Goal: Information Seeking & Learning: Learn about a topic

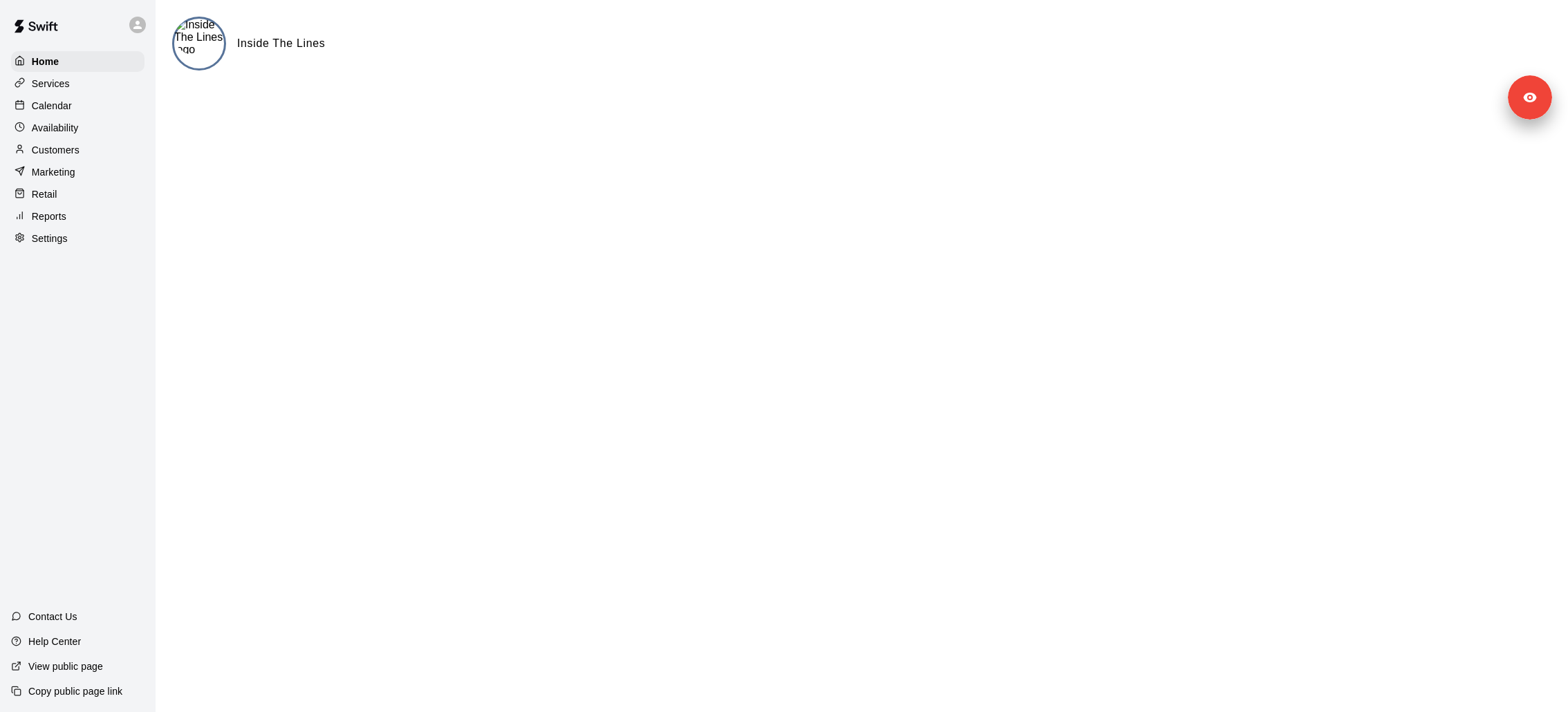
click at [70, 236] on div "Settings" at bounding box center [78, 238] width 133 height 20
select select "**"
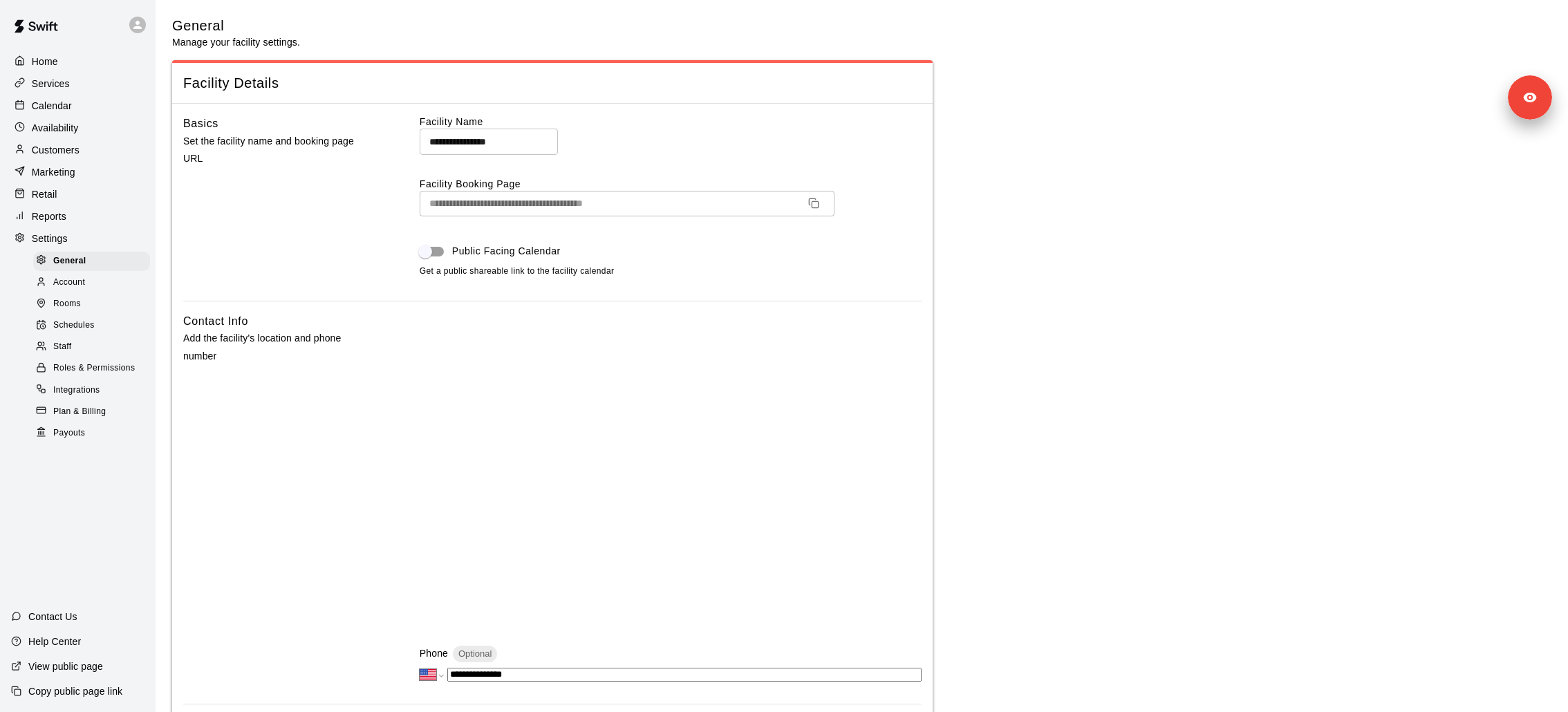
click at [81, 344] on div "Staff" at bounding box center [91, 347] width 117 height 20
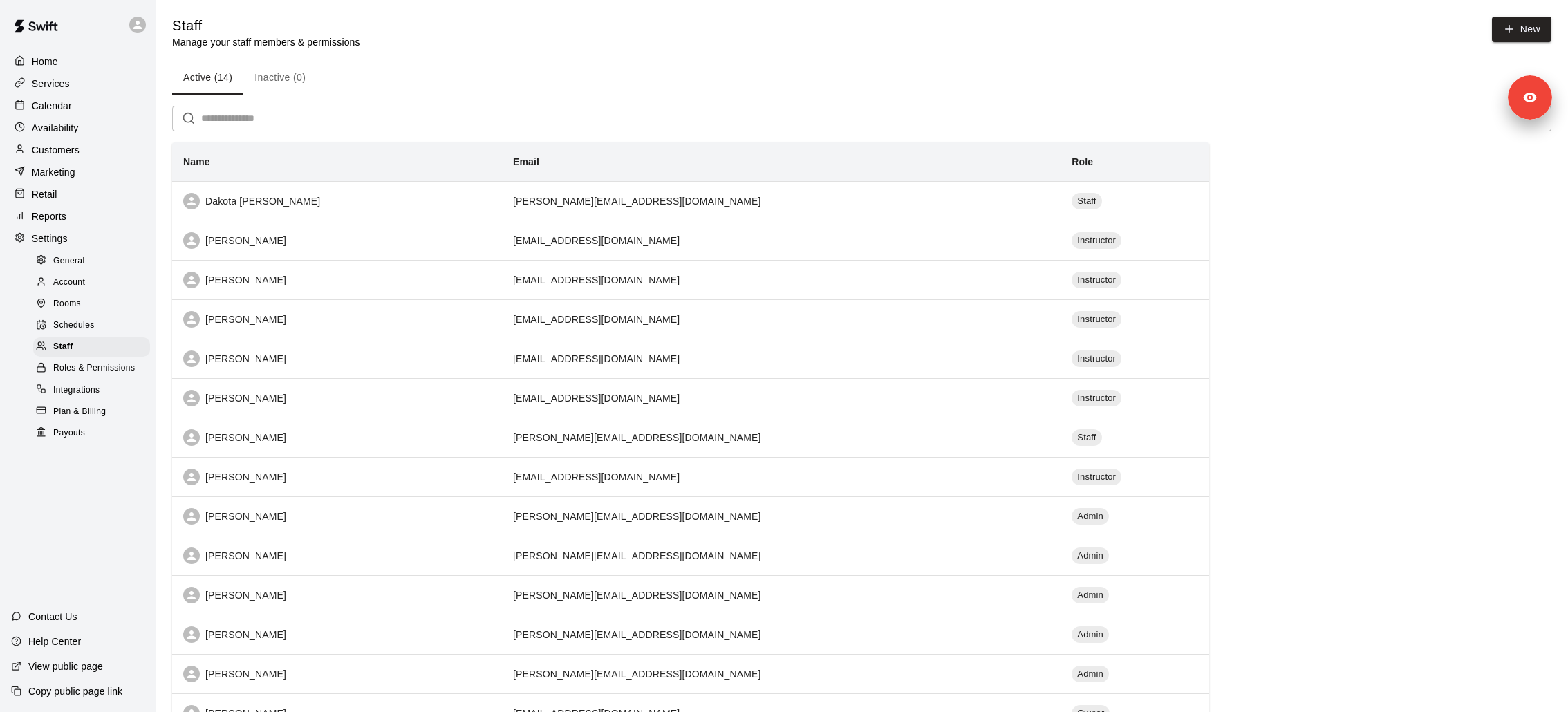
scroll to position [93, 0]
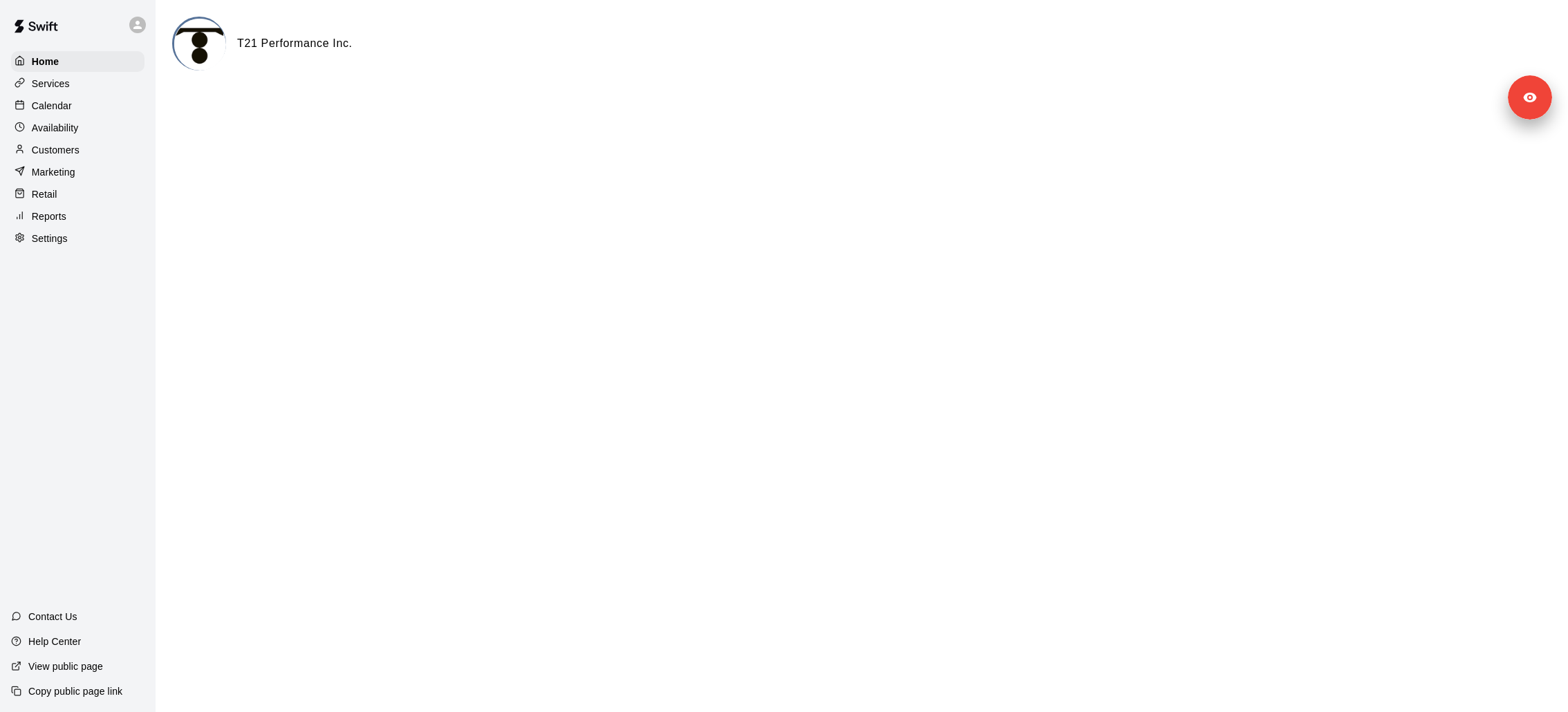
click at [100, 81] on div "Services" at bounding box center [78, 83] width 133 height 20
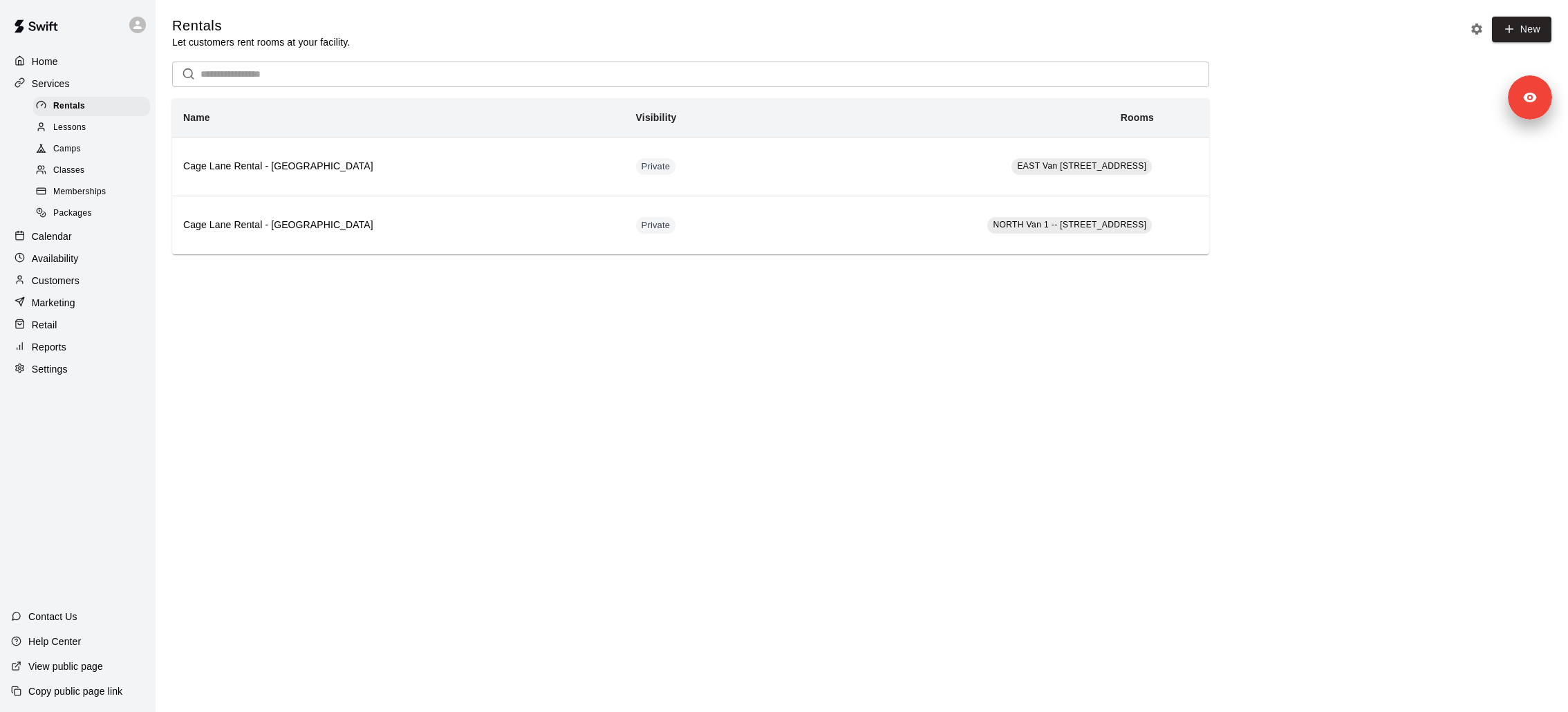
click at [103, 191] on span "Memberships" at bounding box center [80, 192] width 53 height 14
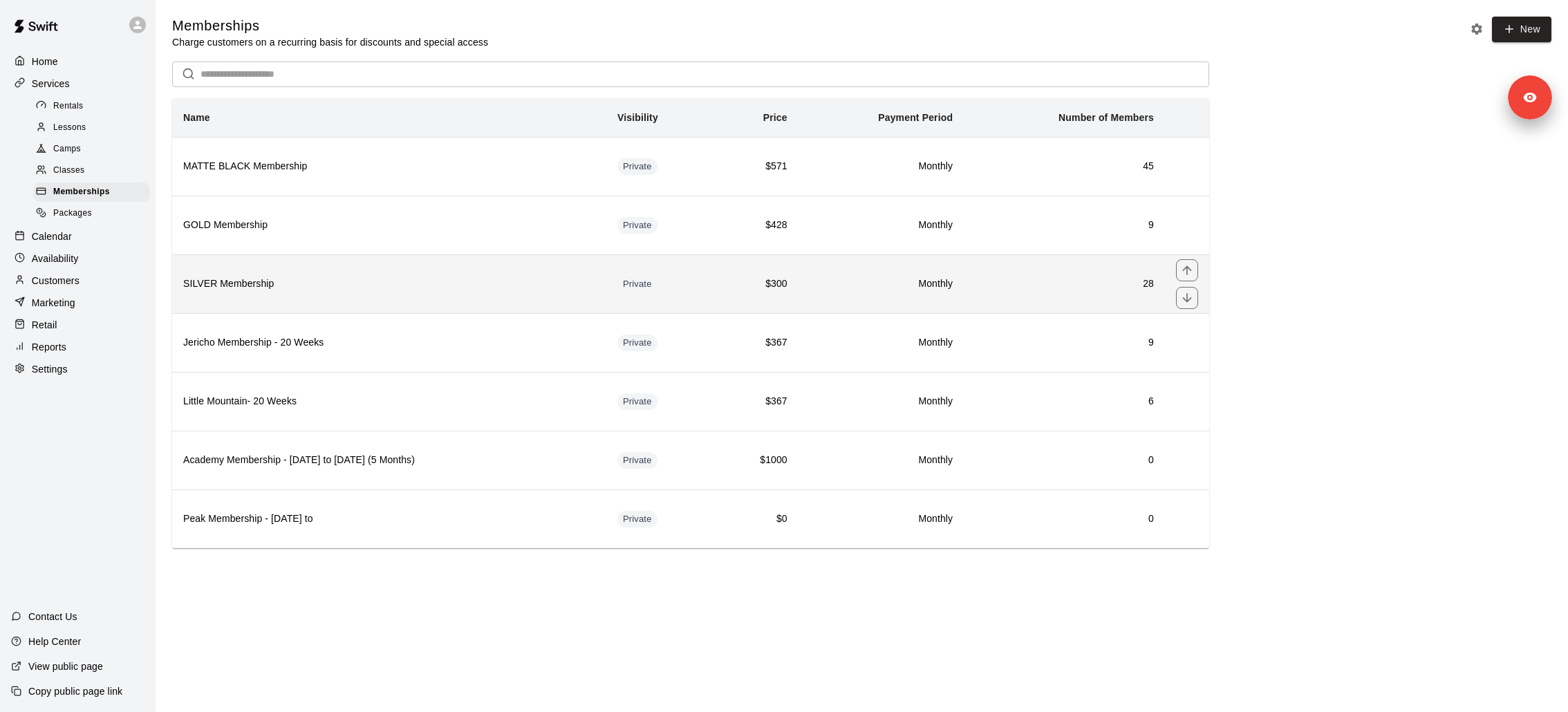
click at [343, 283] on h6 "SILVER Membership" at bounding box center [389, 284] width 412 height 15
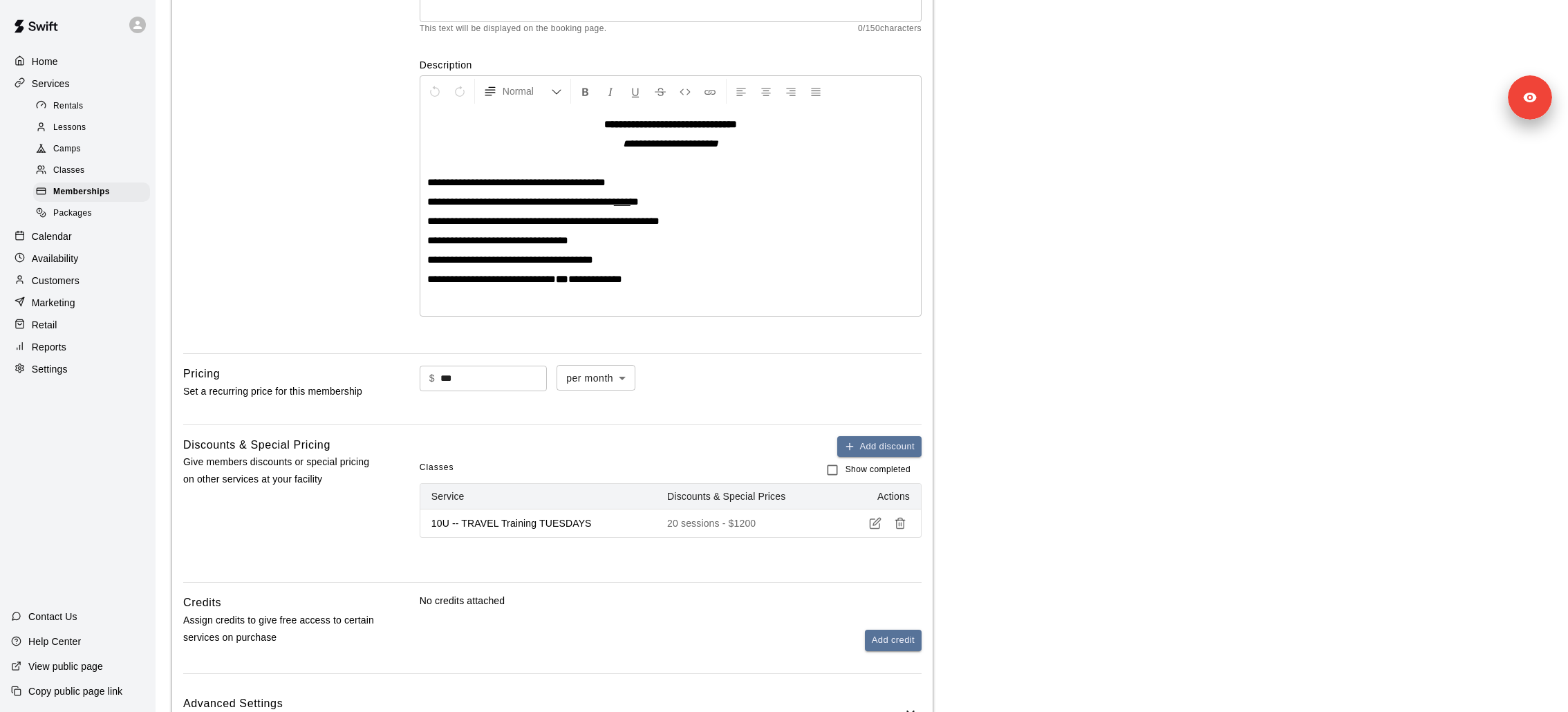
scroll to position [452, 0]
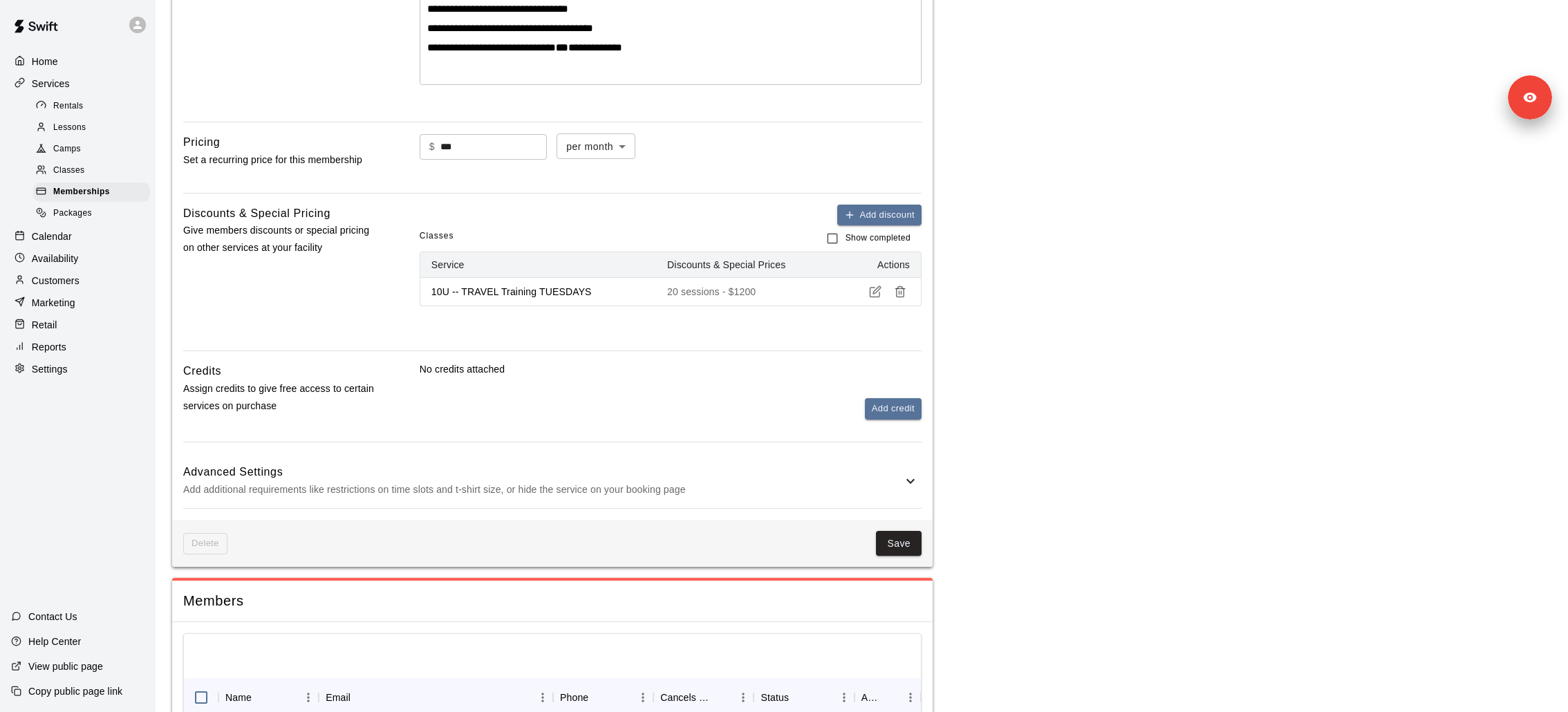
click at [569, 474] on h6 "Advanced Settings" at bounding box center [542, 472] width 719 height 18
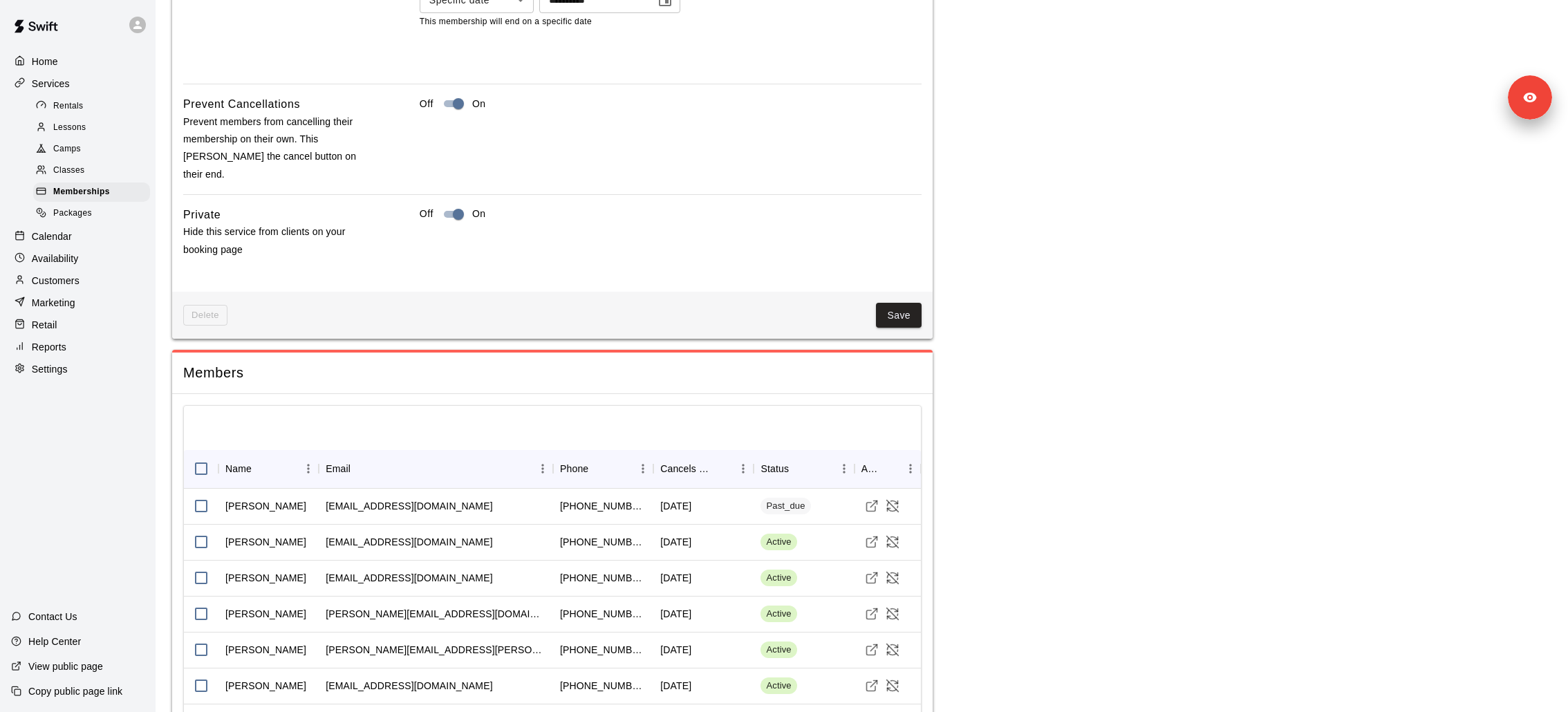
scroll to position [1448, 0]
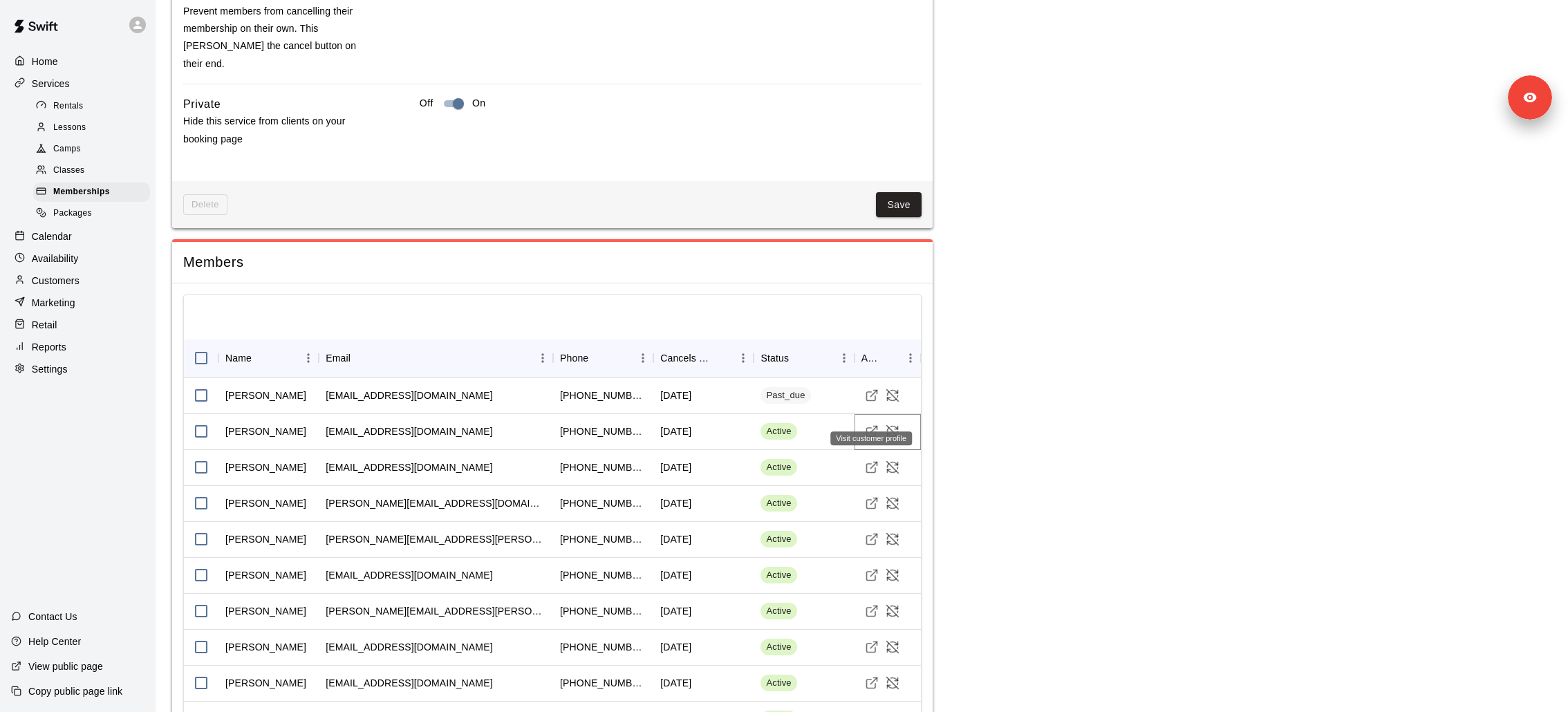
click at [870, 421] on button "Visit customer profile" at bounding box center [871, 431] width 20 height 20
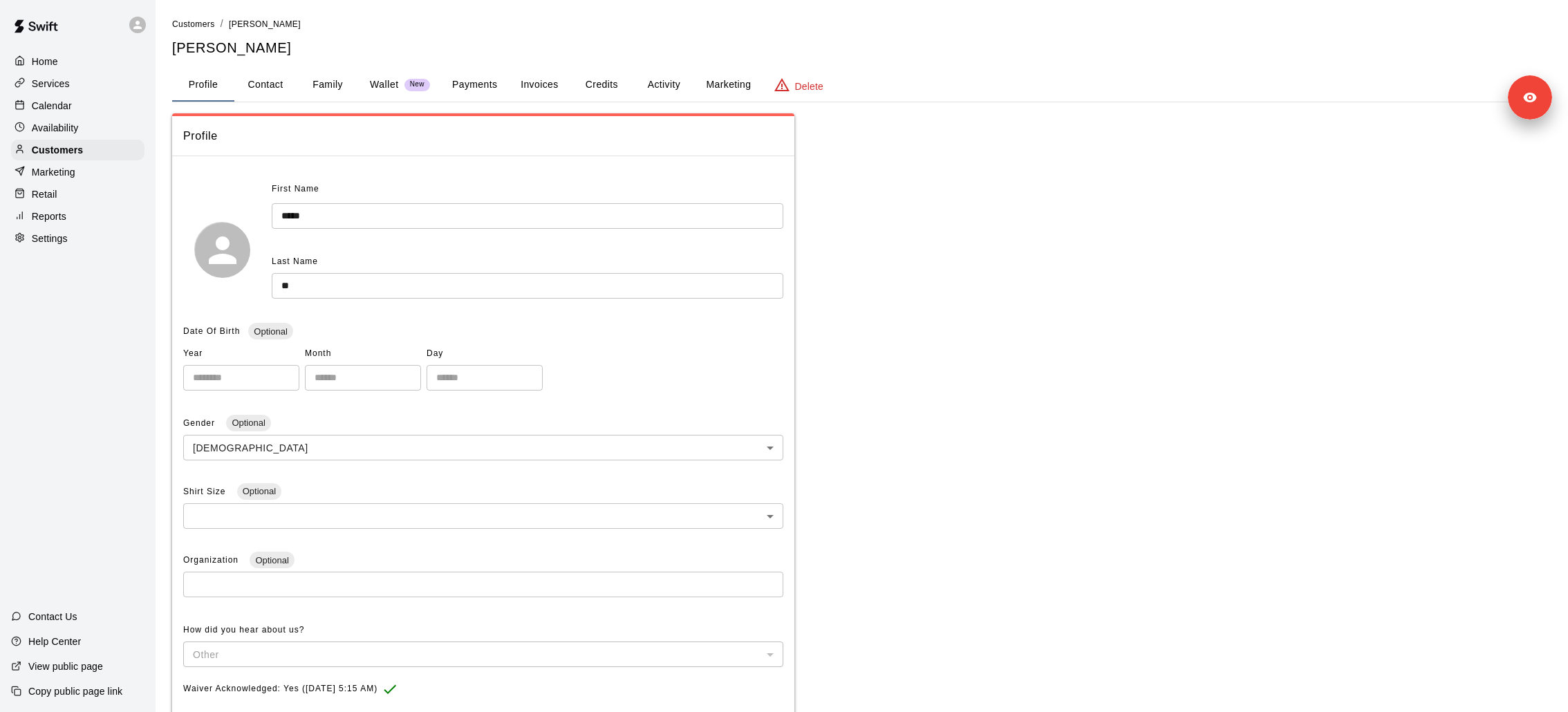
click at [461, 79] on button "Payments" at bounding box center [474, 85] width 67 height 33
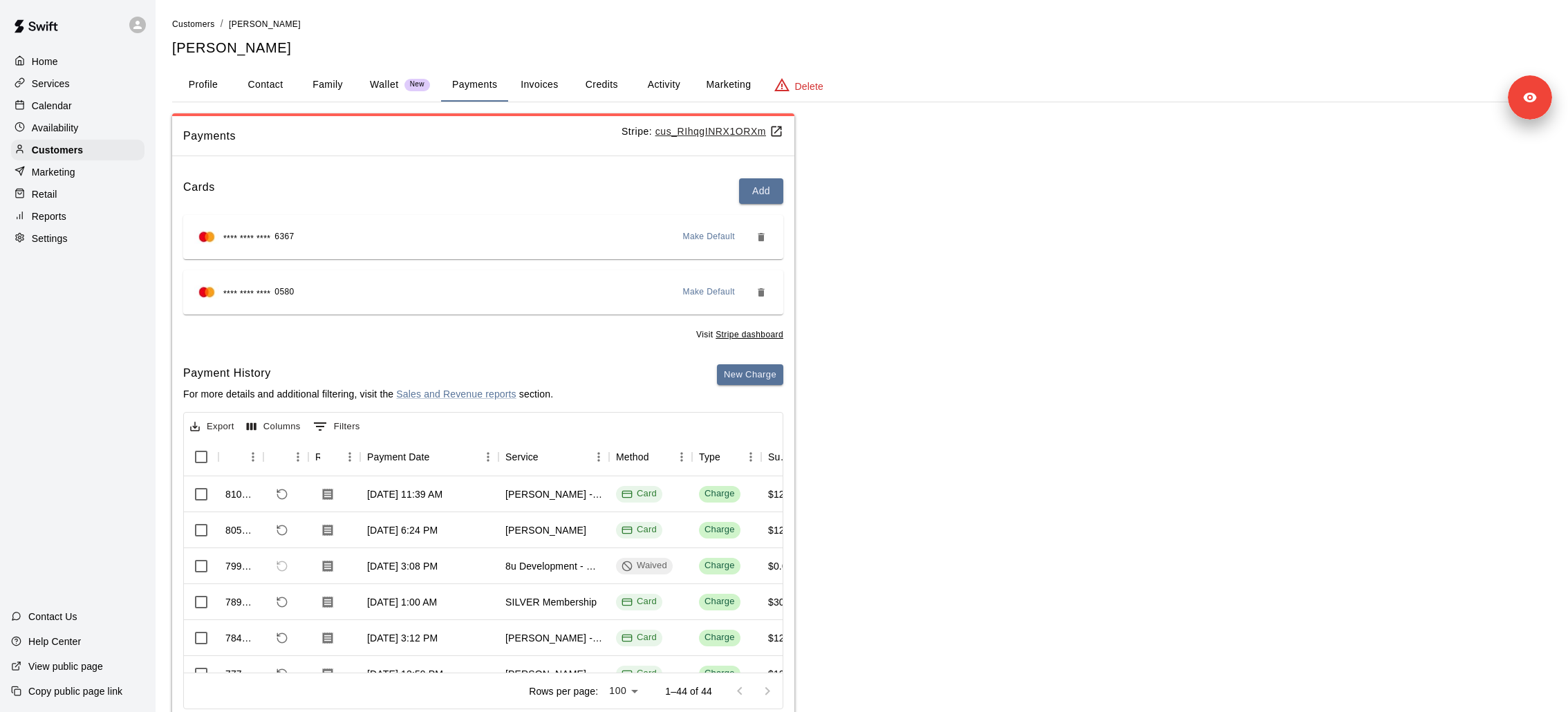
click at [715, 132] on u "cus_RIhqgINRX1ORXm" at bounding box center [720, 131] width 128 height 11
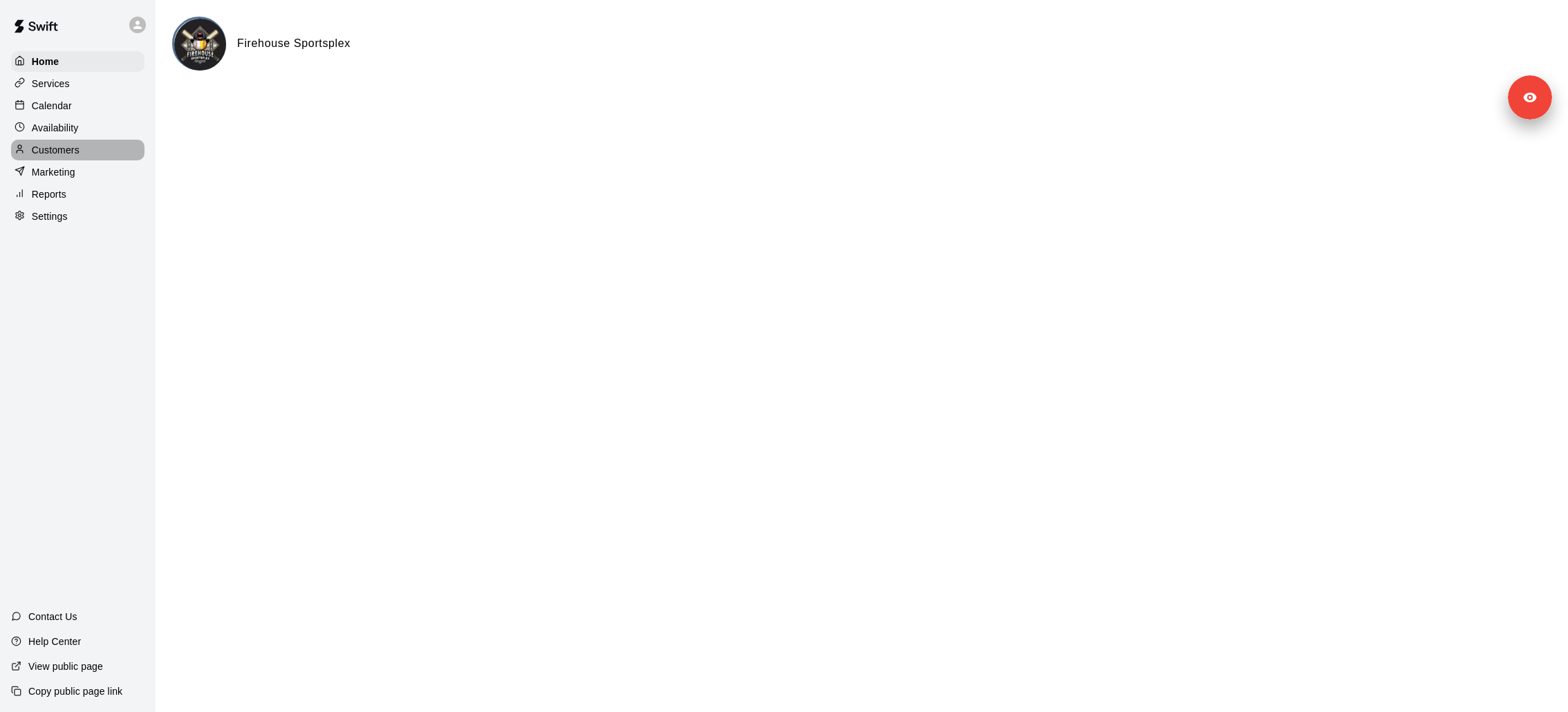
click at [103, 152] on div "Customers" at bounding box center [78, 149] width 133 height 20
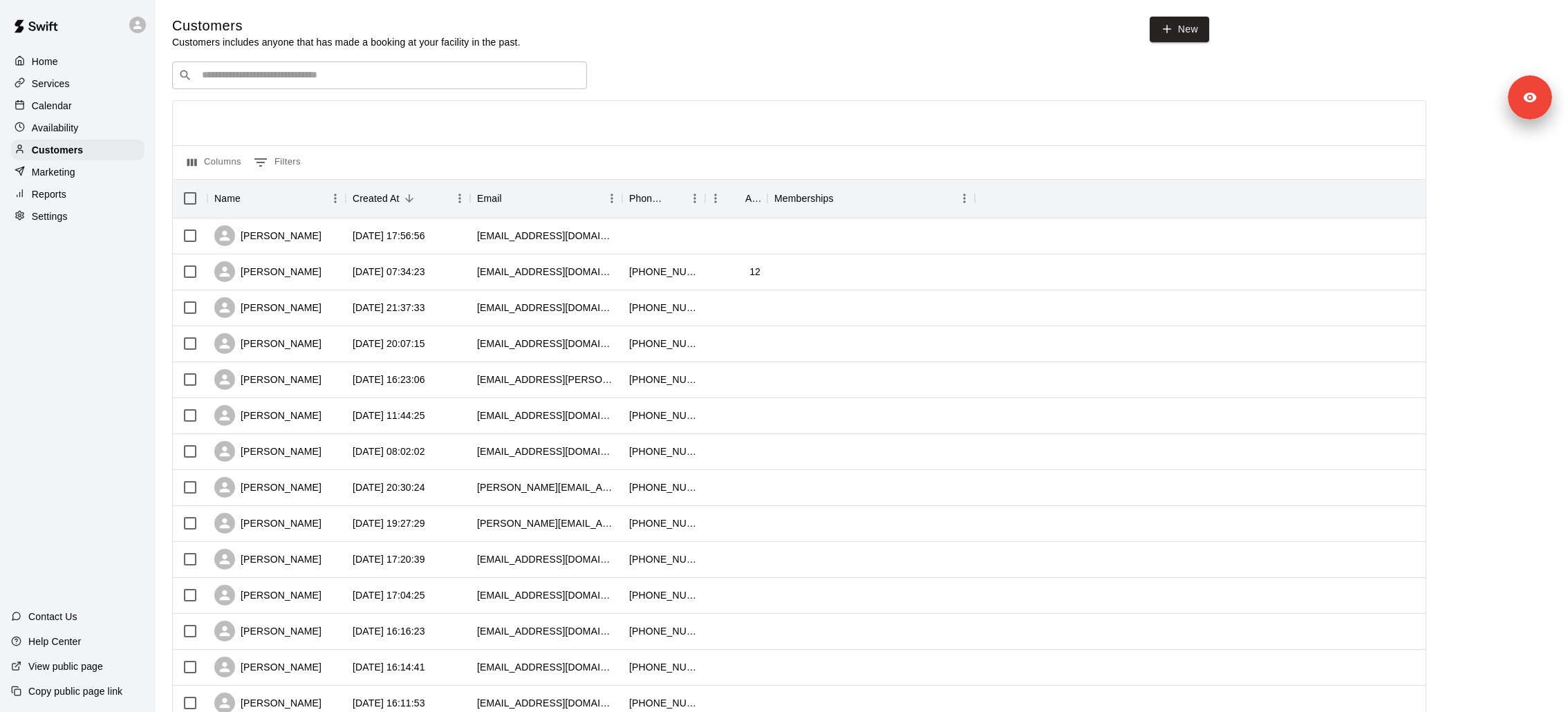
click at [258, 64] on div "​ ​" at bounding box center [379, 75] width 415 height 28
type input "****"
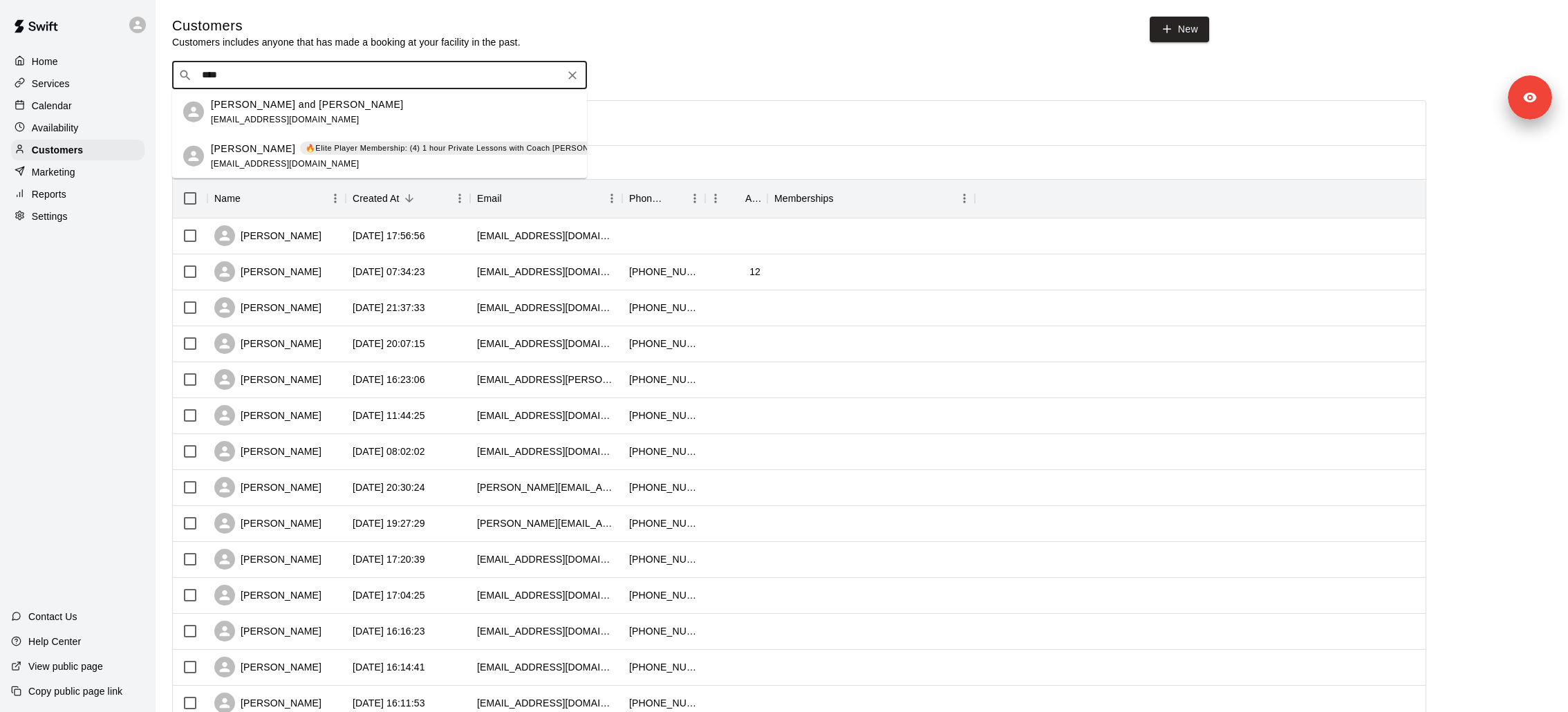
click at [290, 155] on div "Patricia Pagan 🔥Elite Player Membership: (4) 1 hour Private Lessons with Coach …" at bounding box center [444, 155] width 466 height 29
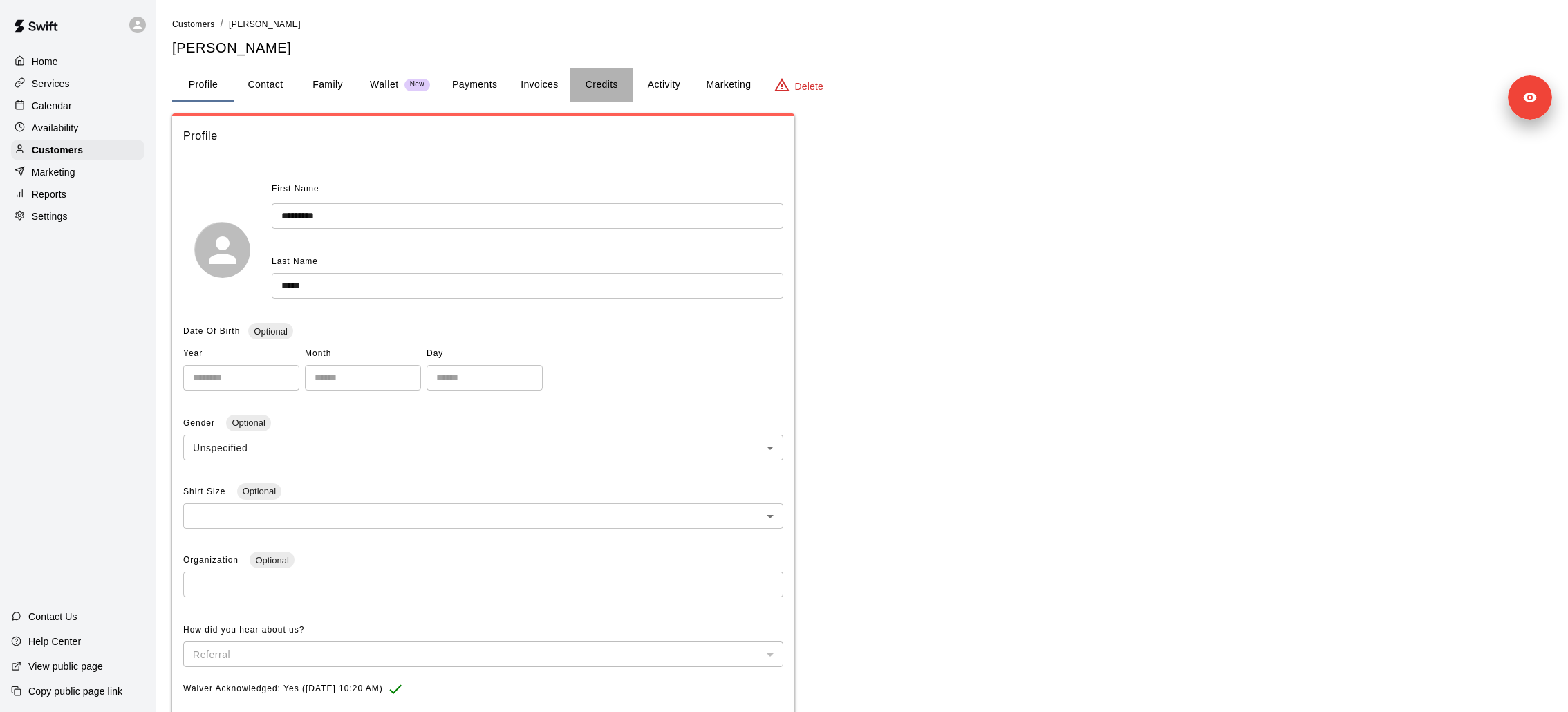
click at [607, 87] on button "Credits" at bounding box center [601, 85] width 62 height 33
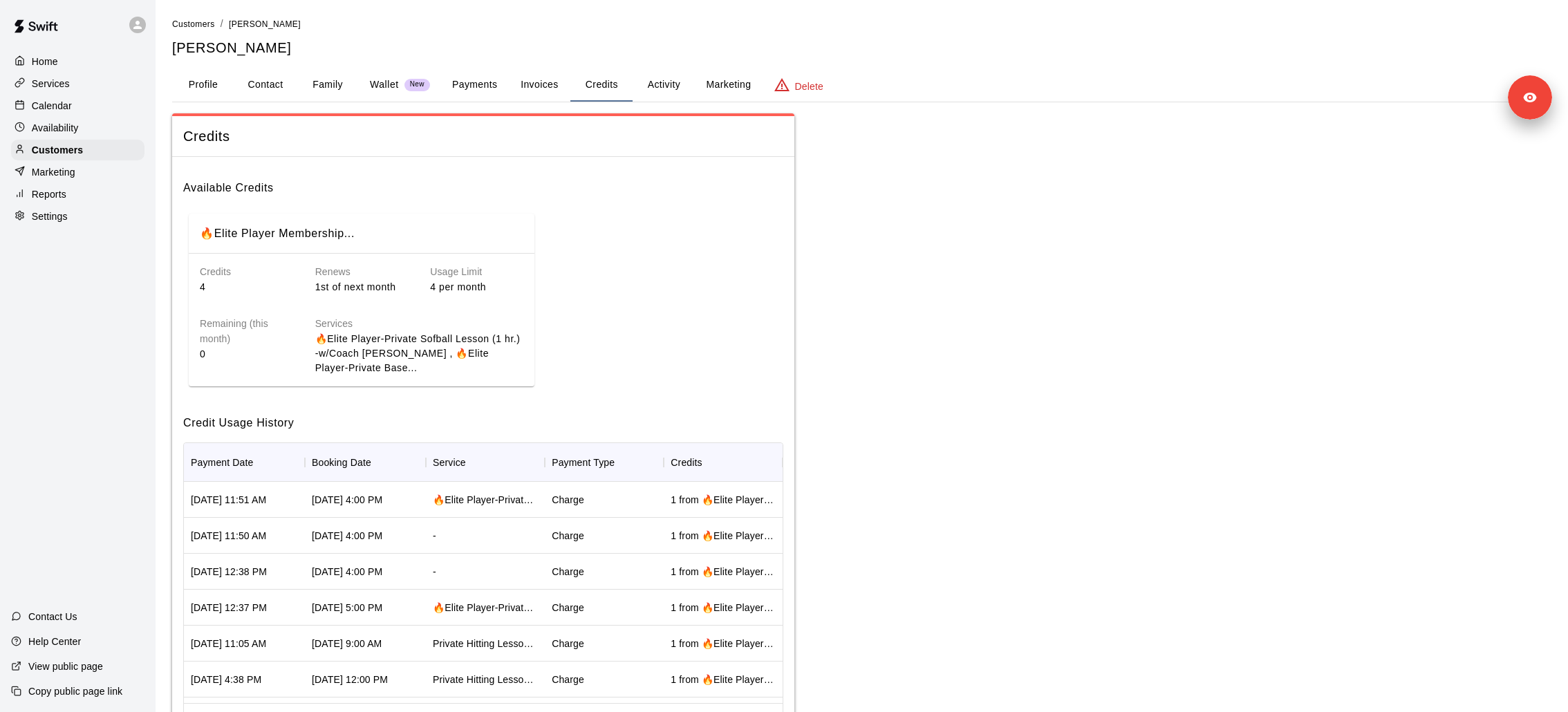
scroll to position [21, 0]
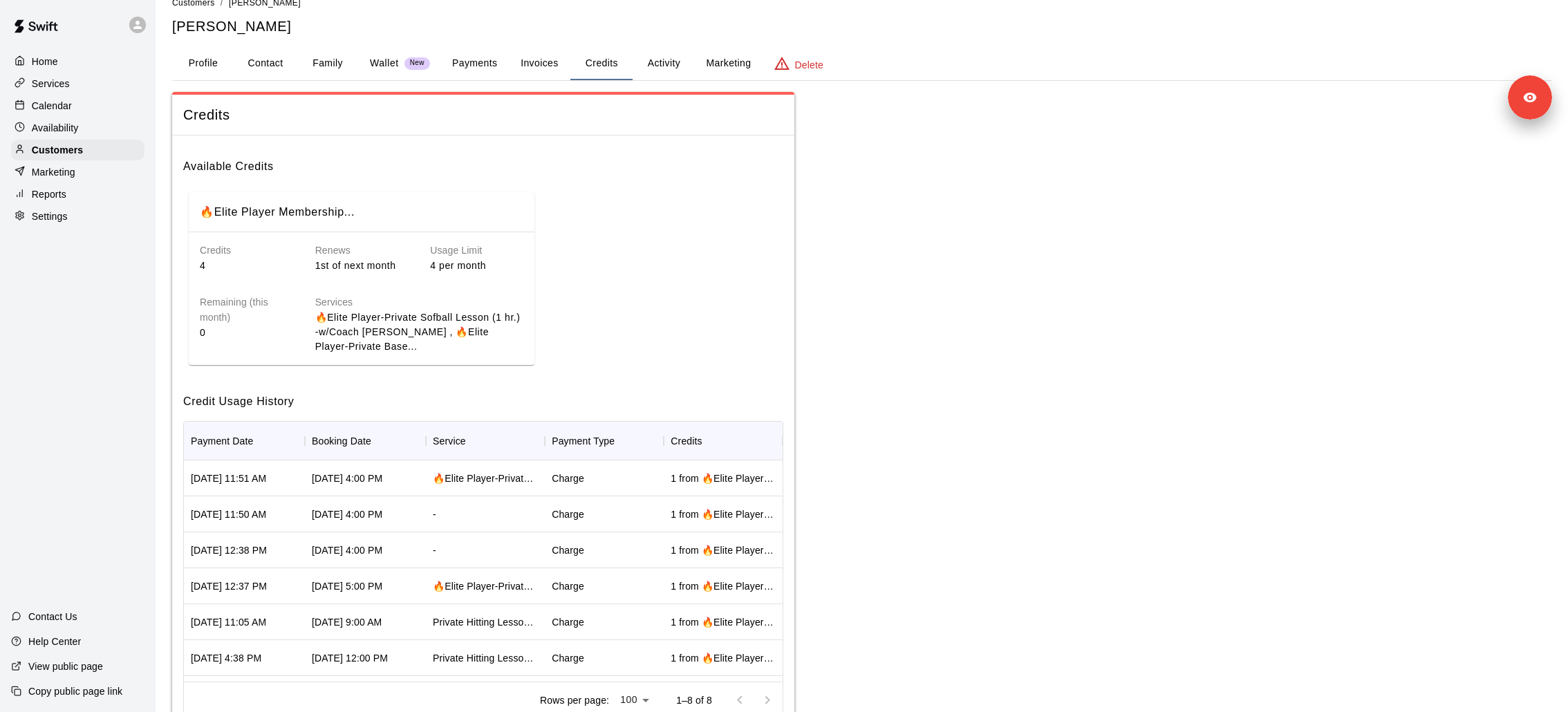
click at [83, 228] on div "Home Services Calendar Availability Customers Marketing Reports Settings Contac…" at bounding box center [78, 356] width 155 height 712
click at [83, 227] on div "Home Services Calendar Availability Customers Marketing Reports Settings" at bounding box center [78, 139] width 155 height 178
click at [83, 219] on div "Settings" at bounding box center [78, 216] width 133 height 20
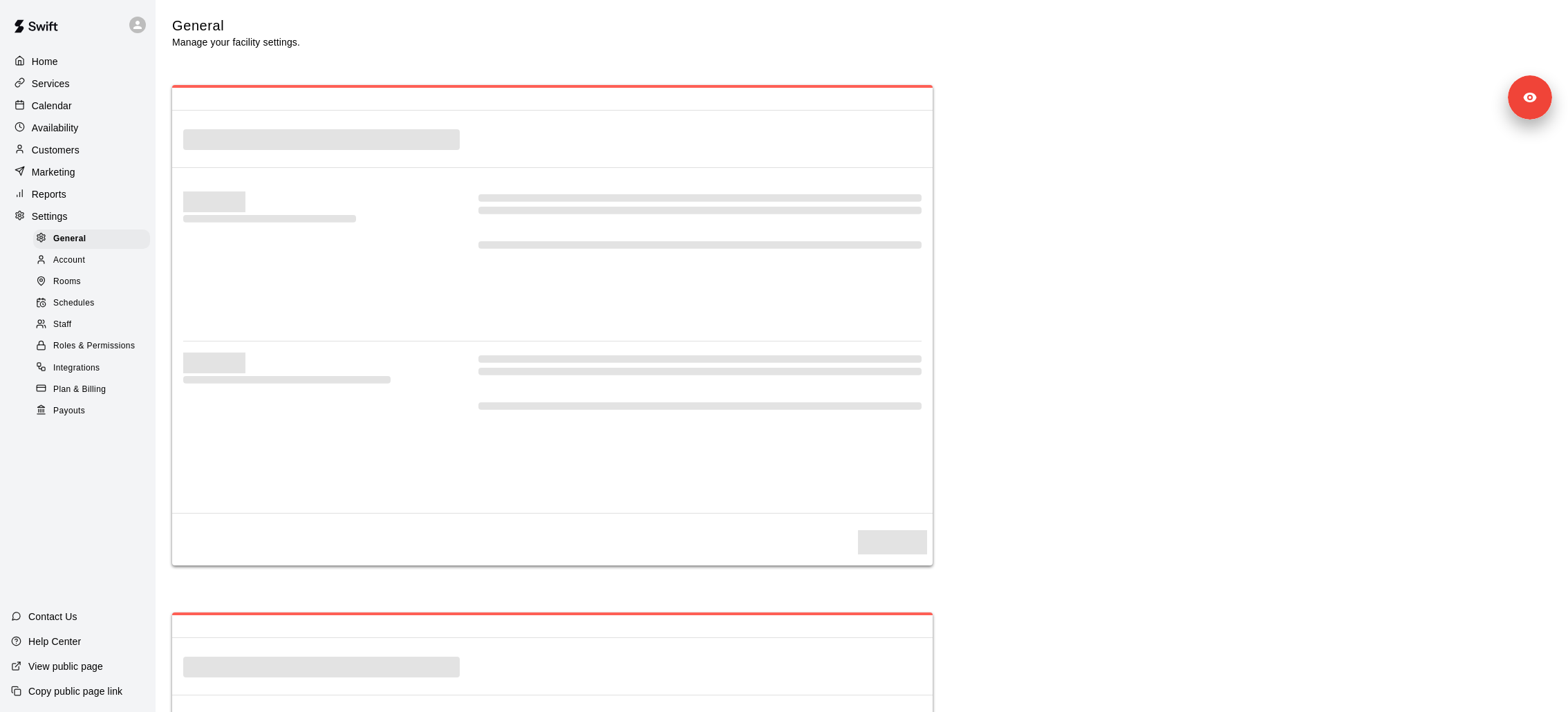
select select "**"
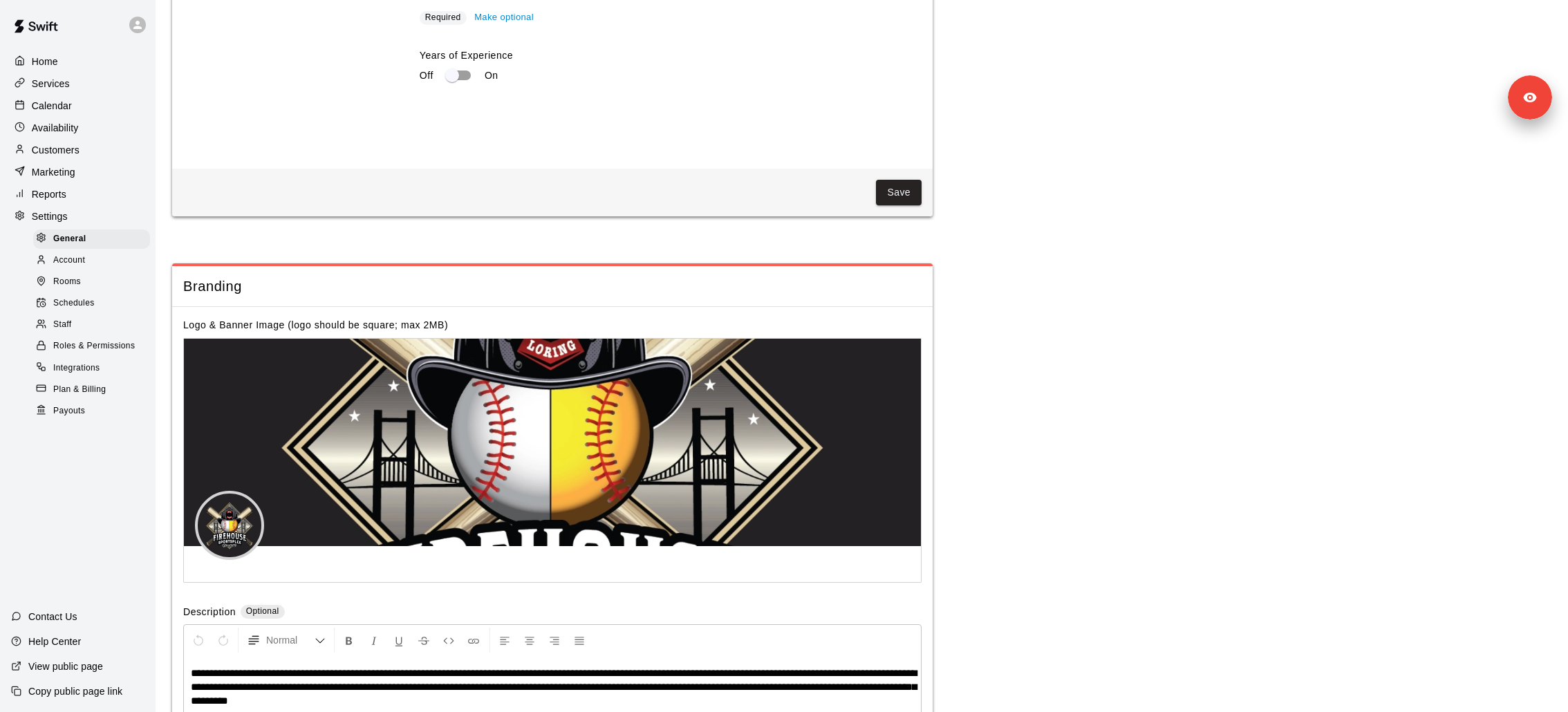
scroll to position [2769, 0]
click at [94, 397] on div "Plan & Billing" at bounding box center [91, 390] width 117 height 20
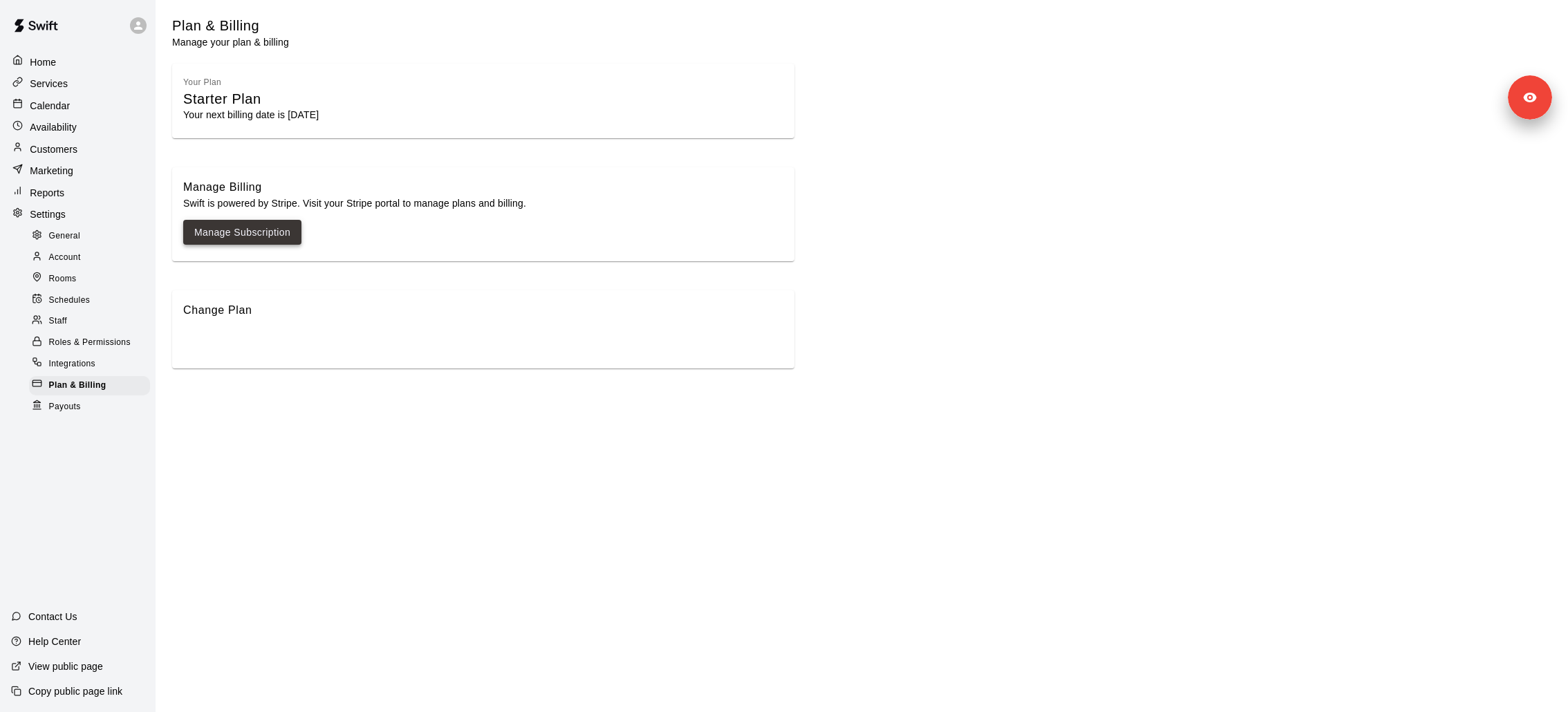
click at [240, 228] on link "Manage Subscription" at bounding box center [242, 232] width 96 height 17
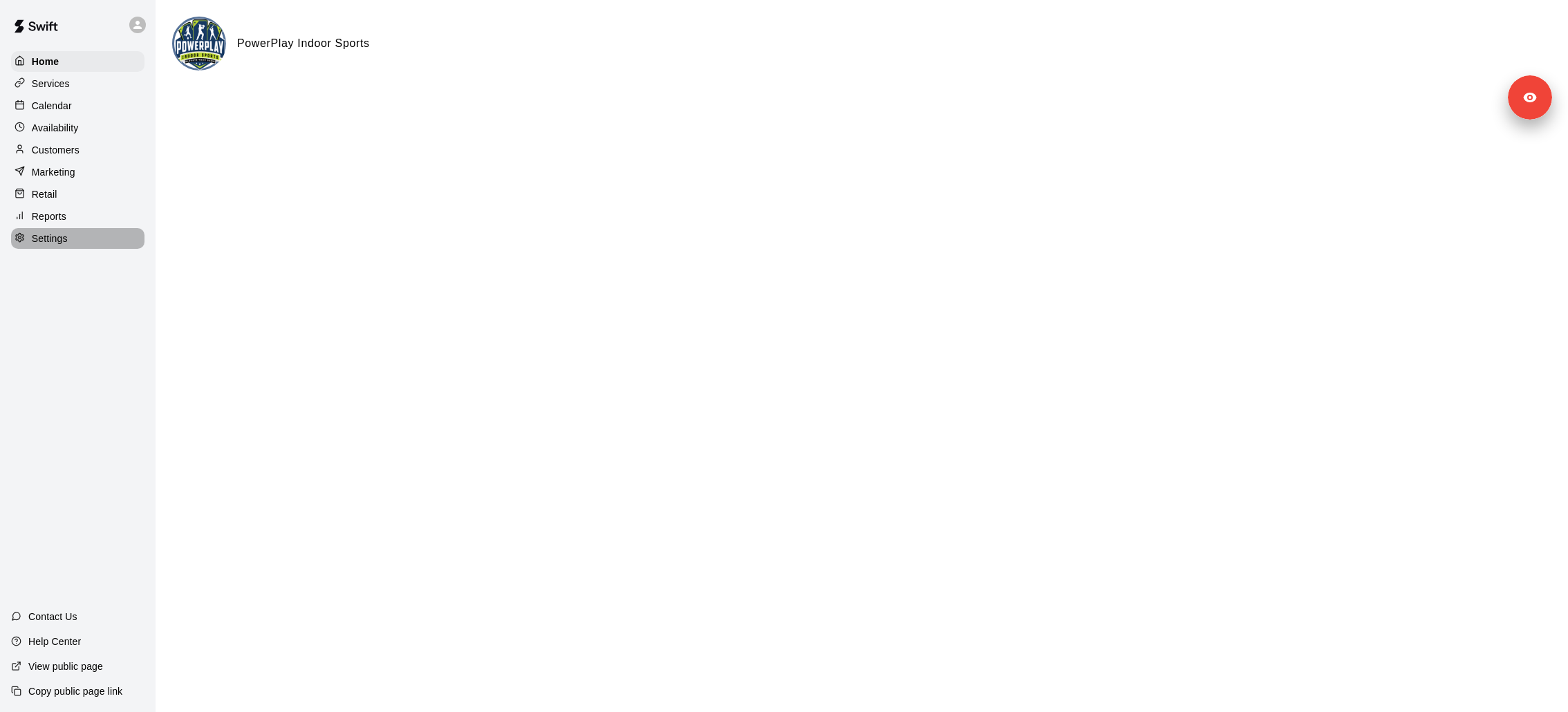
click at [66, 229] on div "Settings" at bounding box center [78, 238] width 133 height 20
select select "**"
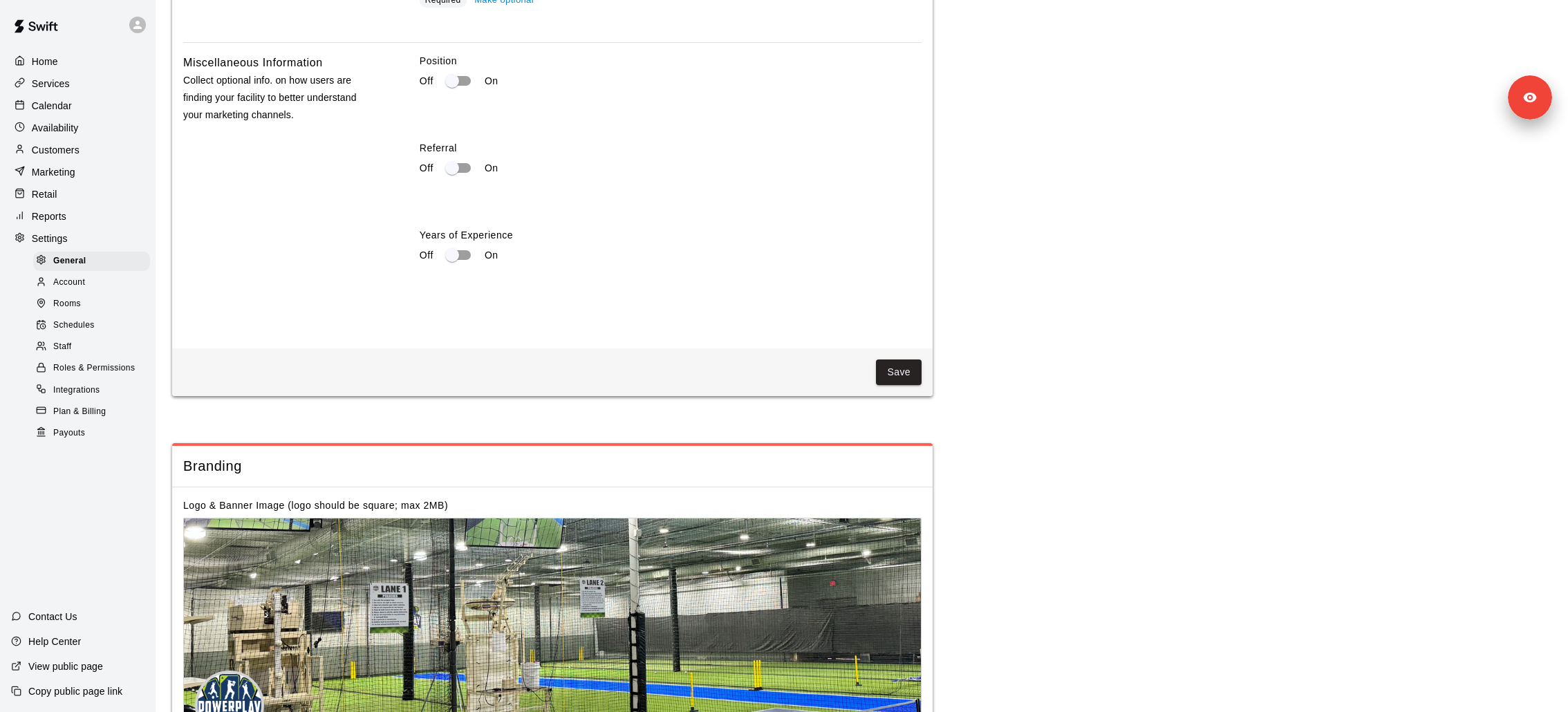
scroll to position [2687, 0]
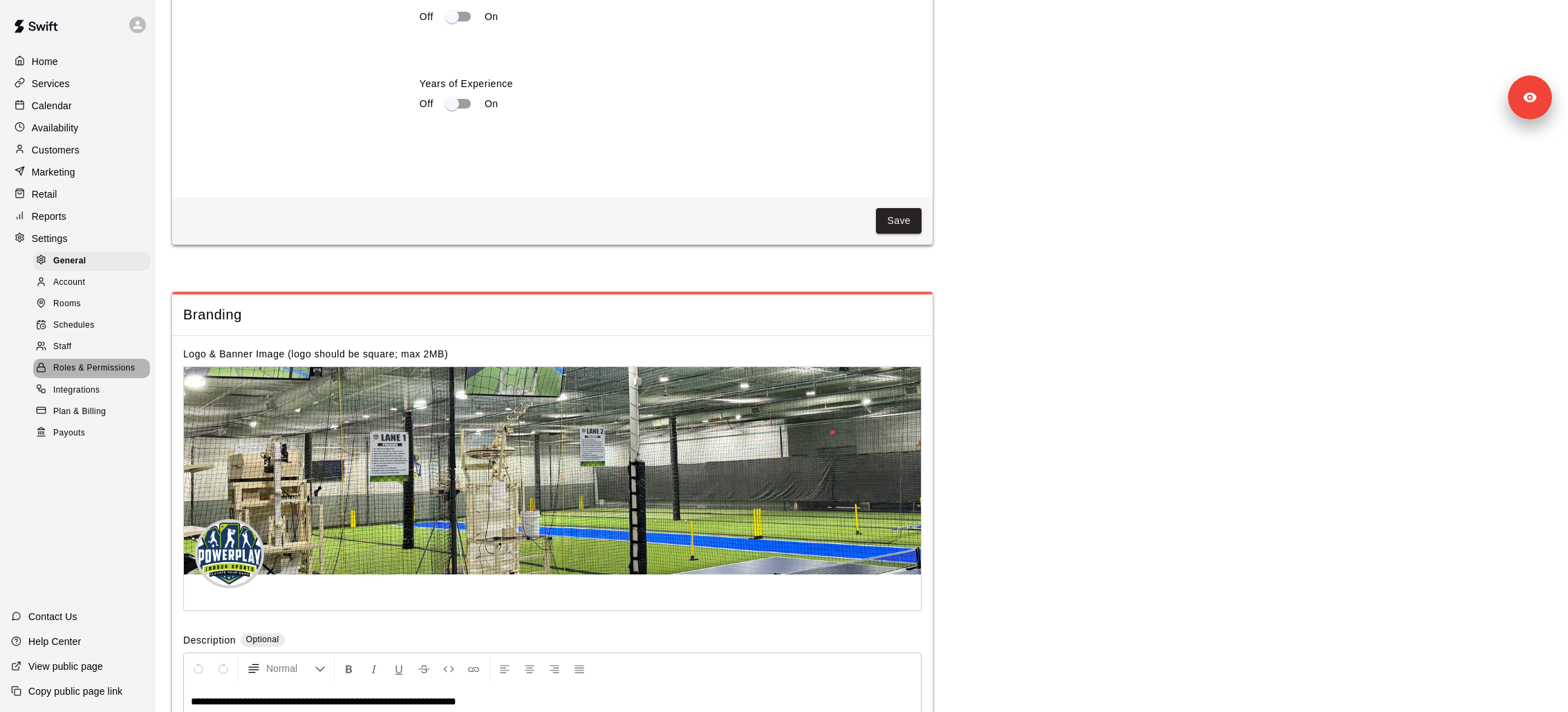
click at [94, 367] on span "Roles & Permissions" at bounding box center [94, 368] width 81 height 14
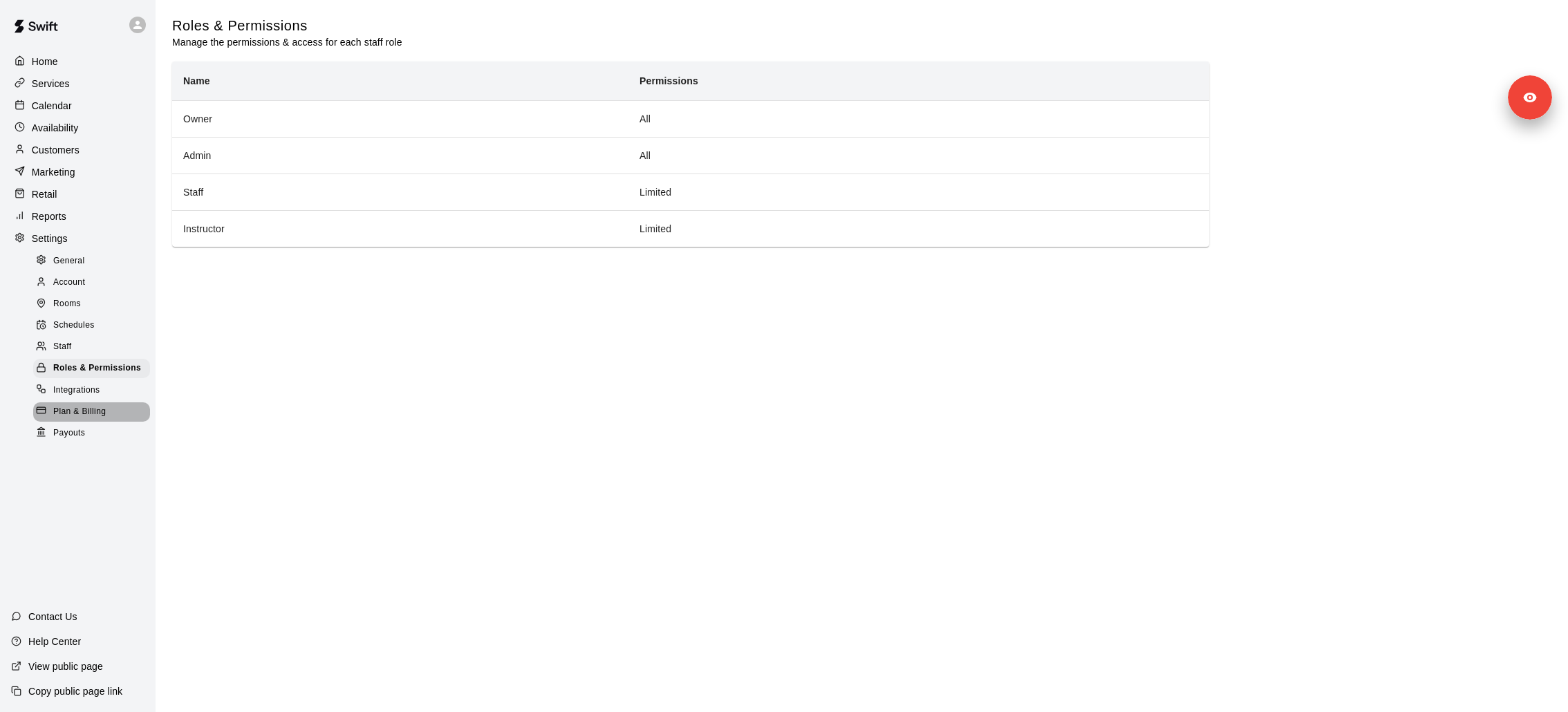
click at [92, 410] on span "Plan & Billing" at bounding box center [80, 412] width 53 height 14
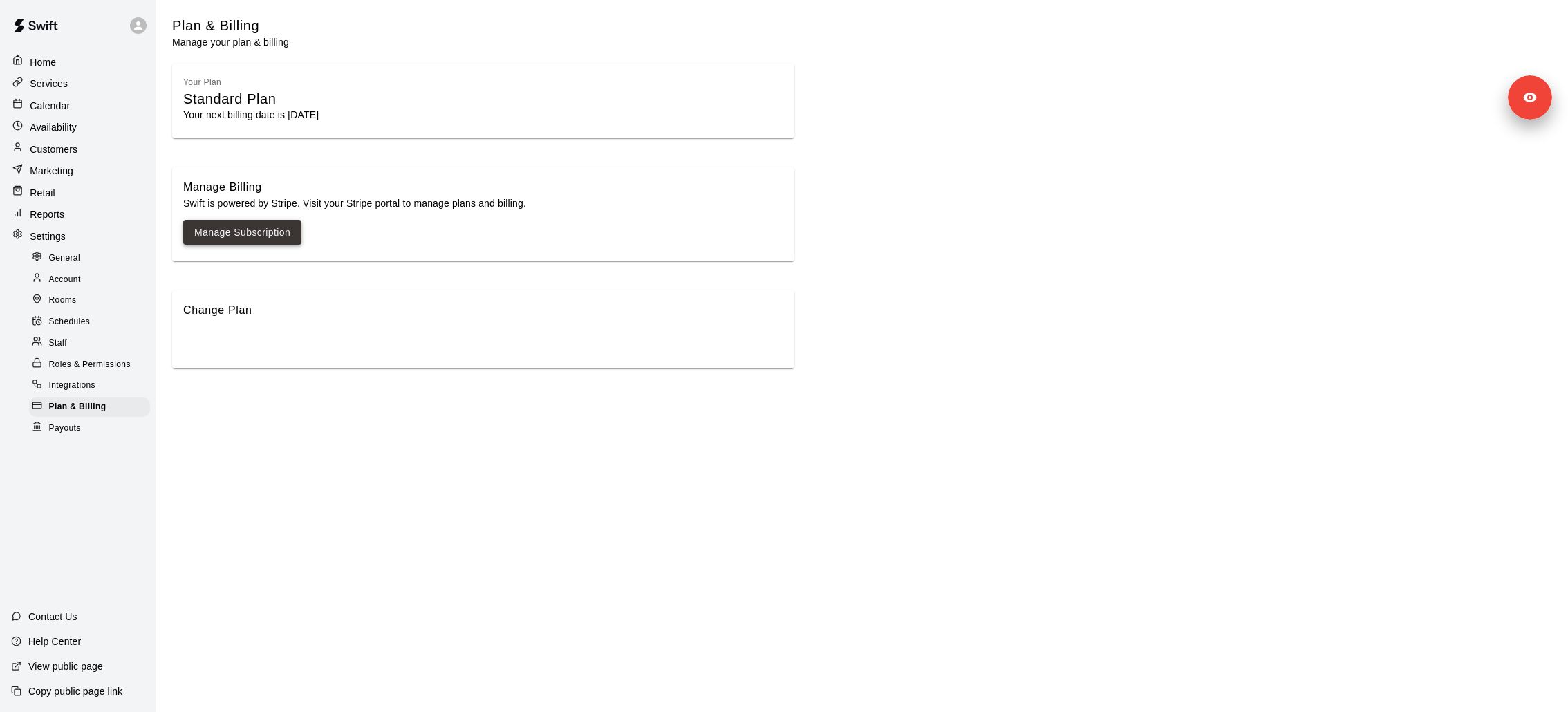
click at [269, 225] on link "Manage Subscription" at bounding box center [242, 232] width 96 height 17
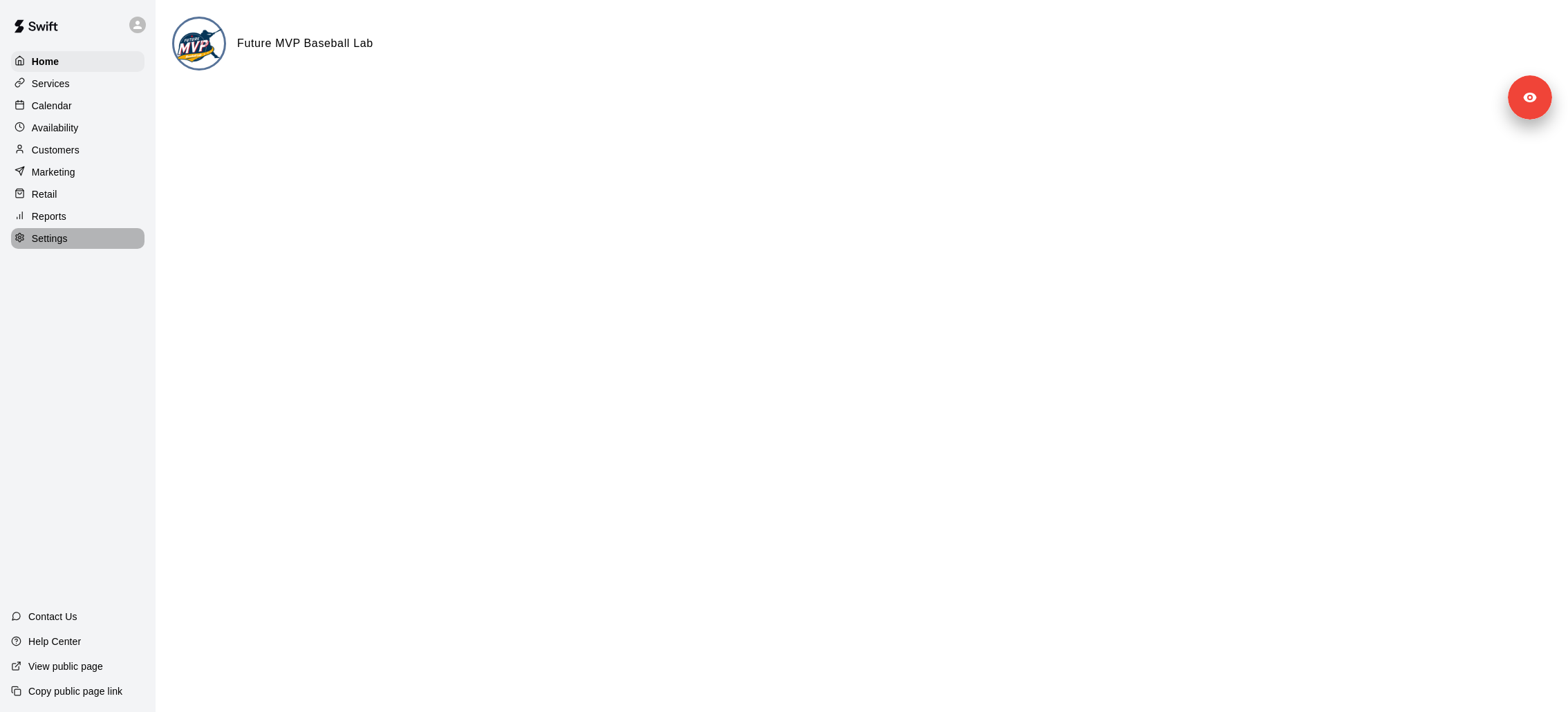
click at [81, 240] on div "Settings" at bounding box center [78, 238] width 133 height 20
select select "**"
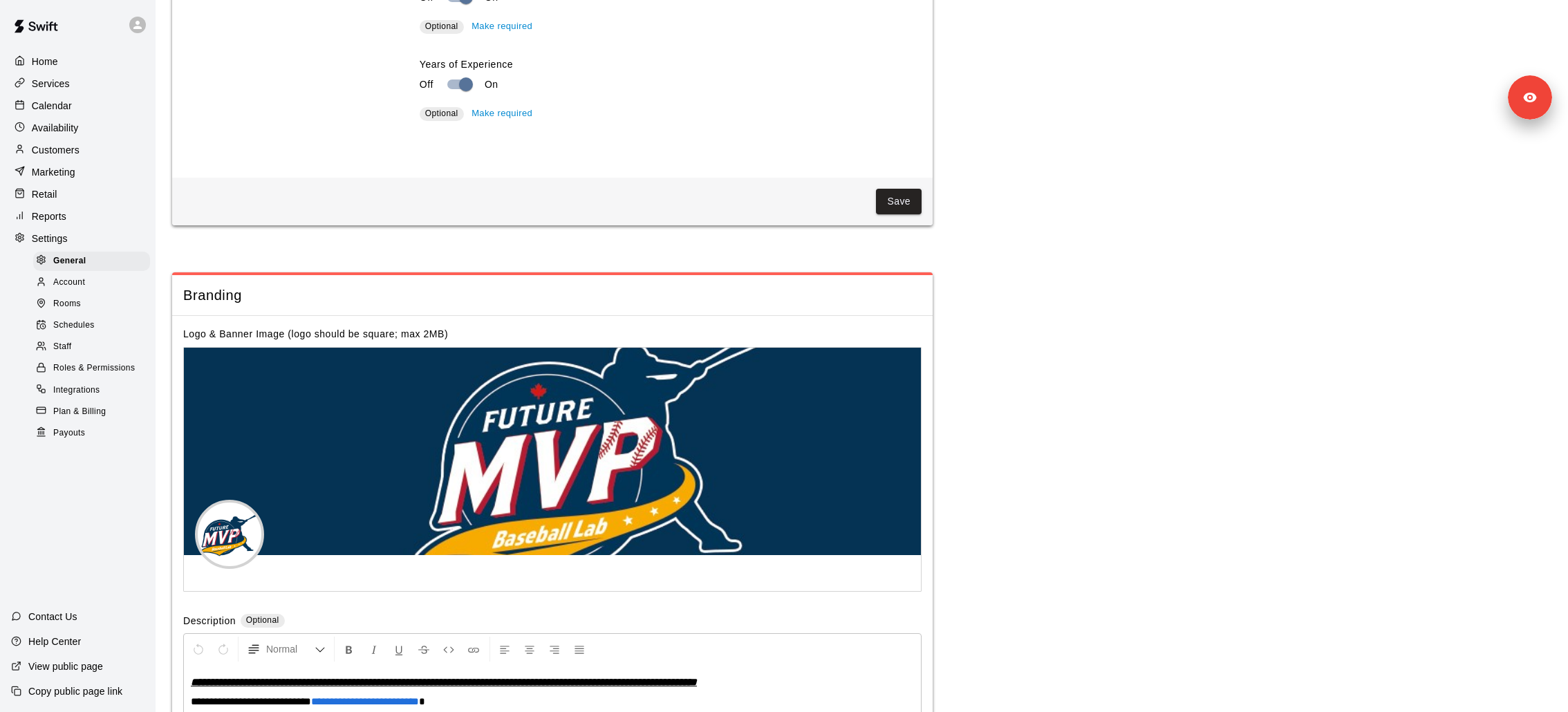
scroll to position [2665, 0]
click at [66, 81] on p "Services" at bounding box center [51, 84] width 38 height 14
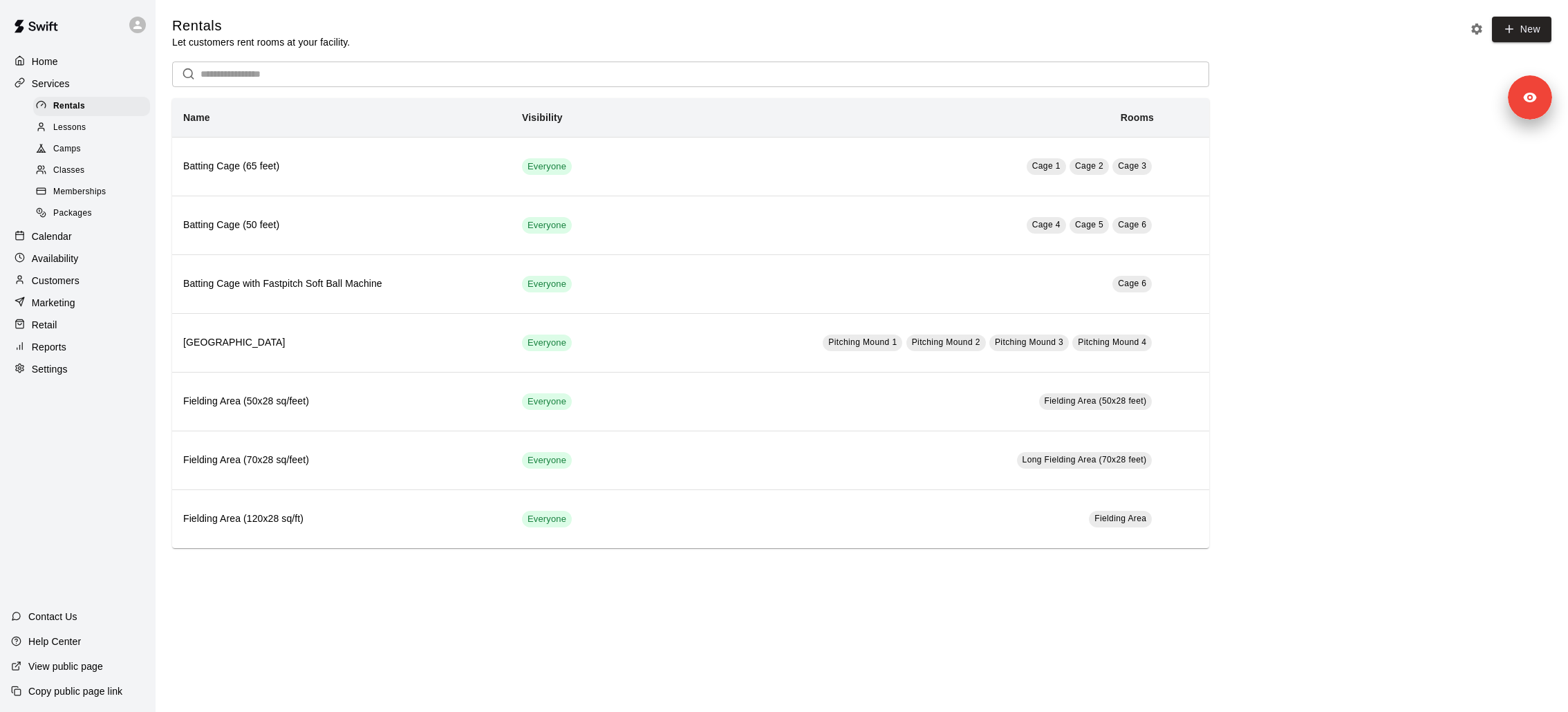
click at [84, 235] on div "Calendar" at bounding box center [78, 236] width 133 height 20
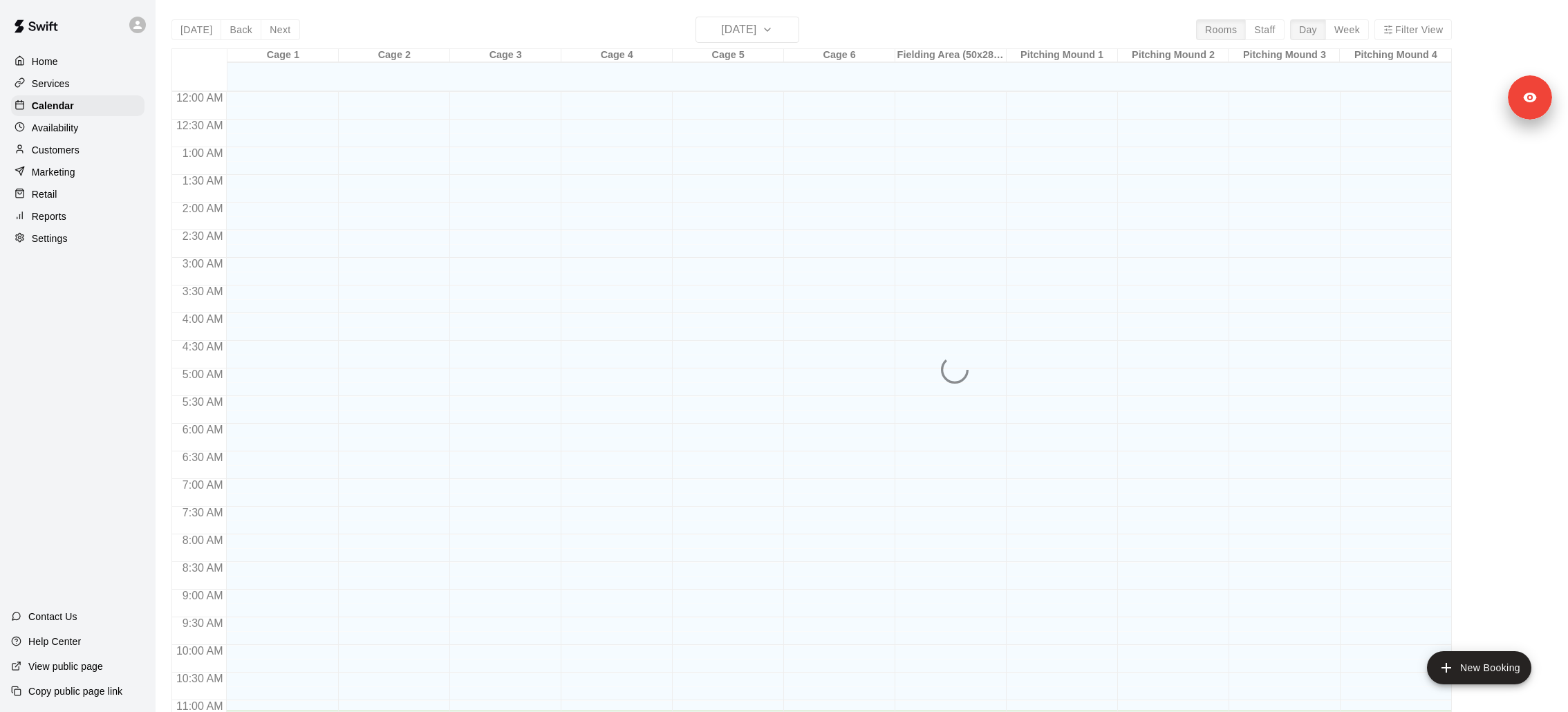
scroll to position [618, 0]
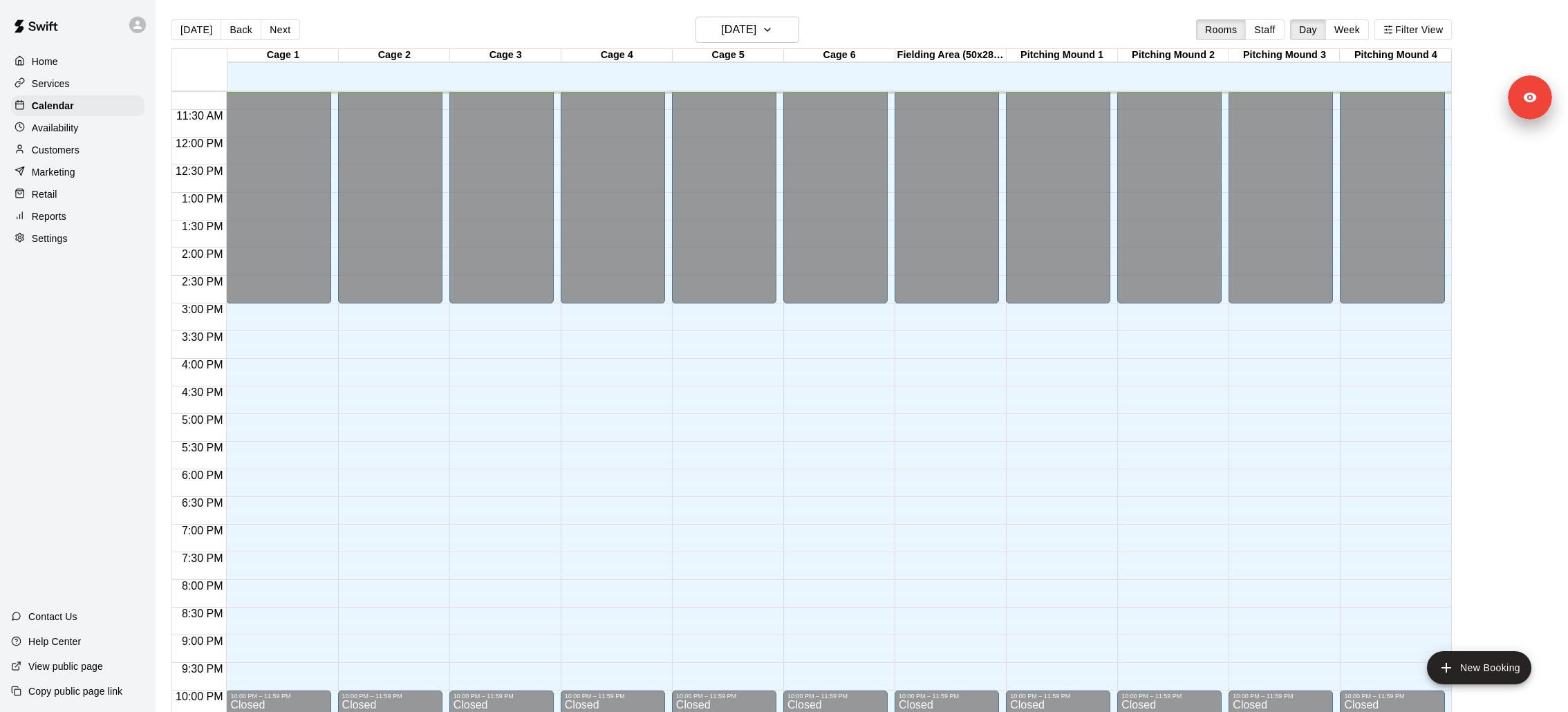
click at [57, 242] on p "Settings" at bounding box center [50, 238] width 36 height 14
select select "**"
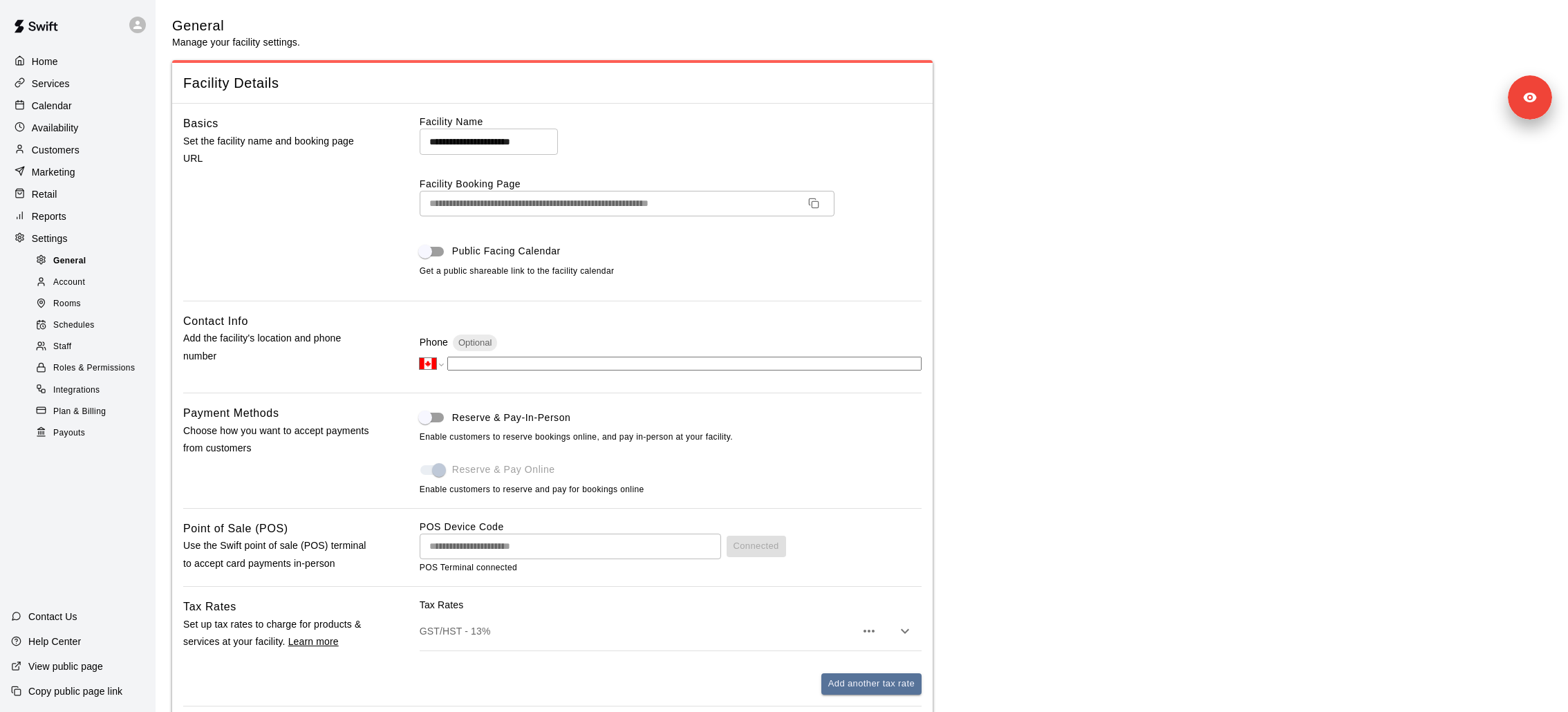
scroll to position [2665, 0]
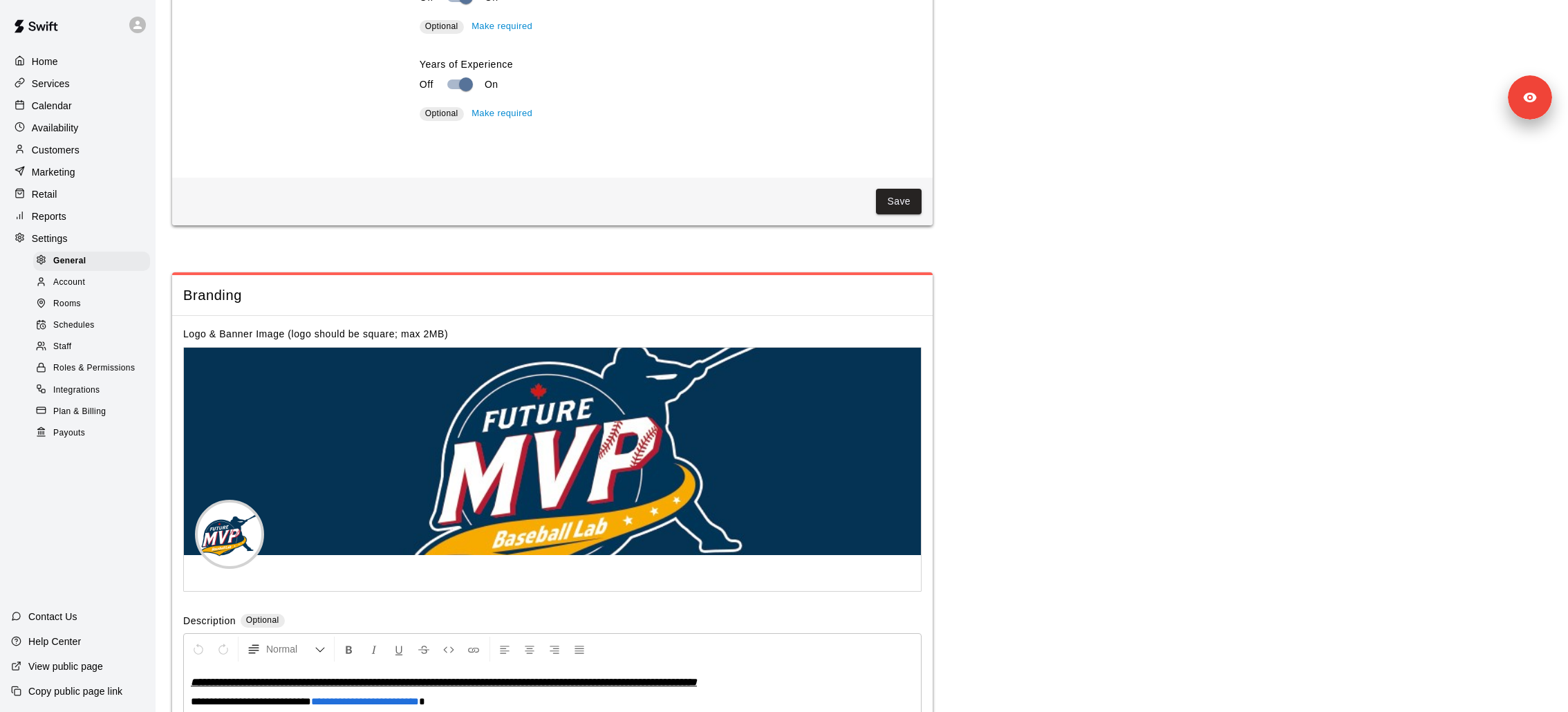
click at [72, 218] on div "Reports" at bounding box center [78, 216] width 133 height 20
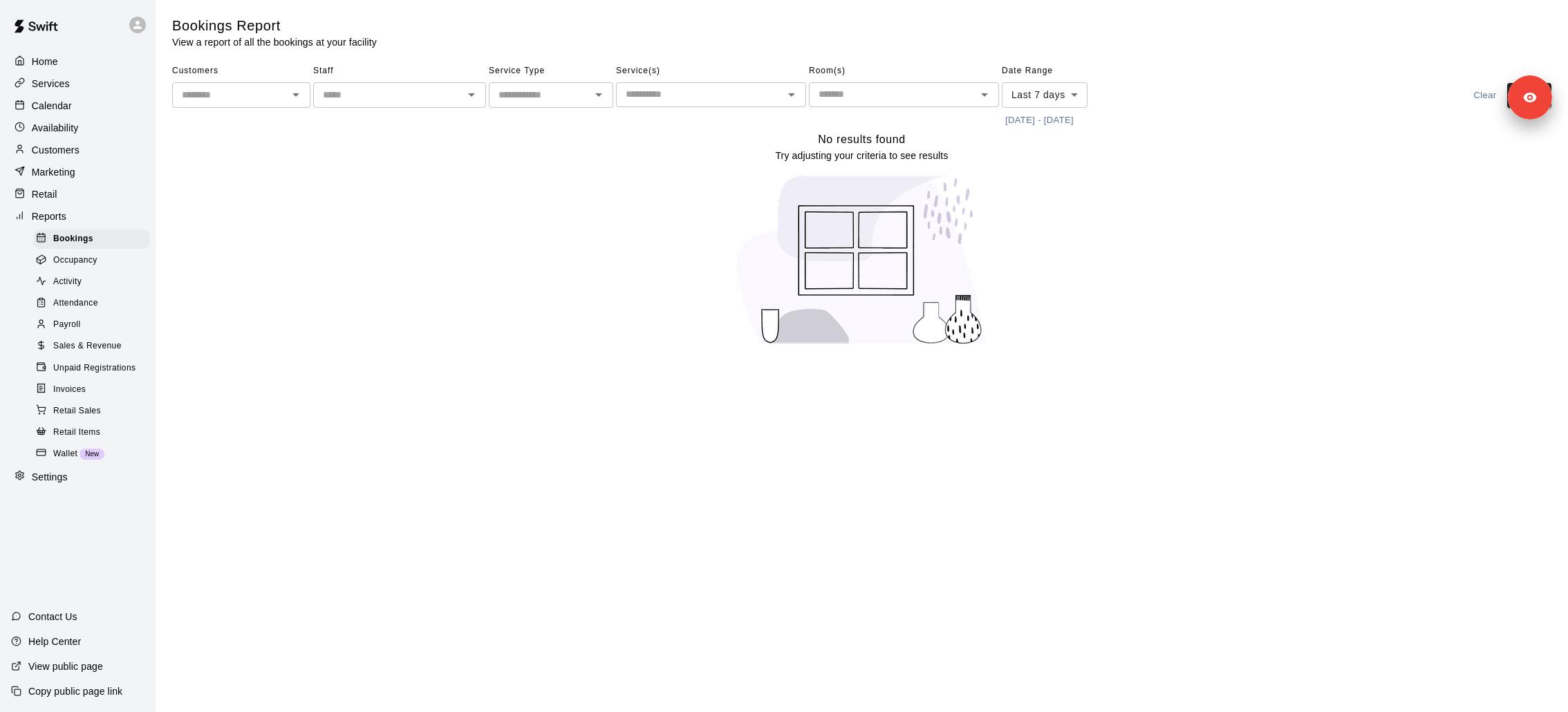
click at [1045, 129] on button "9/5/2025 - 9/12/2025" at bounding box center [1039, 121] width 75 height 21
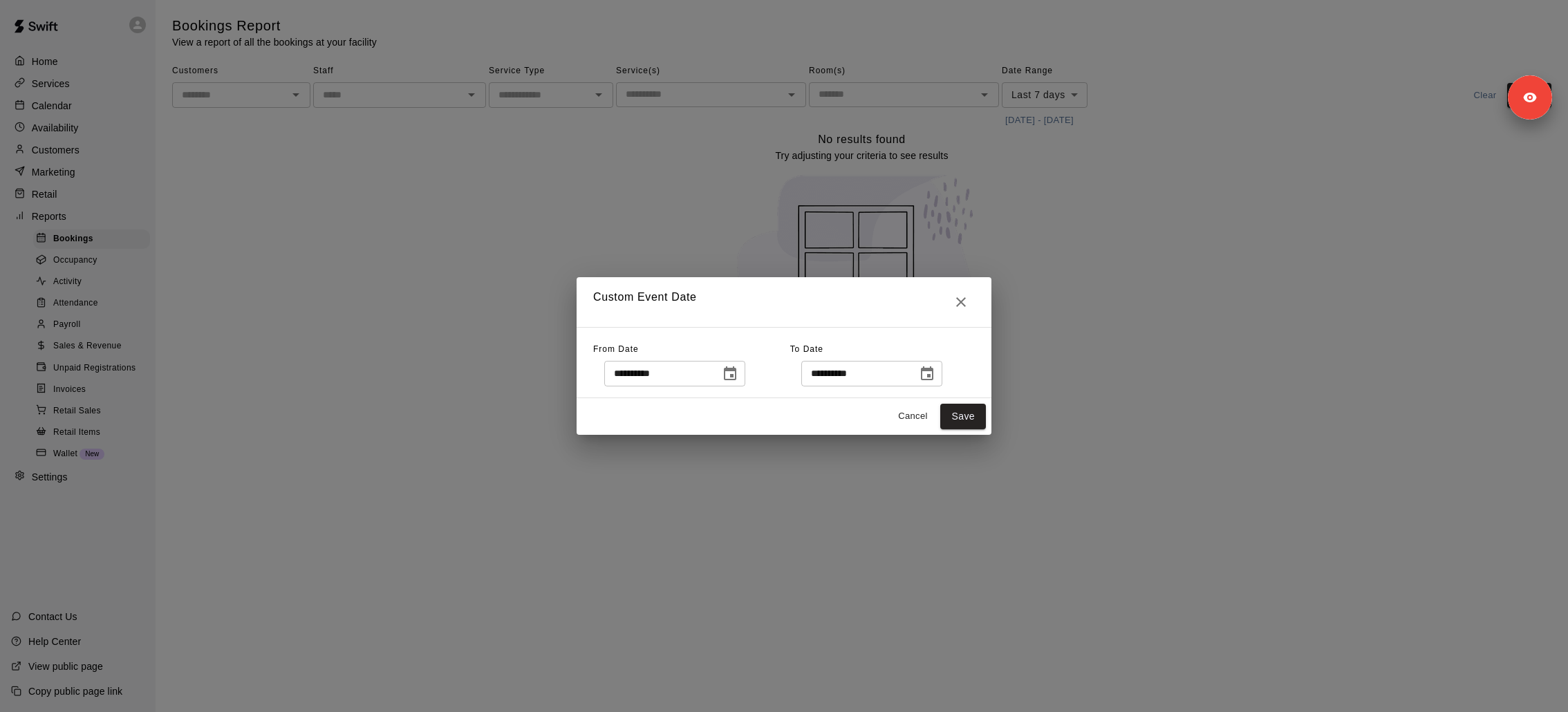
click at [658, 370] on input "**********" at bounding box center [657, 373] width 106 height 26
type input "**********"
click at [841, 373] on input "**********" at bounding box center [854, 373] width 106 height 26
type input "**********"
click at [969, 416] on button "Save" at bounding box center [963, 416] width 45 height 26
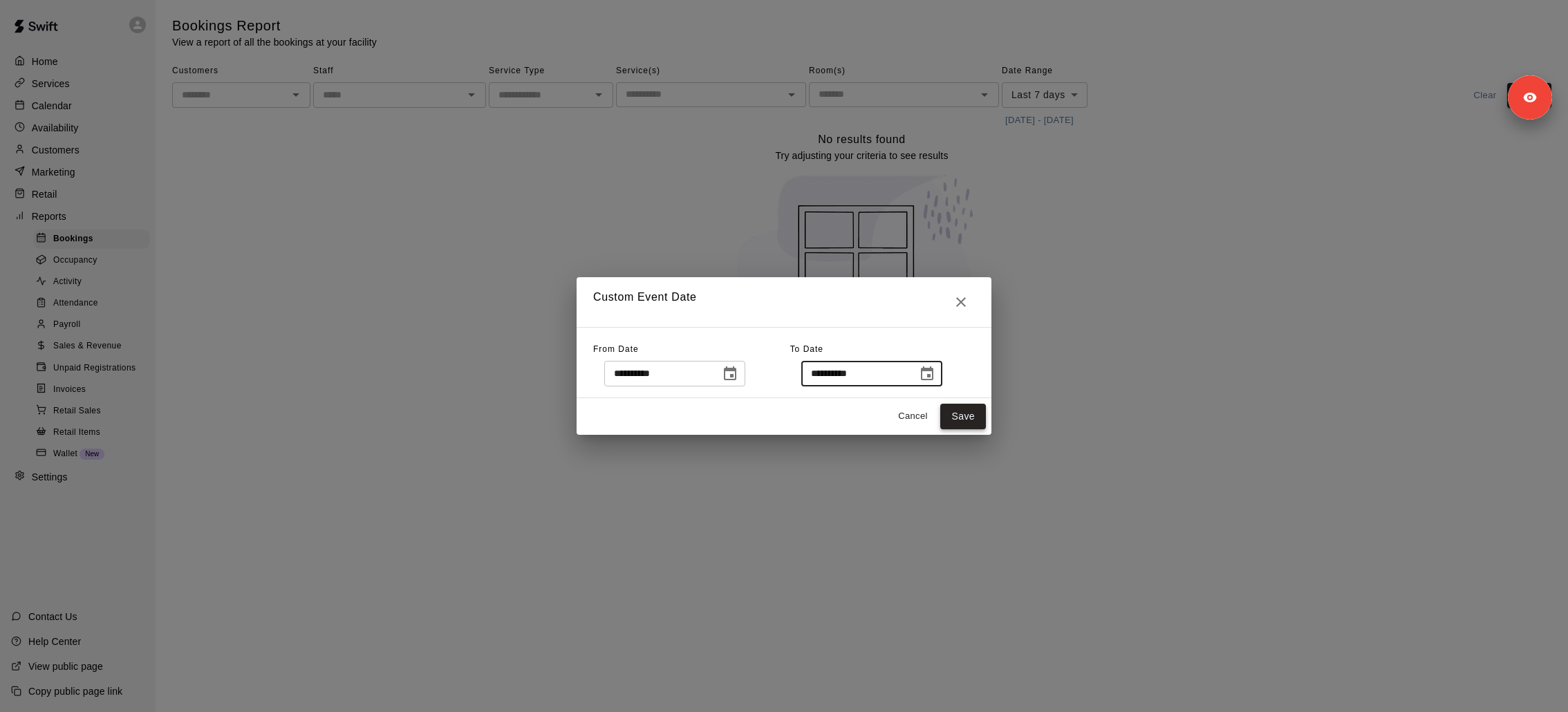
type input "******"
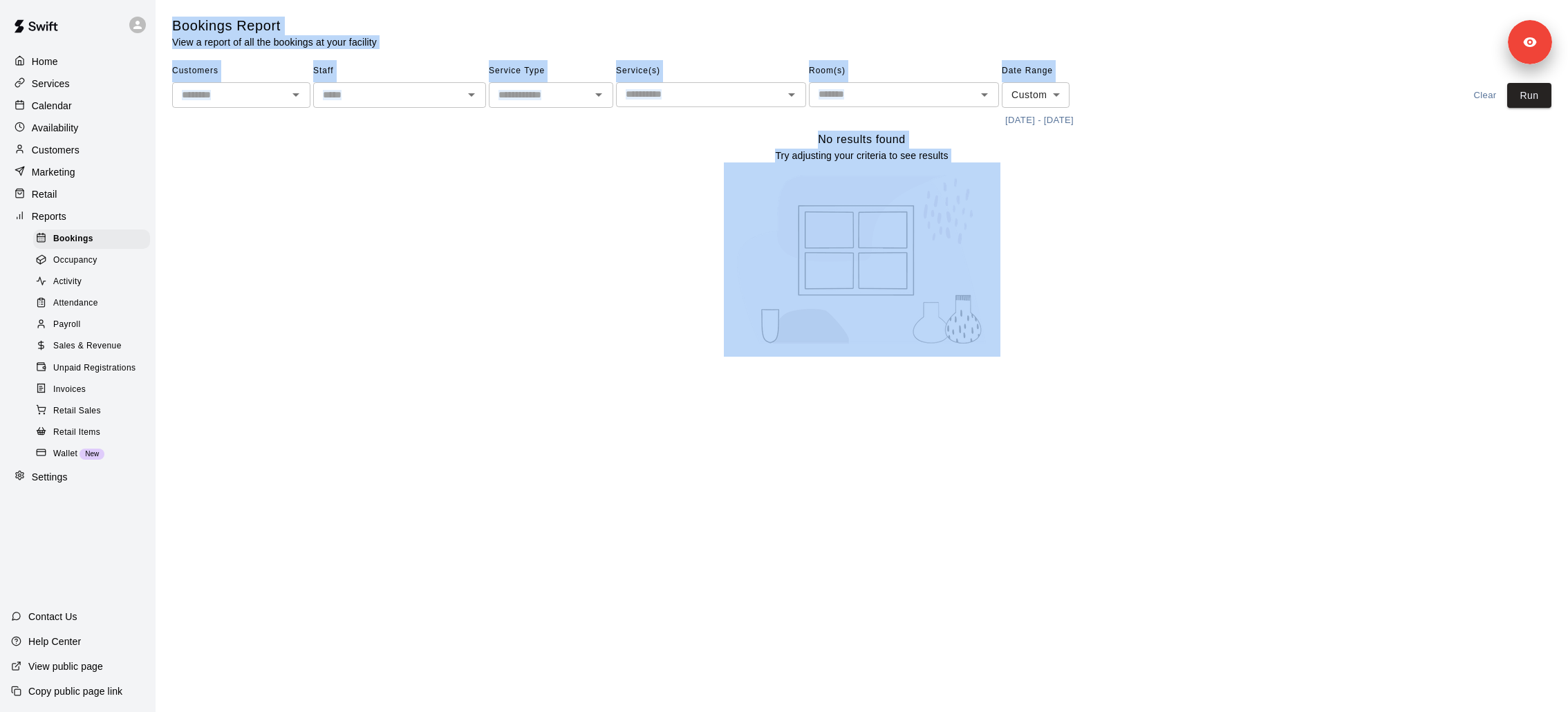
drag, startPoint x: 1530, startPoint y: 97, endPoint x: 1530, endPoint y: 15, distance: 82.0
click at [1045, 15] on body "Home Services Calendar Availability Customers Marketing Retail Reports Bookings…" at bounding box center [784, 181] width 1568 height 362
click at [1045, 87] on button "Run" at bounding box center [1529, 96] width 44 height 26
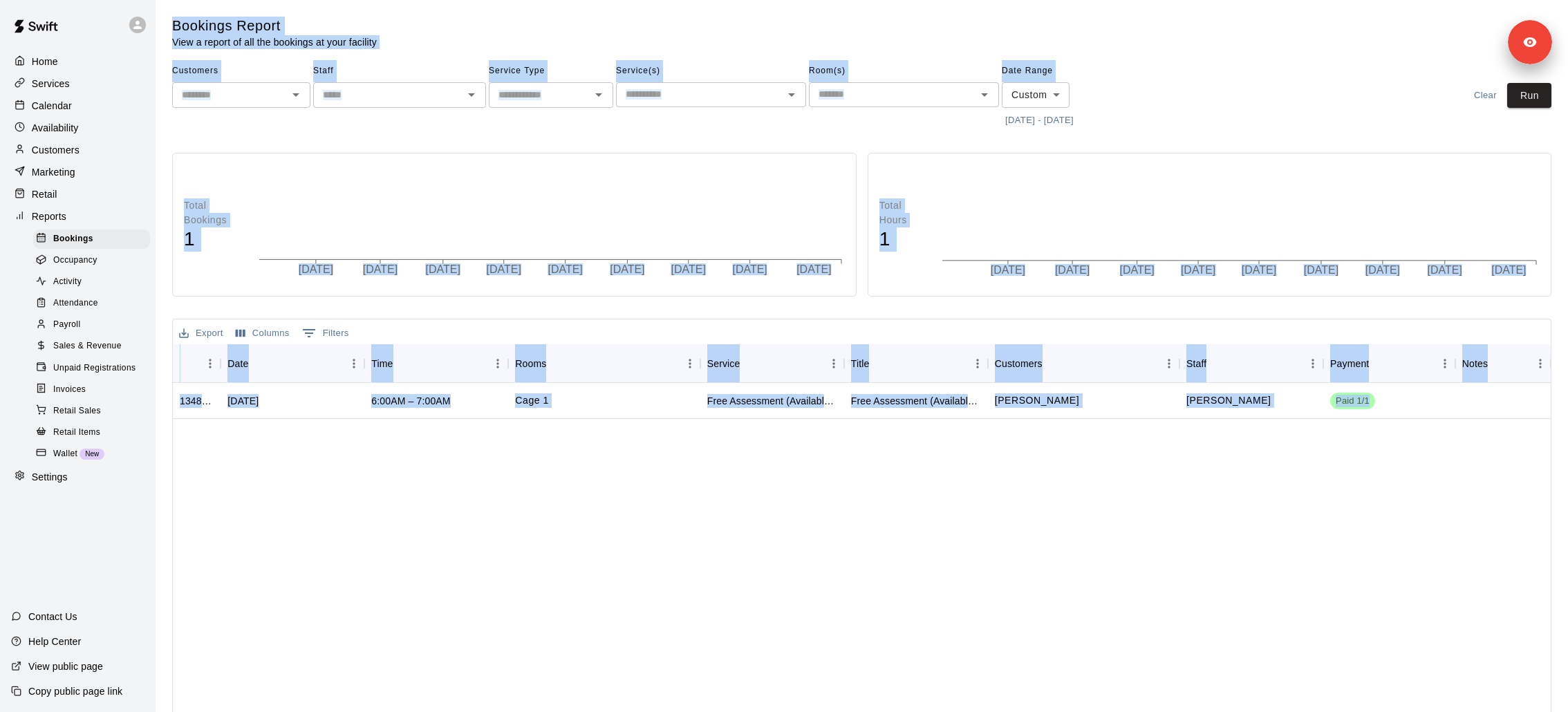
click at [1045, 385] on div "Paid 1/1" at bounding box center [1388, 401] width 132 height 36
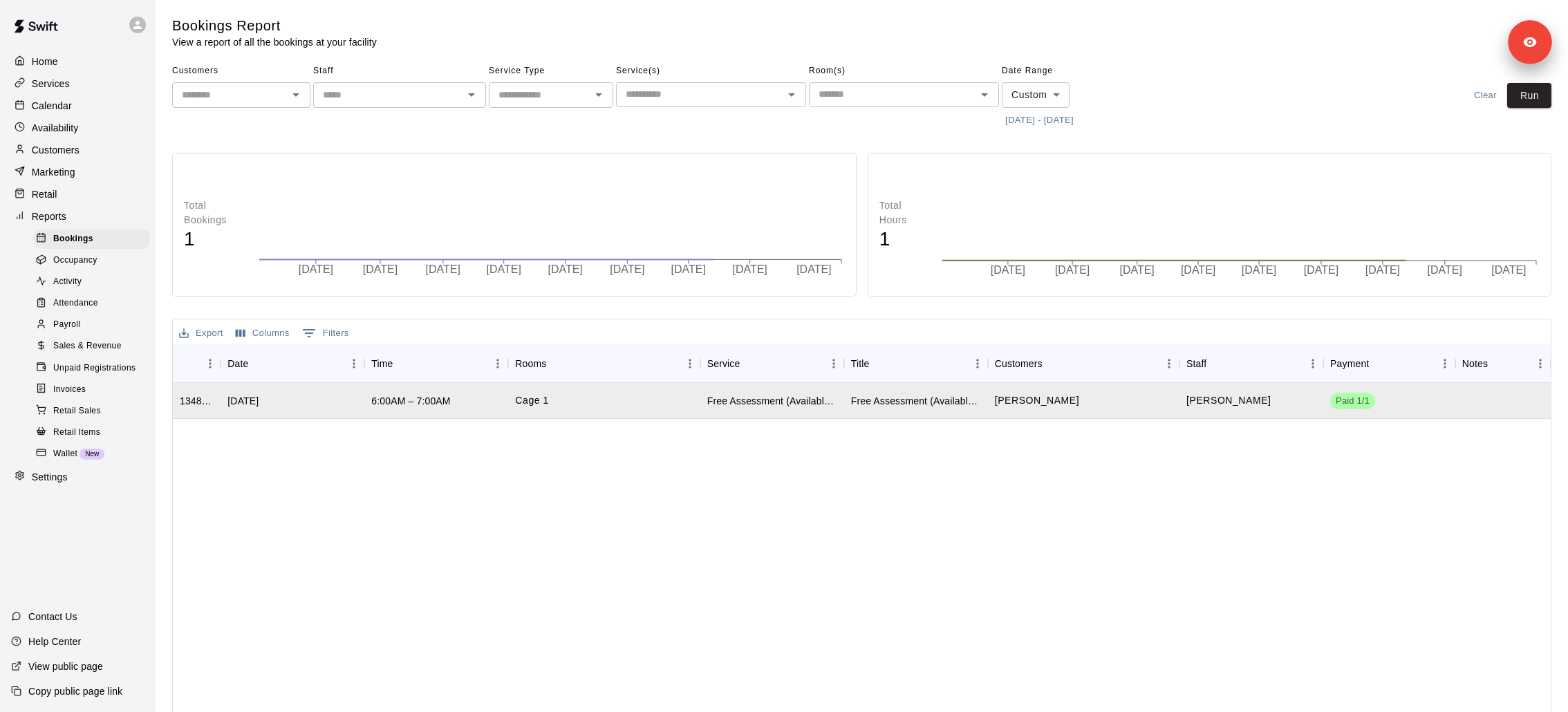
click at [1045, 474] on div "1348925 Mon, Aug 11, 2025 6:00AM – 7:00AM Cage 1 Free Assessment (Available to …" at bounding box center [861, 574] width 1378 height 382
click at [109, 347] on span "Sales & Revenue" at bounding box center [87, 346] width 69 height 14
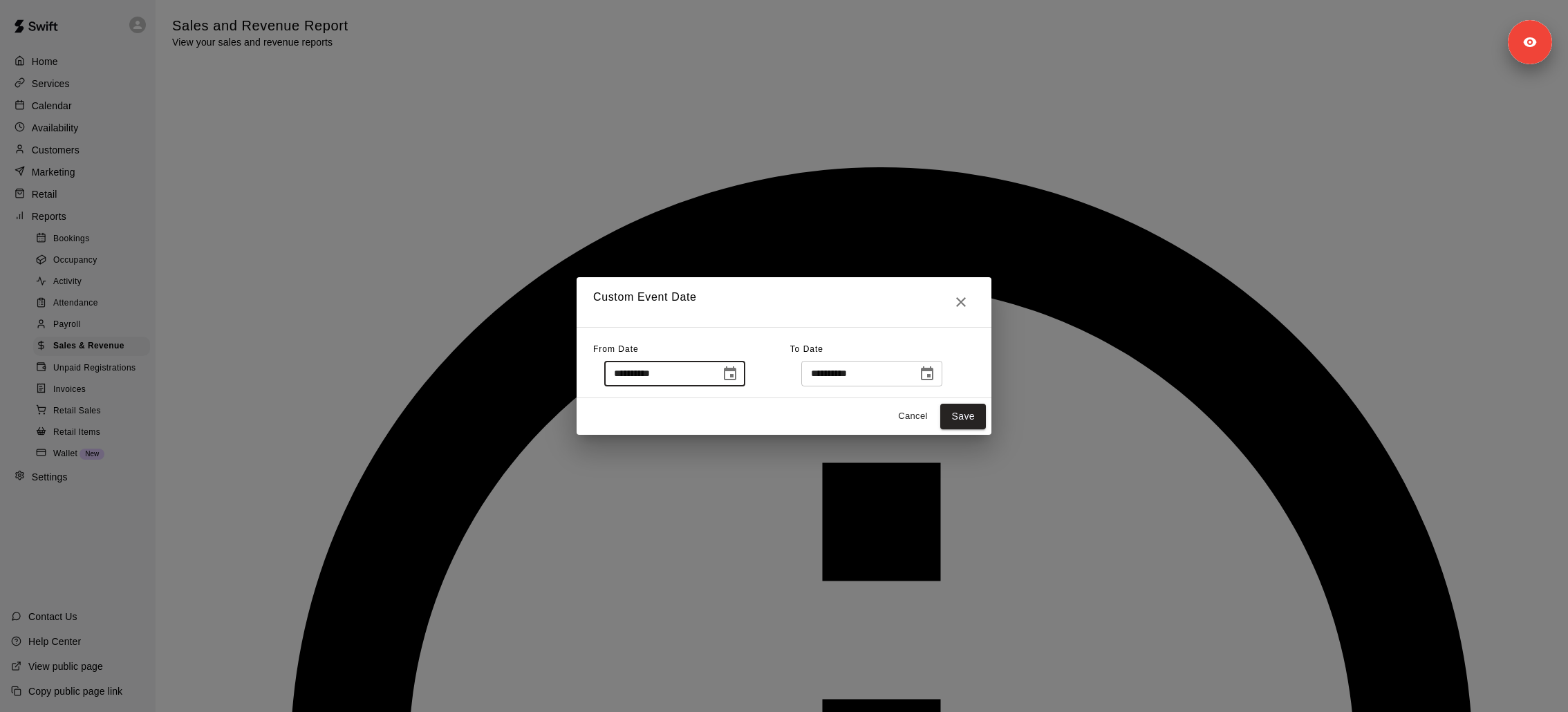
click at [658, 373] on input "**********" at bounding box center [657, 373] width 106 height 26
type input "**********"
click at [852, 374] on input "**********" at bounding box center [854, 373] width 106 height 26
type input "**********"
click at [959, 414] on button "Save" at bounding box center [963, 416] width 45 height 26
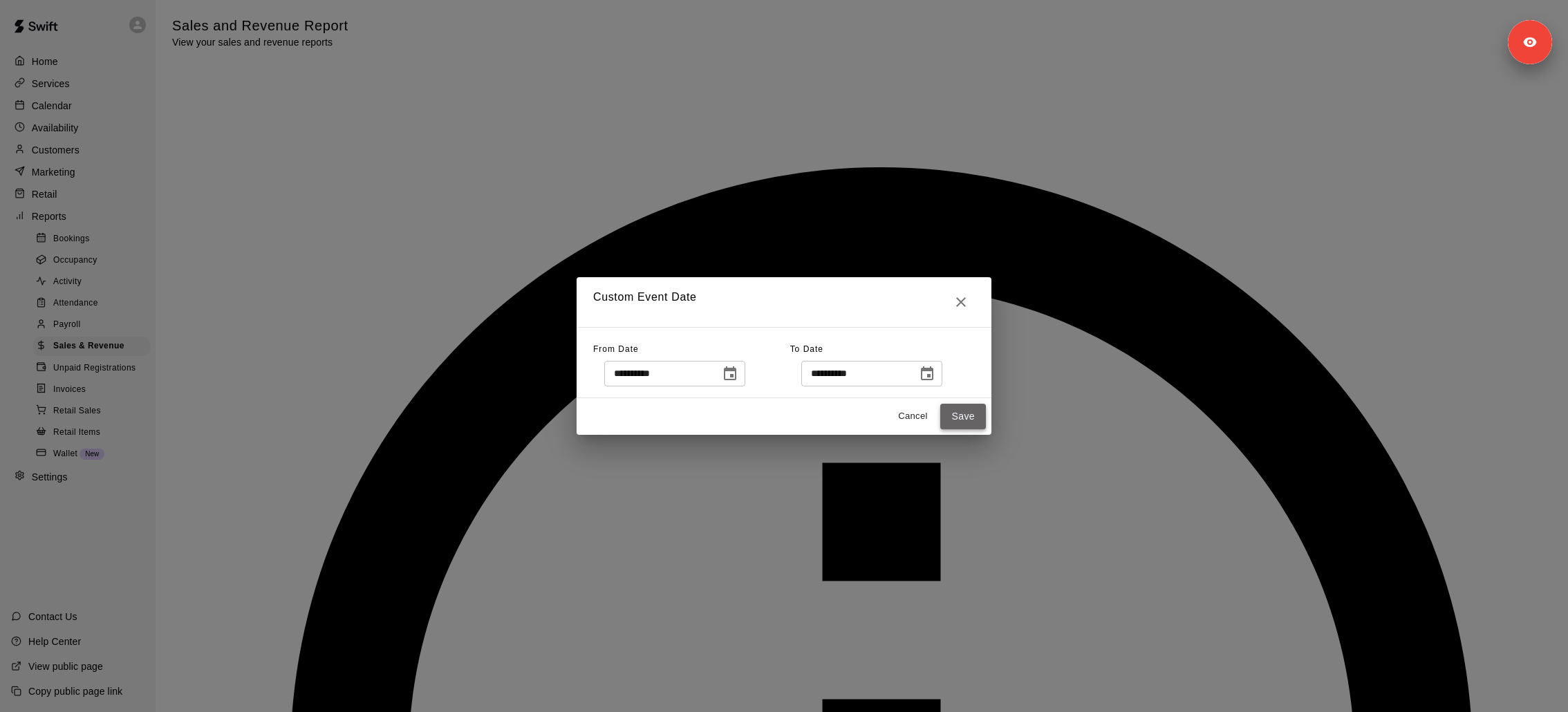
type input "******"
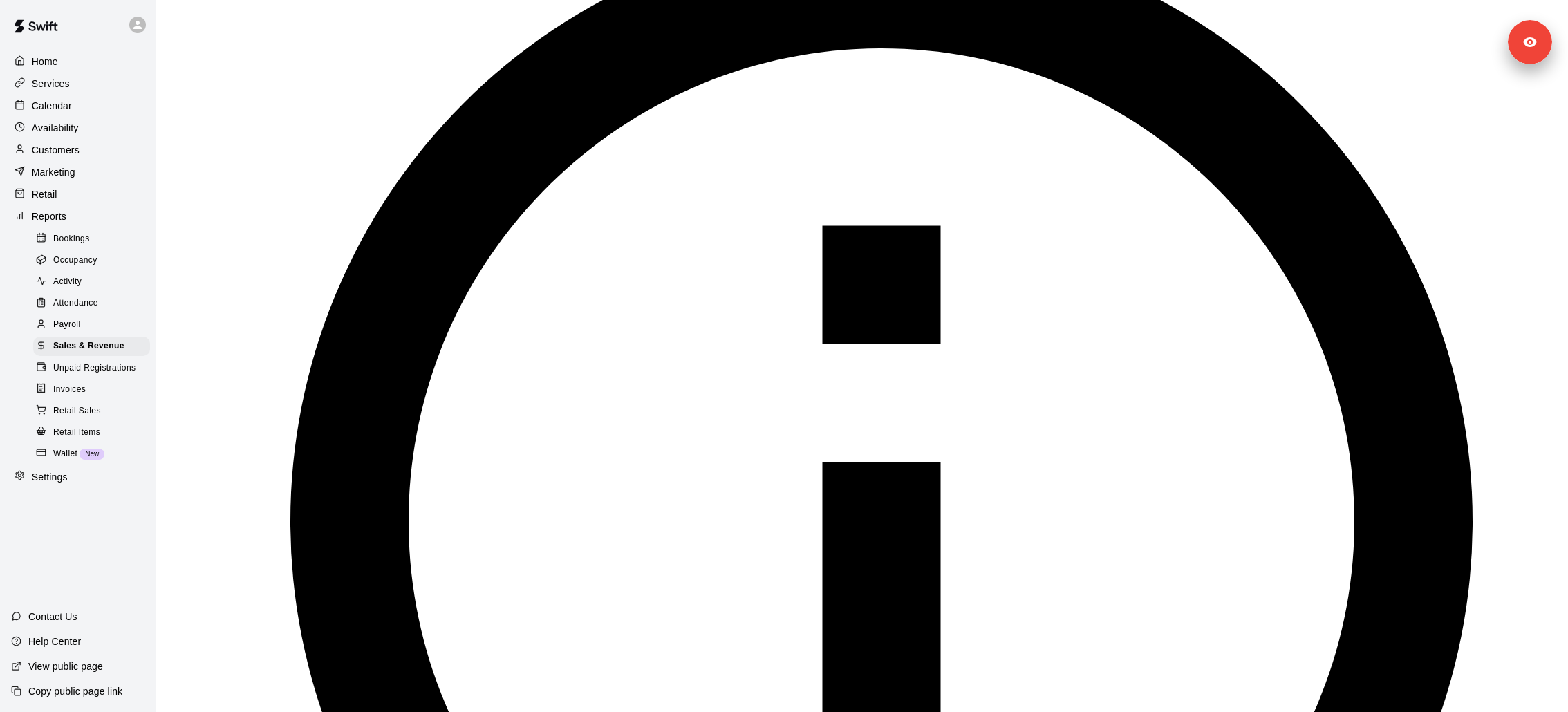
click at [85, 232] on span "Bookings" at bounding box center [72, 239] width 37 height 14
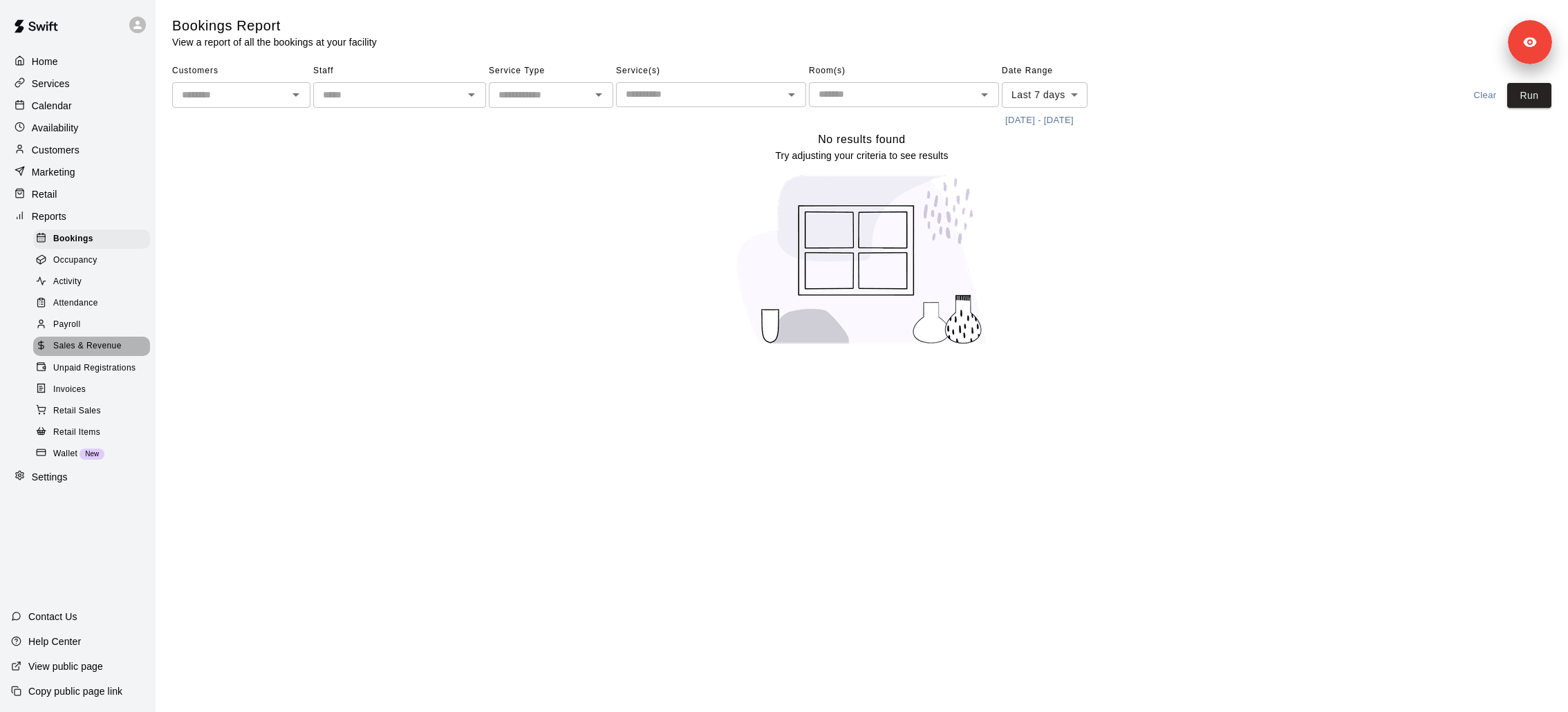
click at [106, 345] on span "Sales & Revenue" at bounding box center [87, 346] width 69 height 14
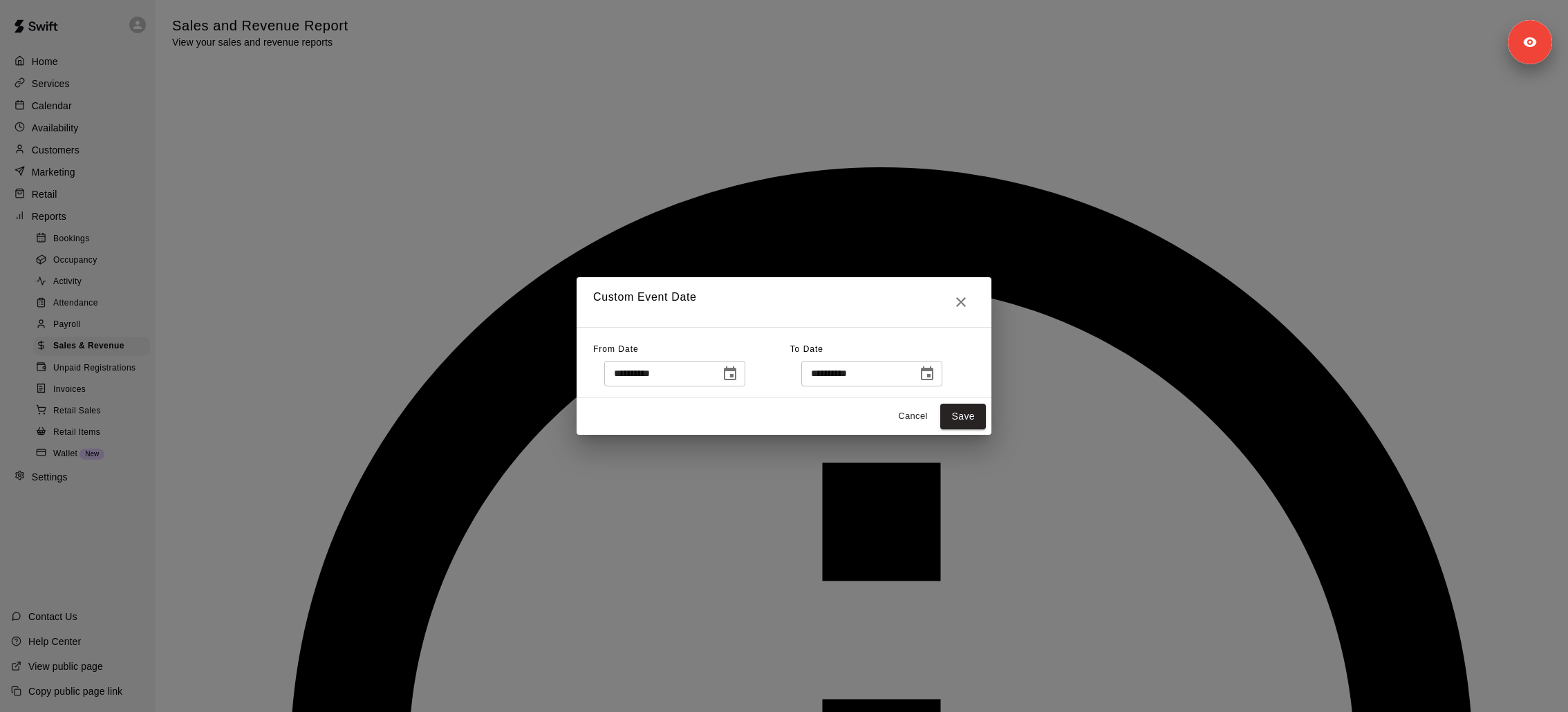
click at [740, 361] on div "**********" at bounding box center [674, 373] width 141 height 26
click at [736, 370] on icon "Choose date, selected date is Sep 4, 2025" at bounding box center [730, 373] width 12 height 14
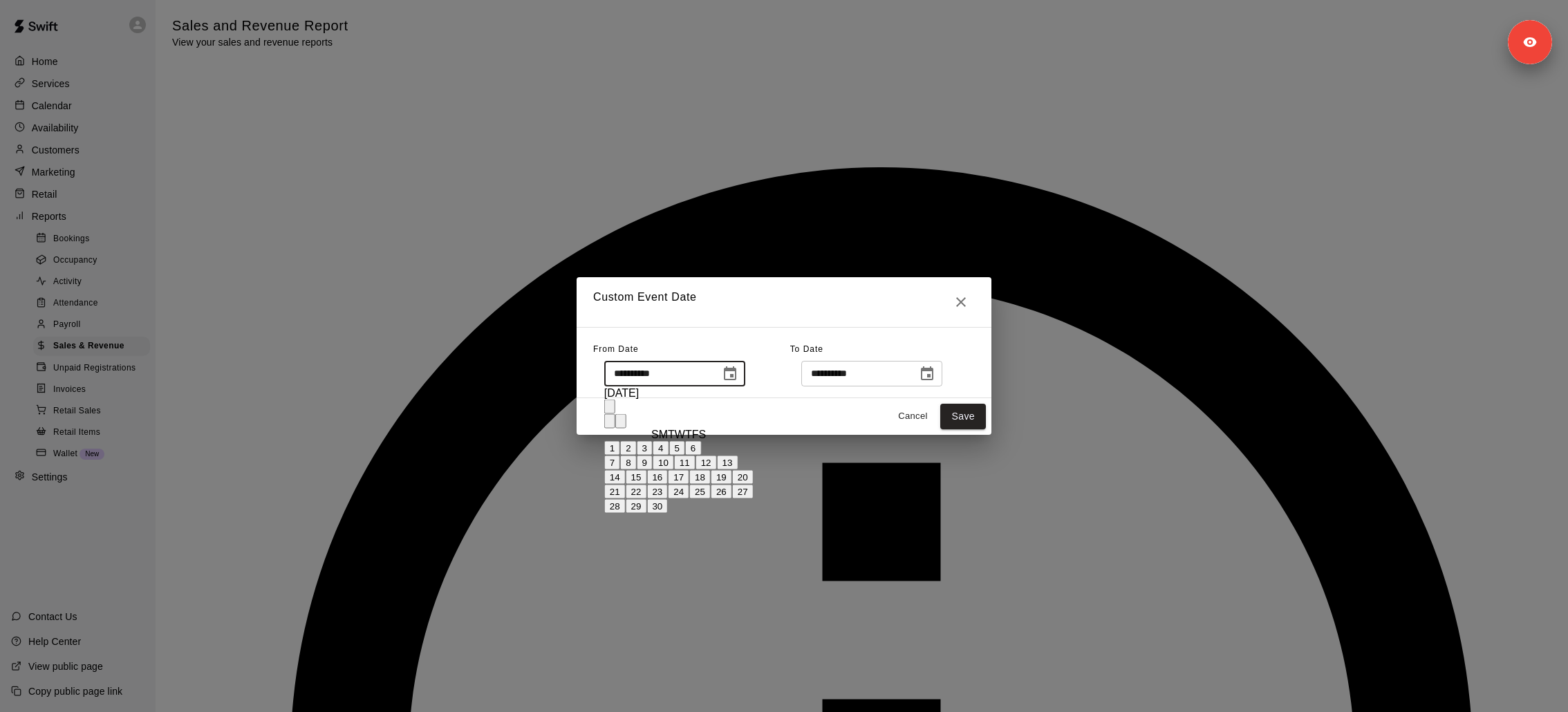
click at [649, 371] on input "**********" at bounding box center [657, 373] width 106 height 26
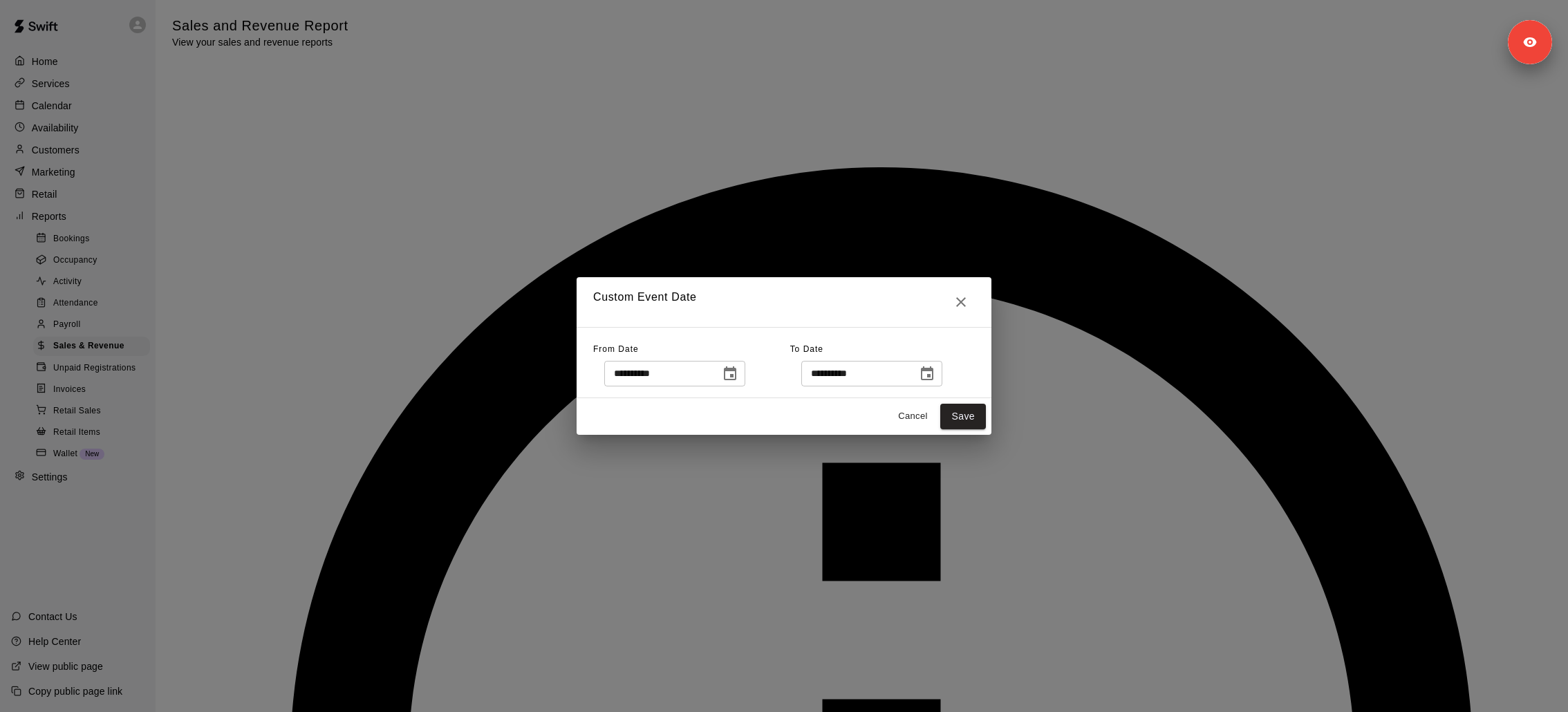
click at [649, 371] on input "**********" at bounding box center [657, 373] width 106 height 26
type input "**********"
click at [855, 375] on input "**********" at bounding box center [854, 373] width 106 height 26
type input "**********"
click at [965, 419] on button "Save" at bounding box center [963, 416] width 45 height 26
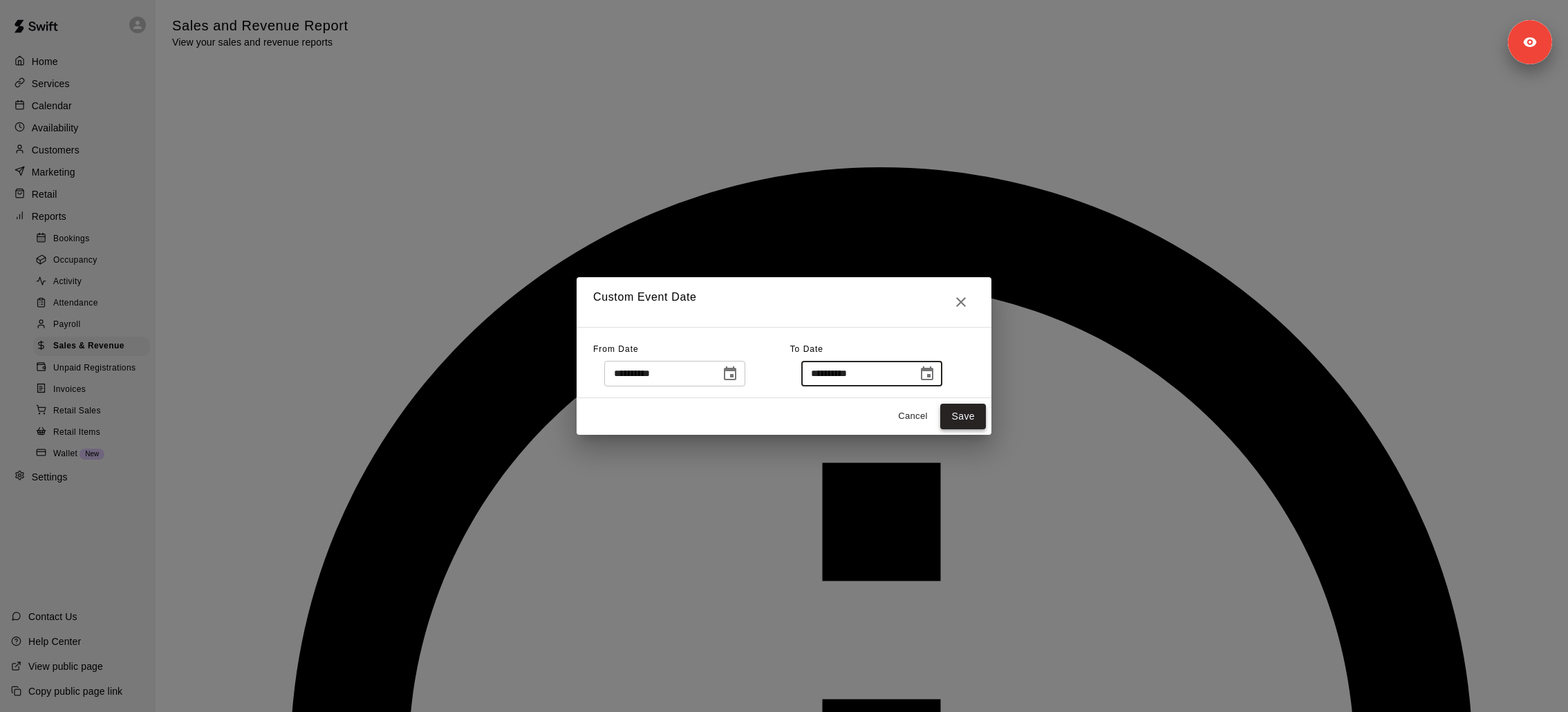
type input "******"
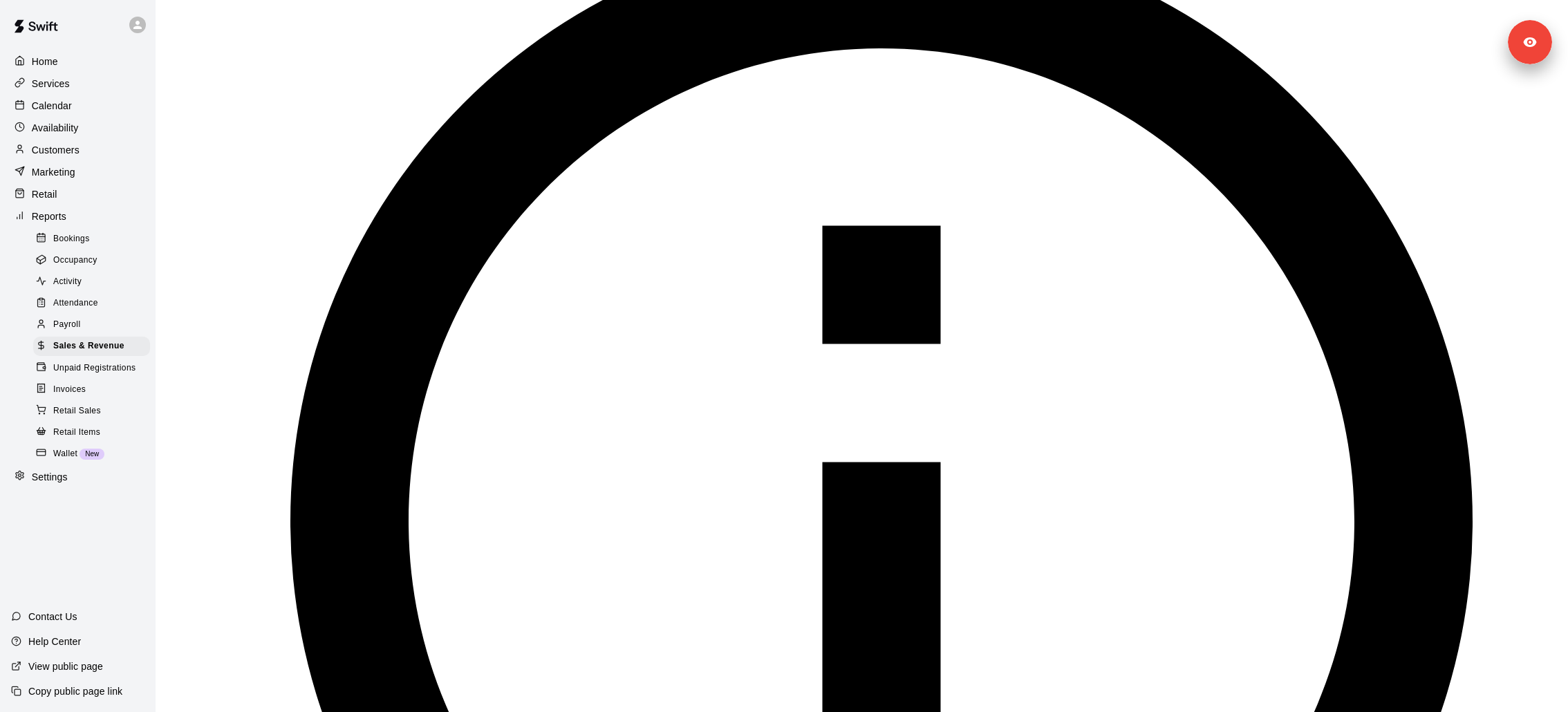
click at [69, 151] on p "Customers" at bounding box center [55, 150] width 48 height 14
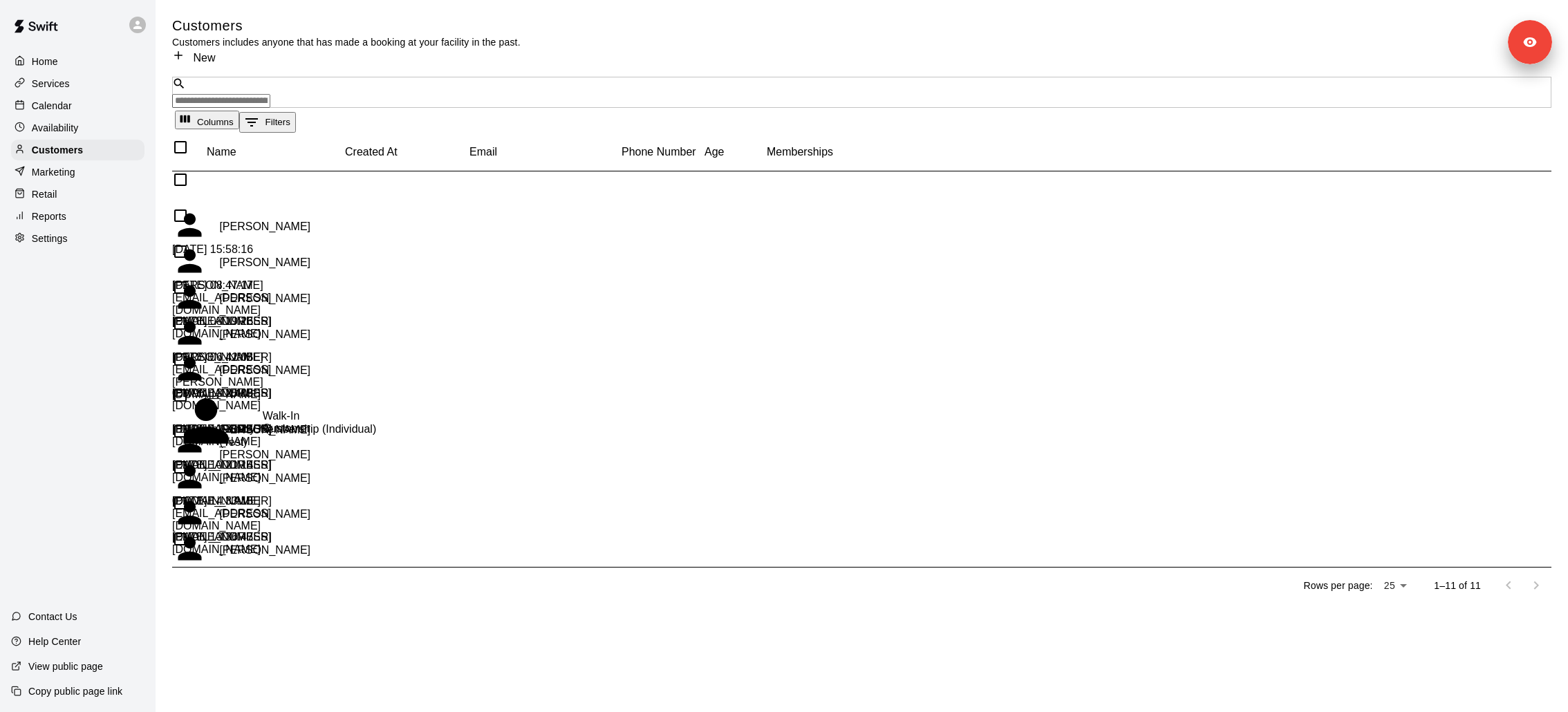
click at [302, 273] on div "Kenneth Lu" at bounding box center [241, 262] width 138 height 36
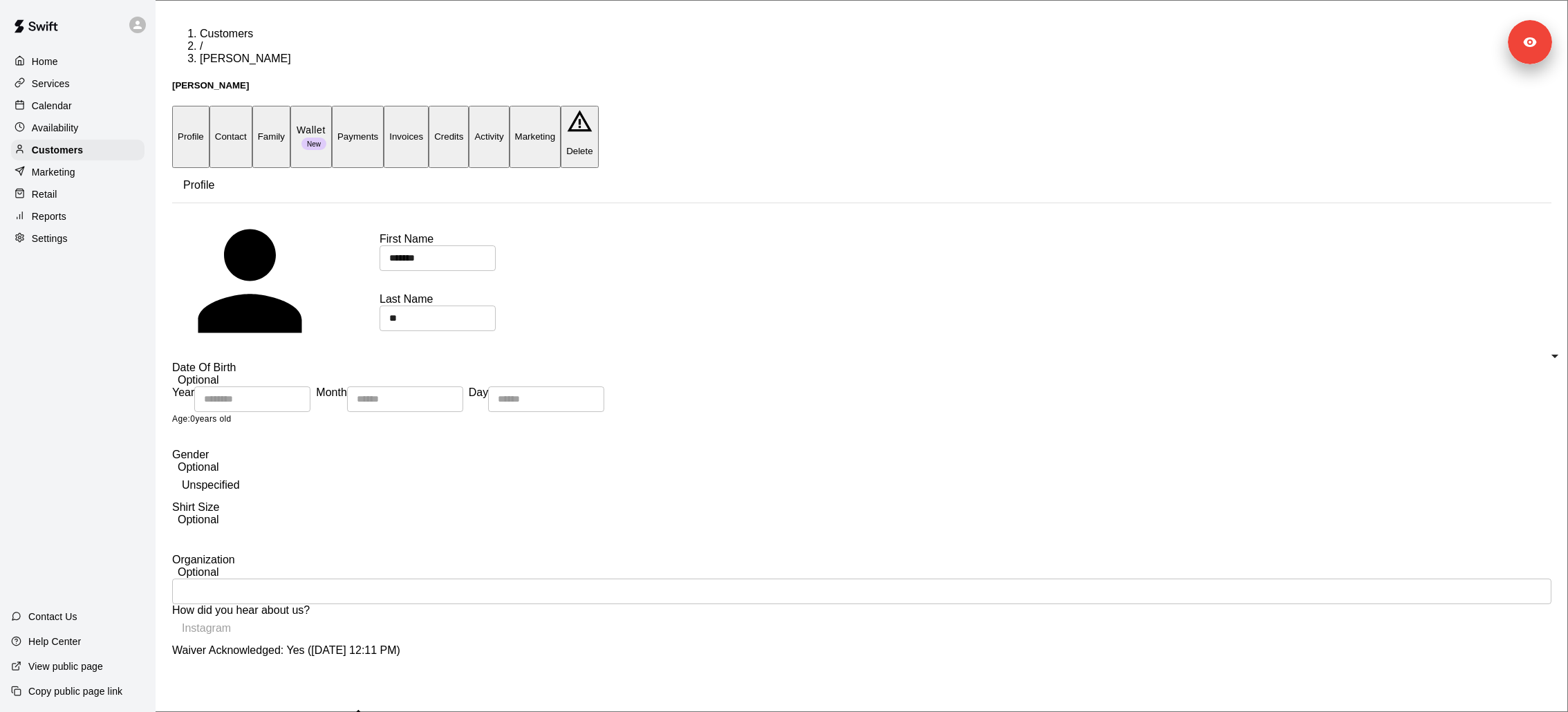
click at [384, 106] on button "Payments" at bounding box center [357, 137] width 52 height 62
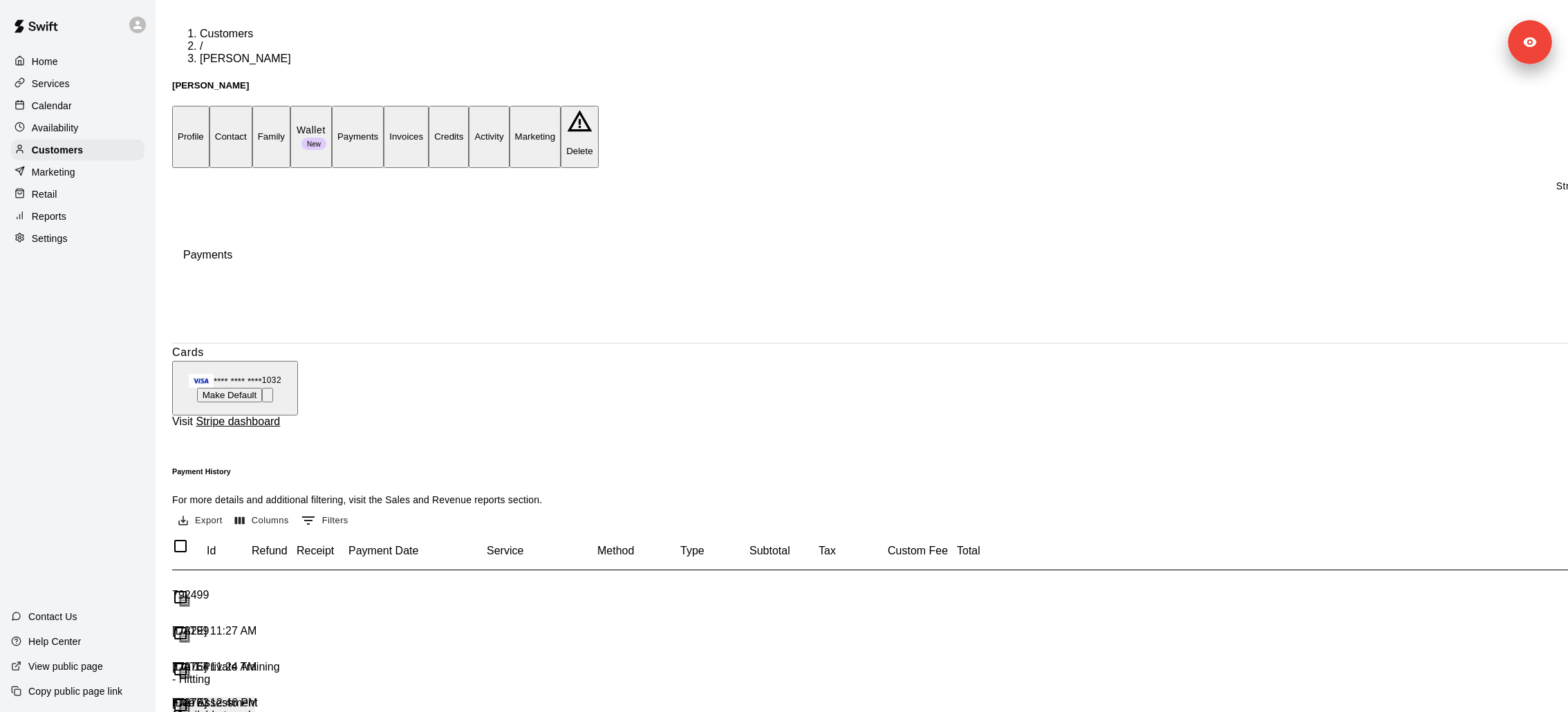
scroll to position [91, 0]
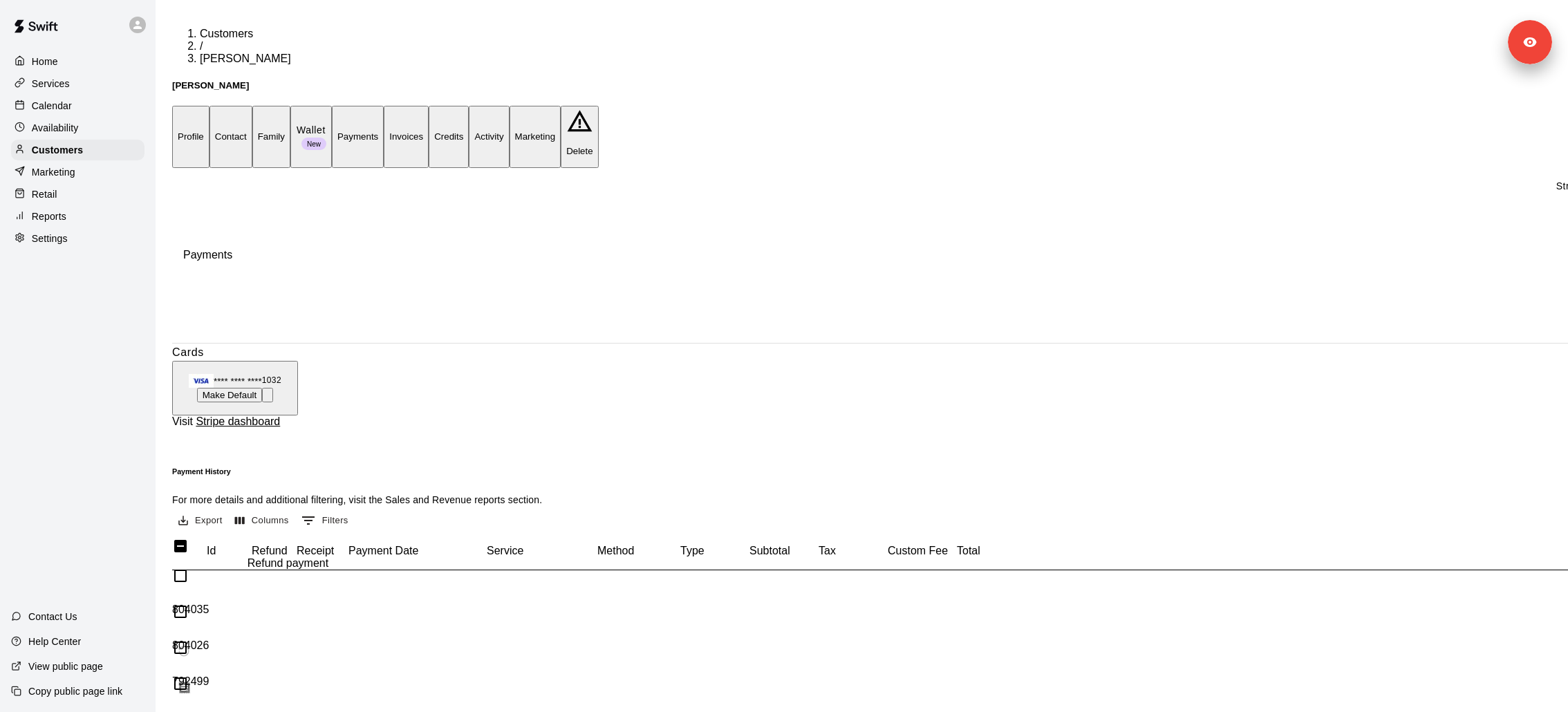
scroll to position [0, 0]
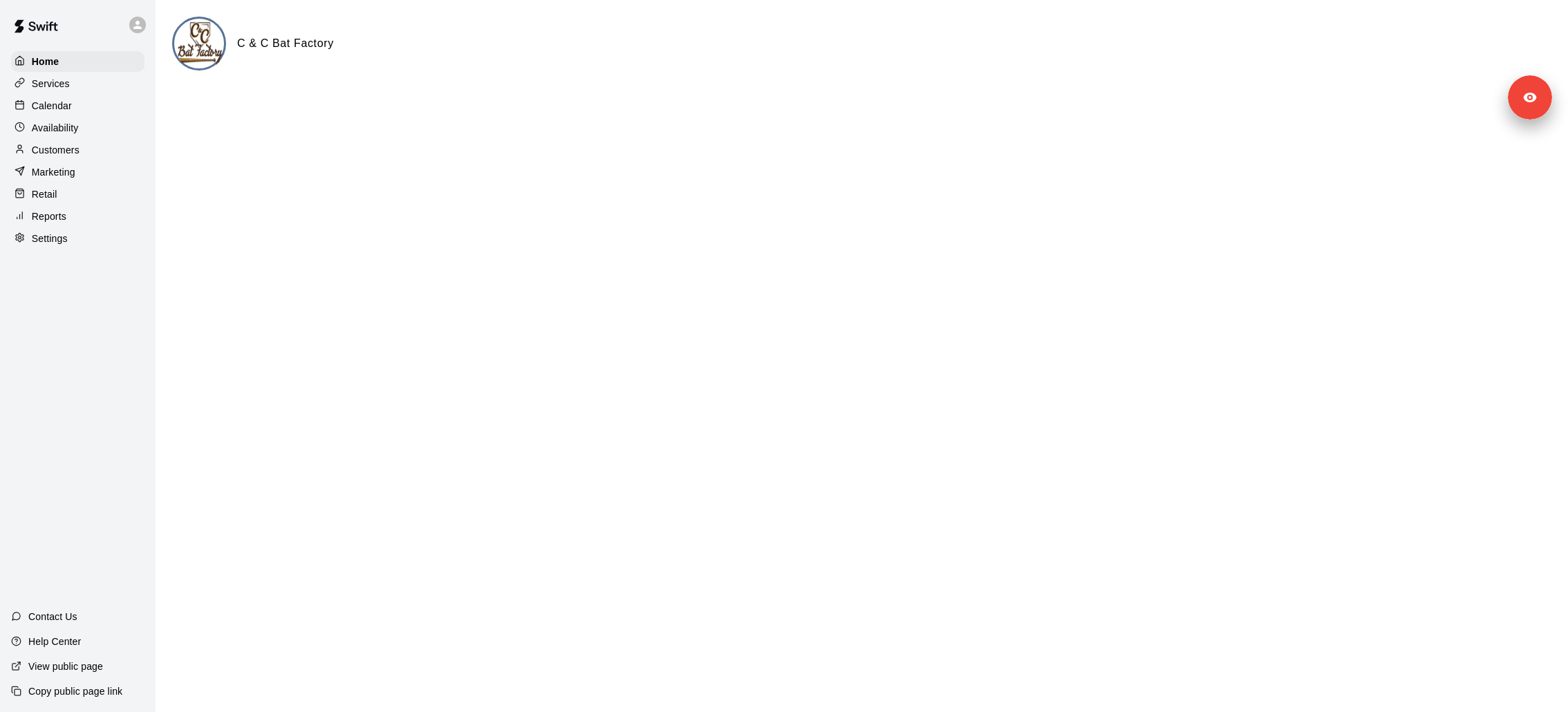
click at [138, 21] on icon at bounding box center [137, 24] width 8 height 8
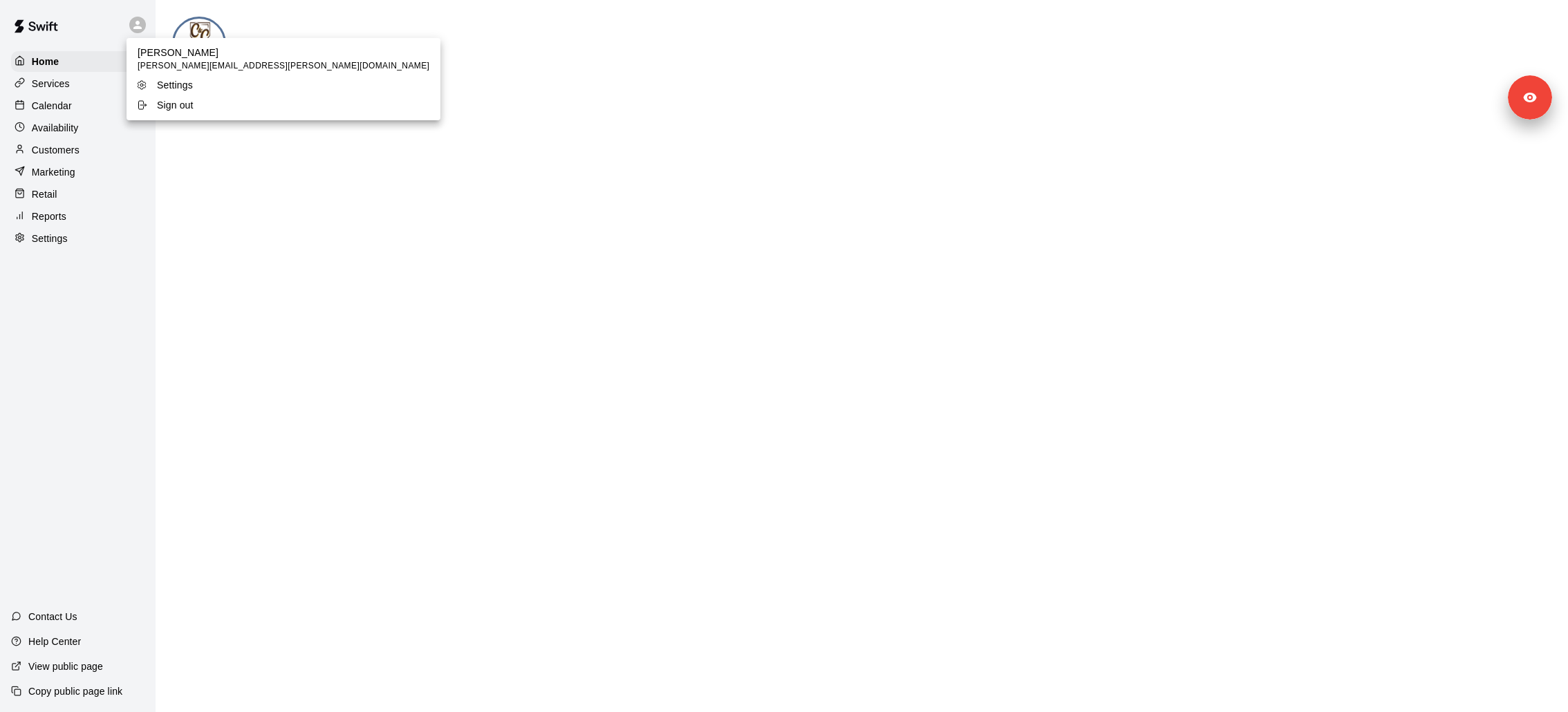
click at [301, 246] on div at bounding box center [784, 356] width 1568 height 712
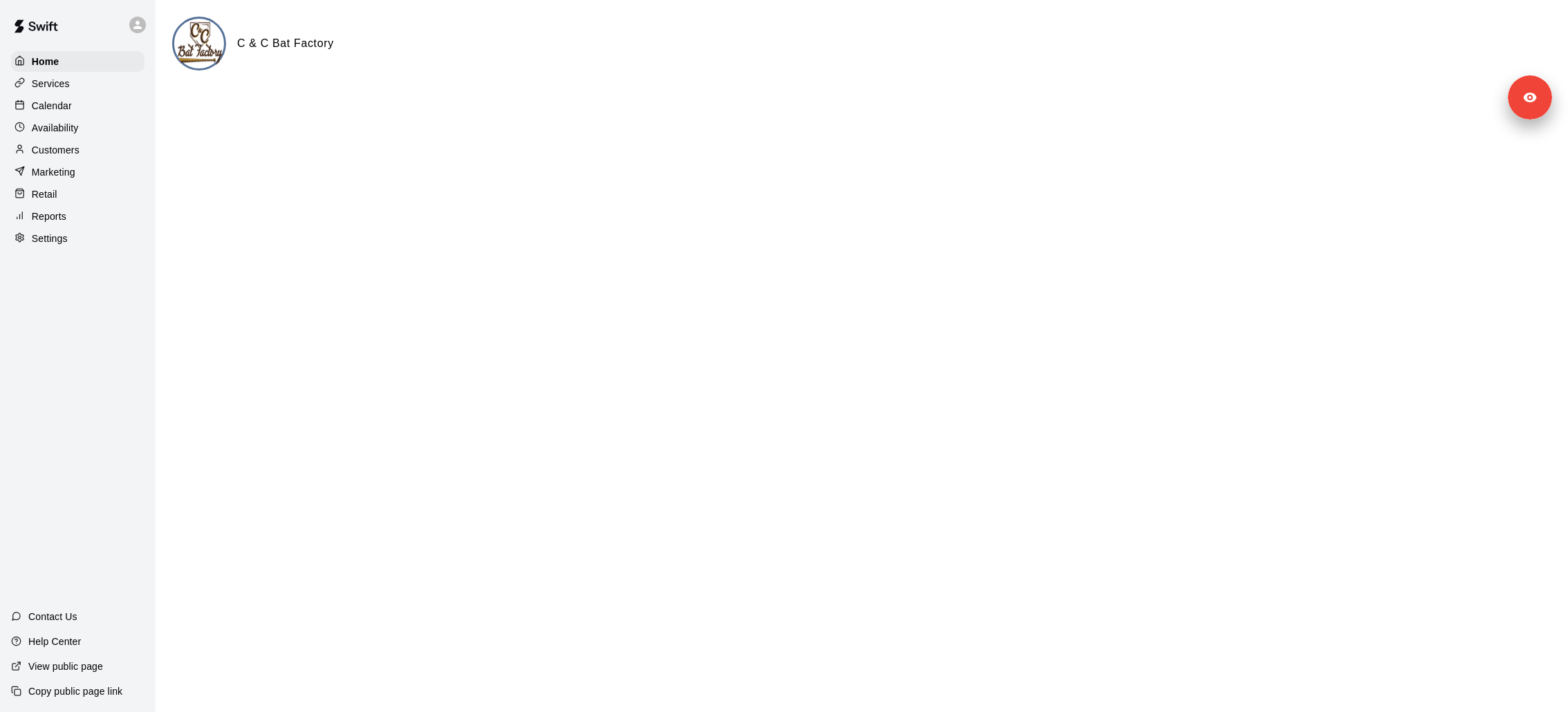
click at [77, 243] on div "Settings" at bounding box center [78, 238] width 133 height 20
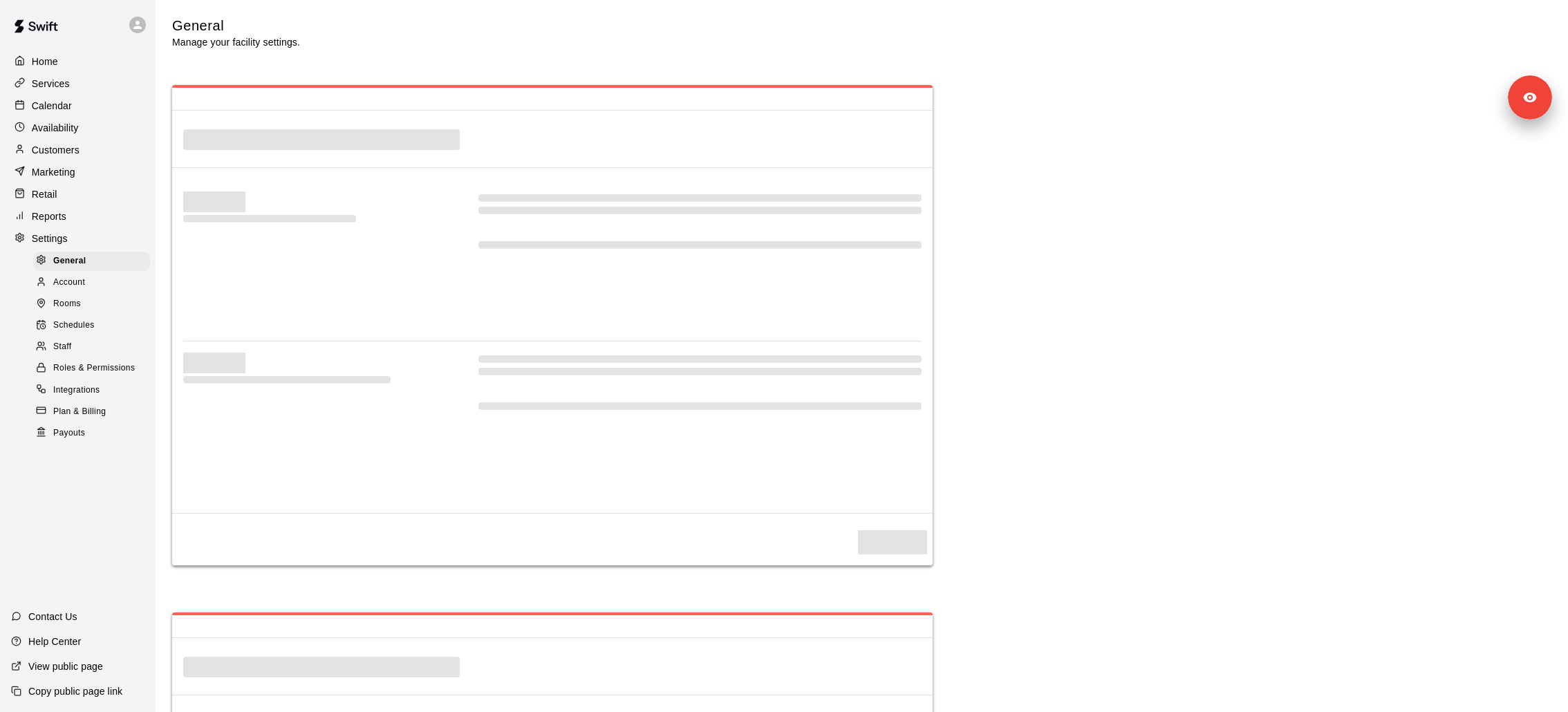
select select "**"
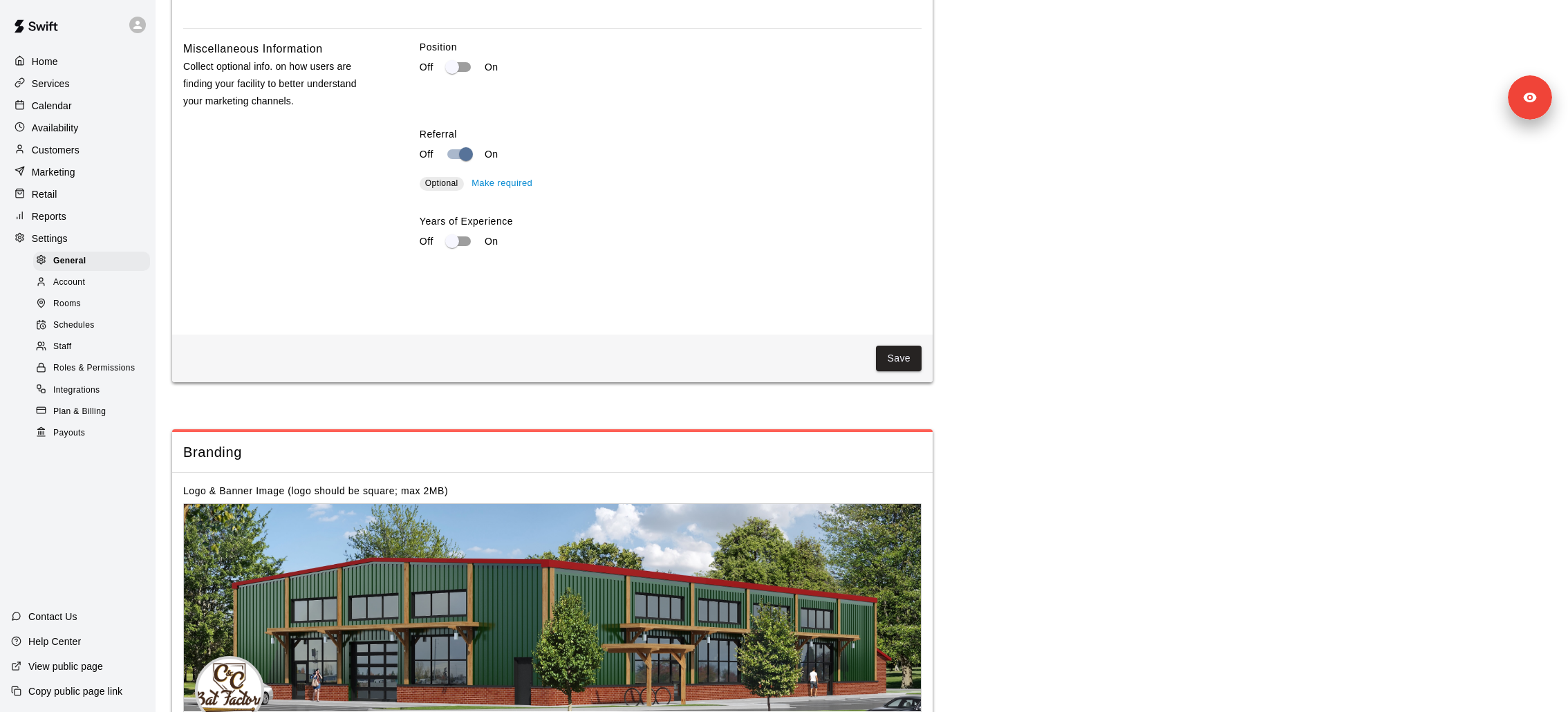
scroll to position [2690, 0]
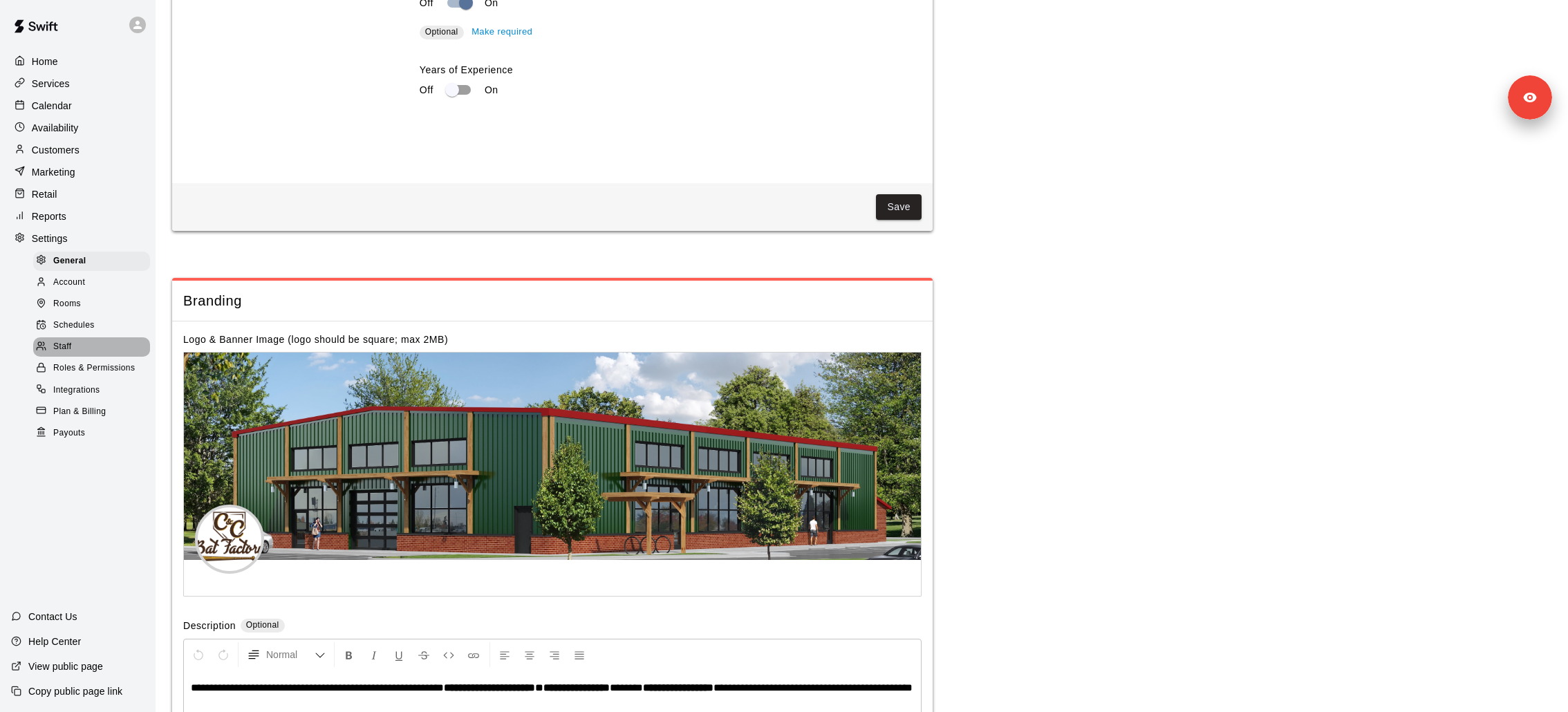
click at [90, 353] on div "Staff" at bounding box center [91, 347] width 117 height 20
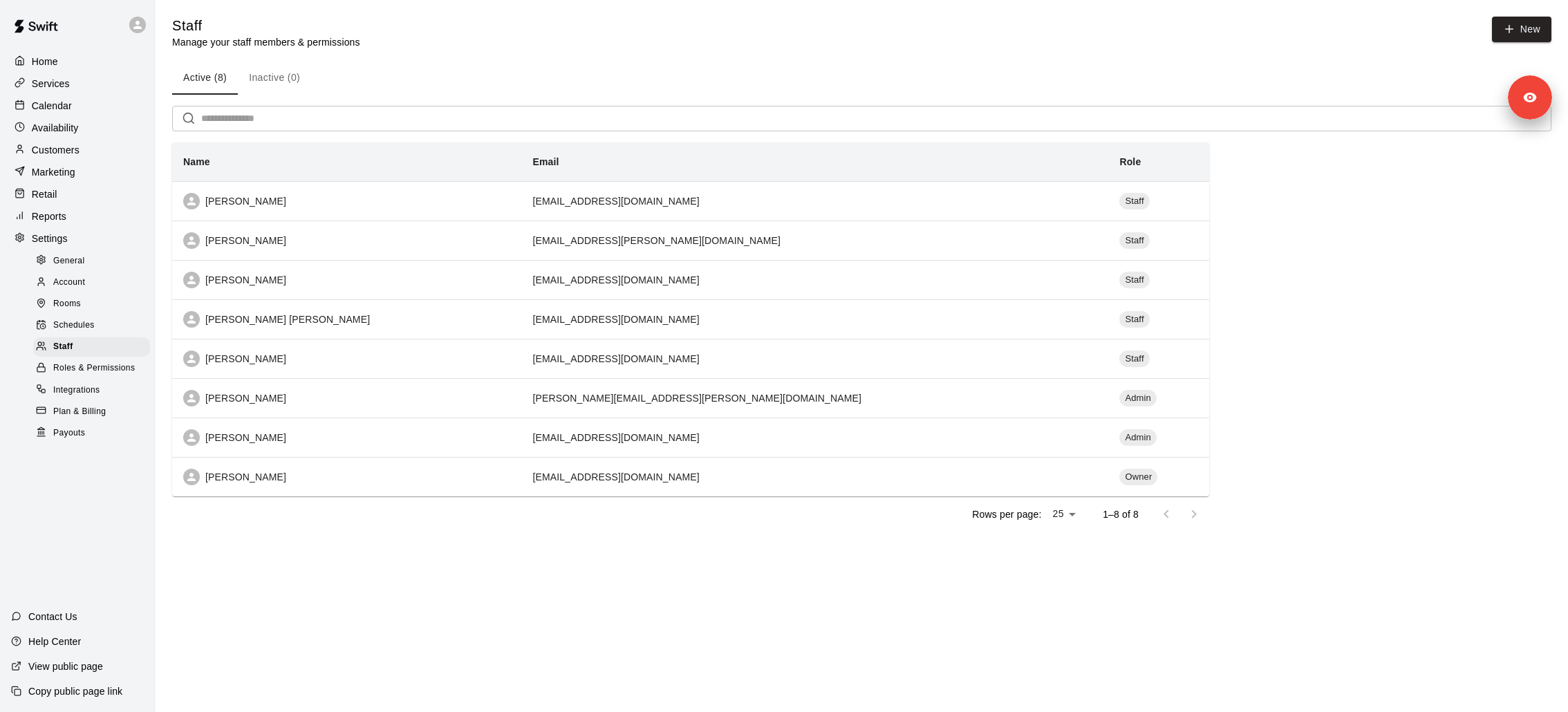
click at [76, 189] on div "Retail" at bounding box center [78, 194] width 133 height 20
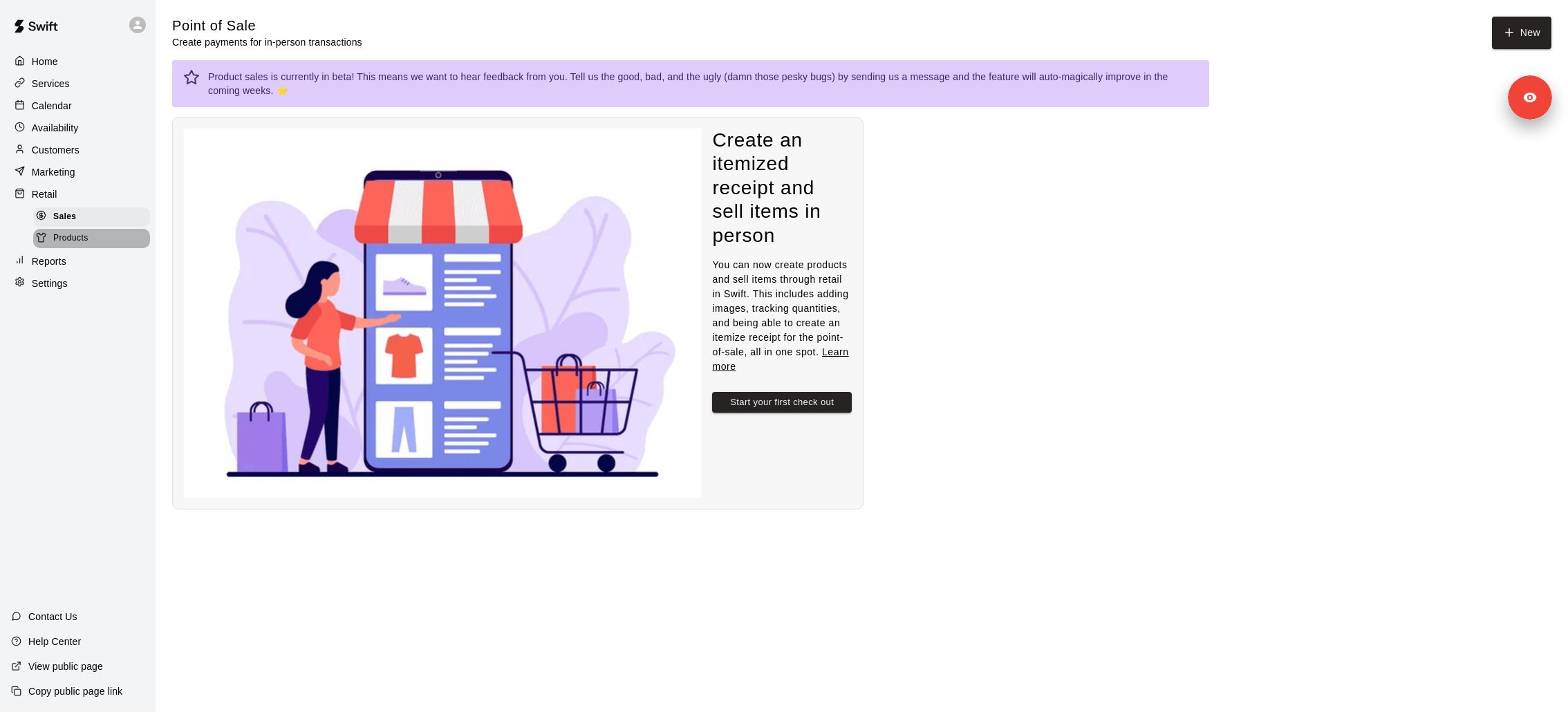
click at [79, 235] on span "Products" at bounding box center [71, 238] width 35 height 14
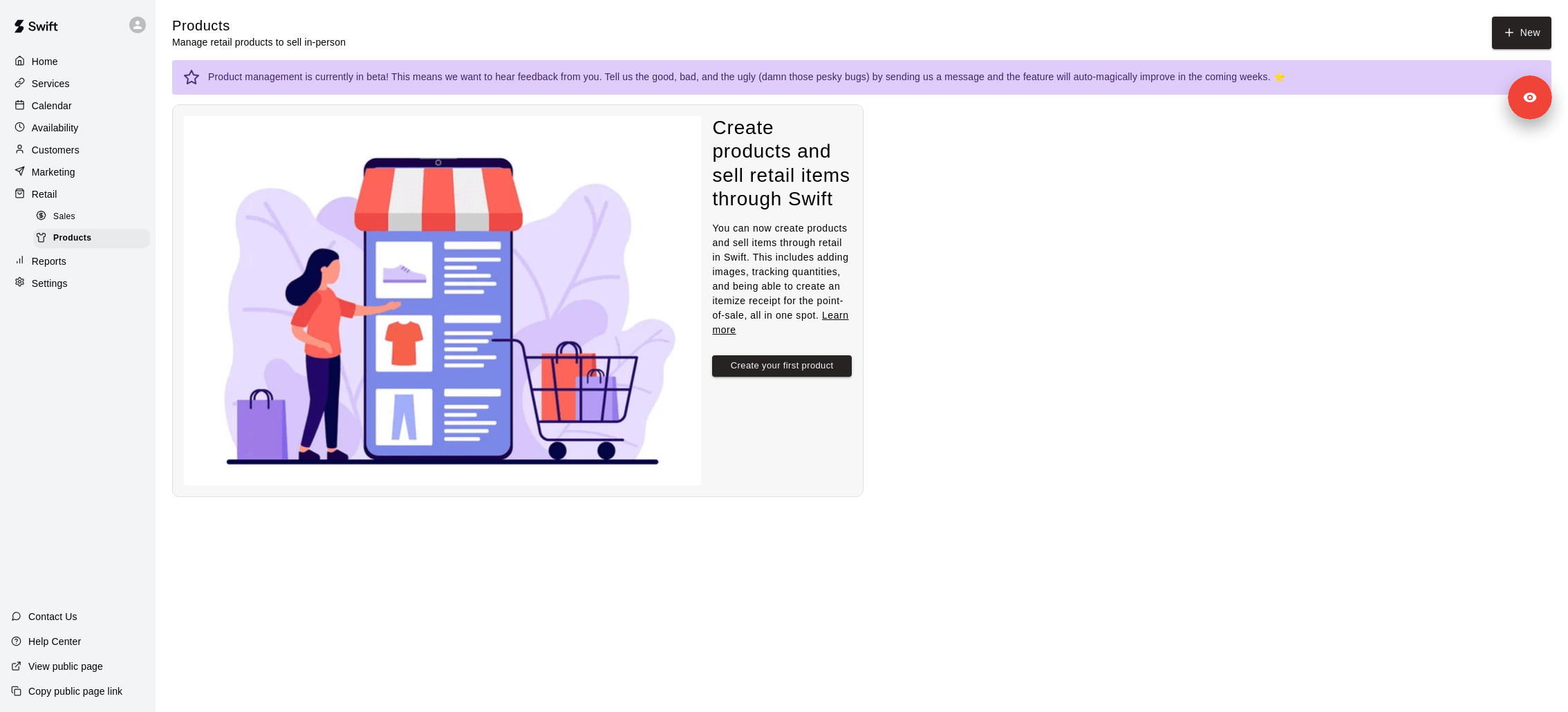
click at [100, 195] on div "Retail" at bounding box center [78, 194] width 133 height 20
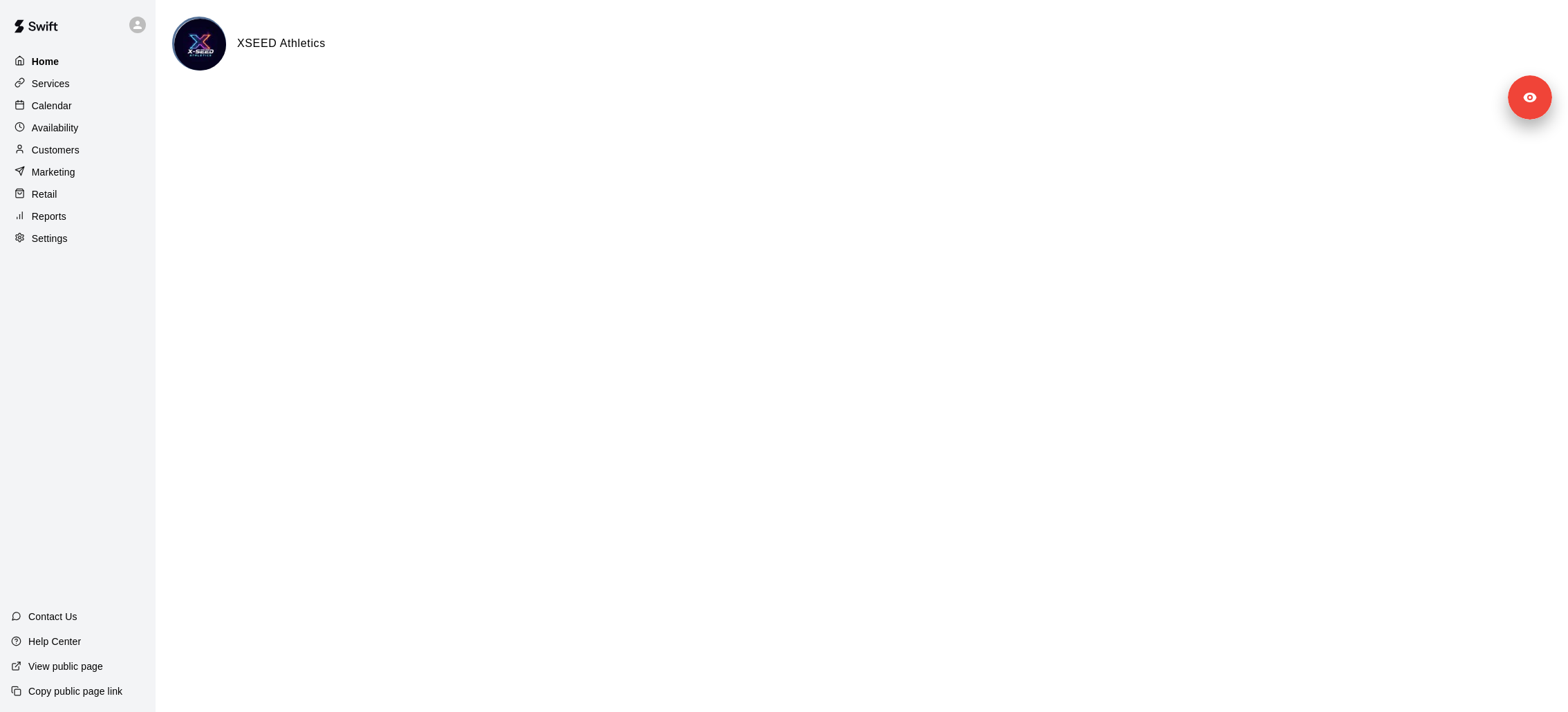
click at [83, 66] on div "Home" at bounding box center [78, 61] width 133 height 20
click at [84, 87] on div "Services" at bounding box center [78, 83] width 133 height 20
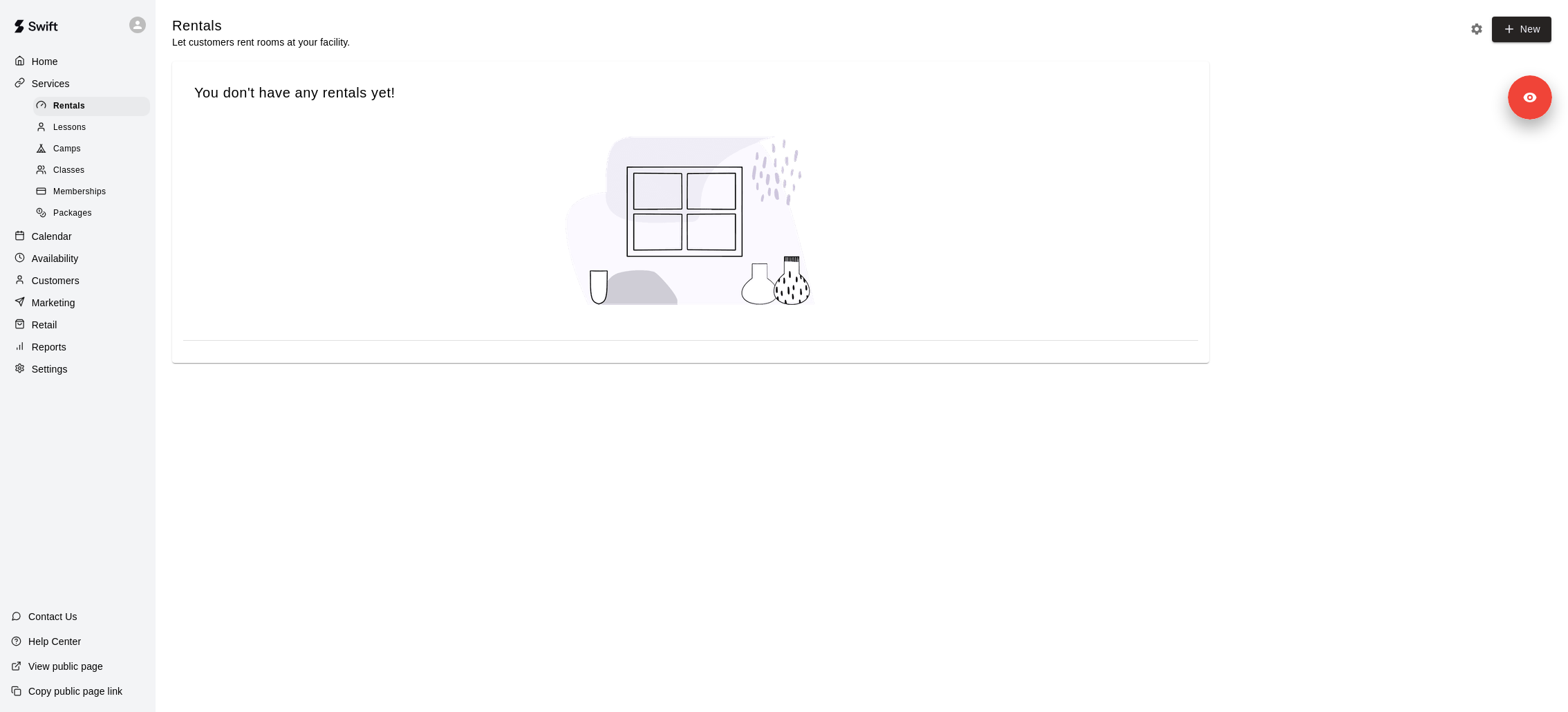
click at [105, 195] on span "Memberships" at bounding box center [80, 192] width 53 height 14
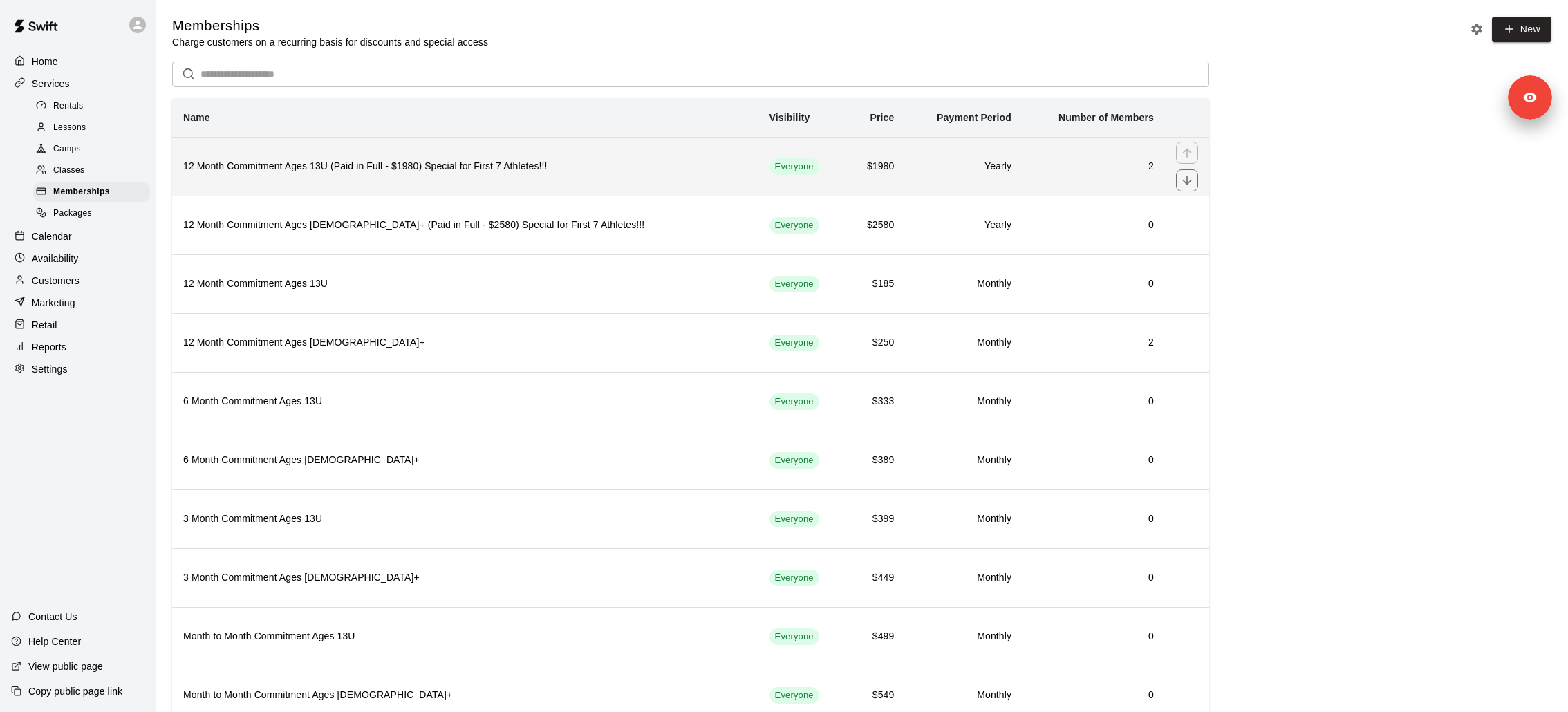
click at [302, 181] on th "12 Month Commitment Ages 13U (Paid in Full - $1980) Special for First 7 Athlete…" at bounding box center [465, 166] width 586 height 59
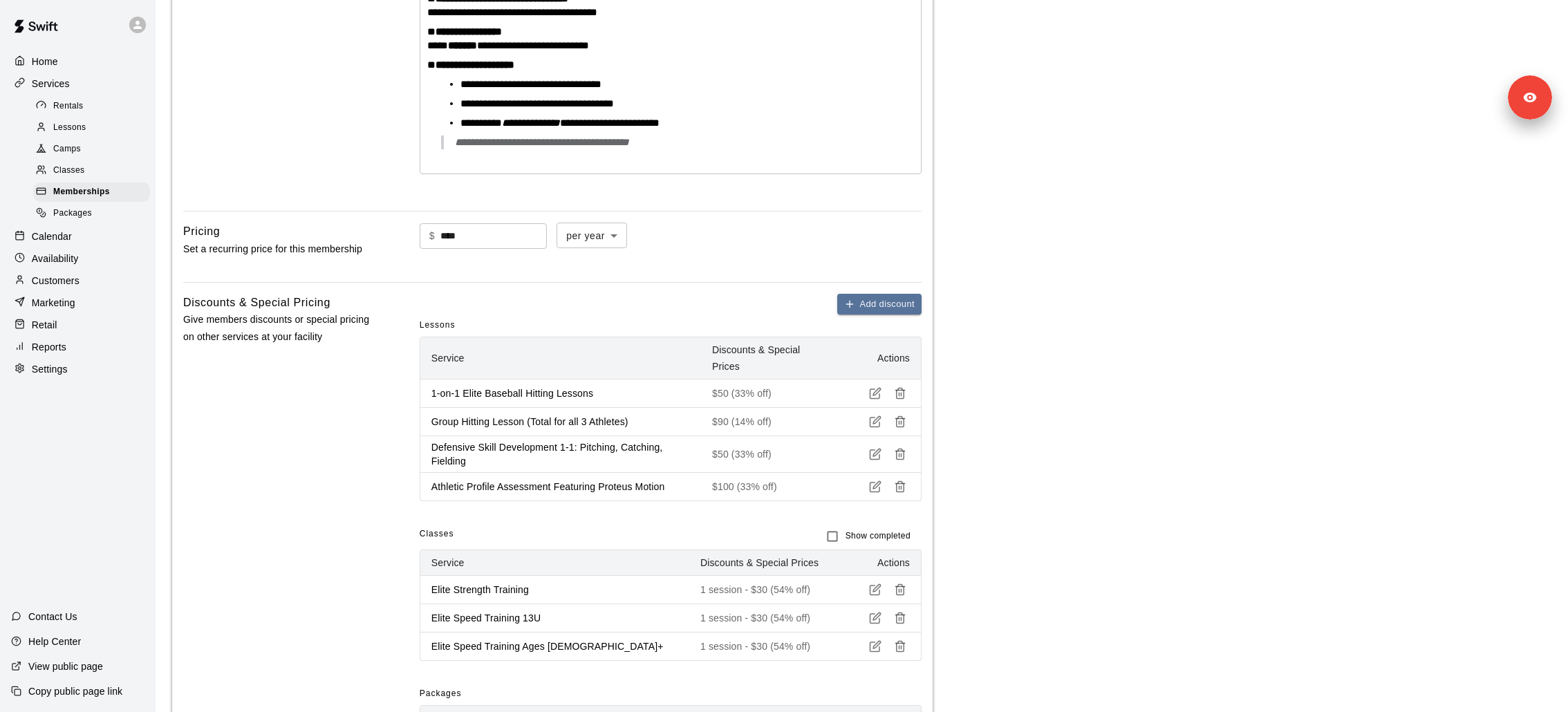
scroll to position [1477, 0]
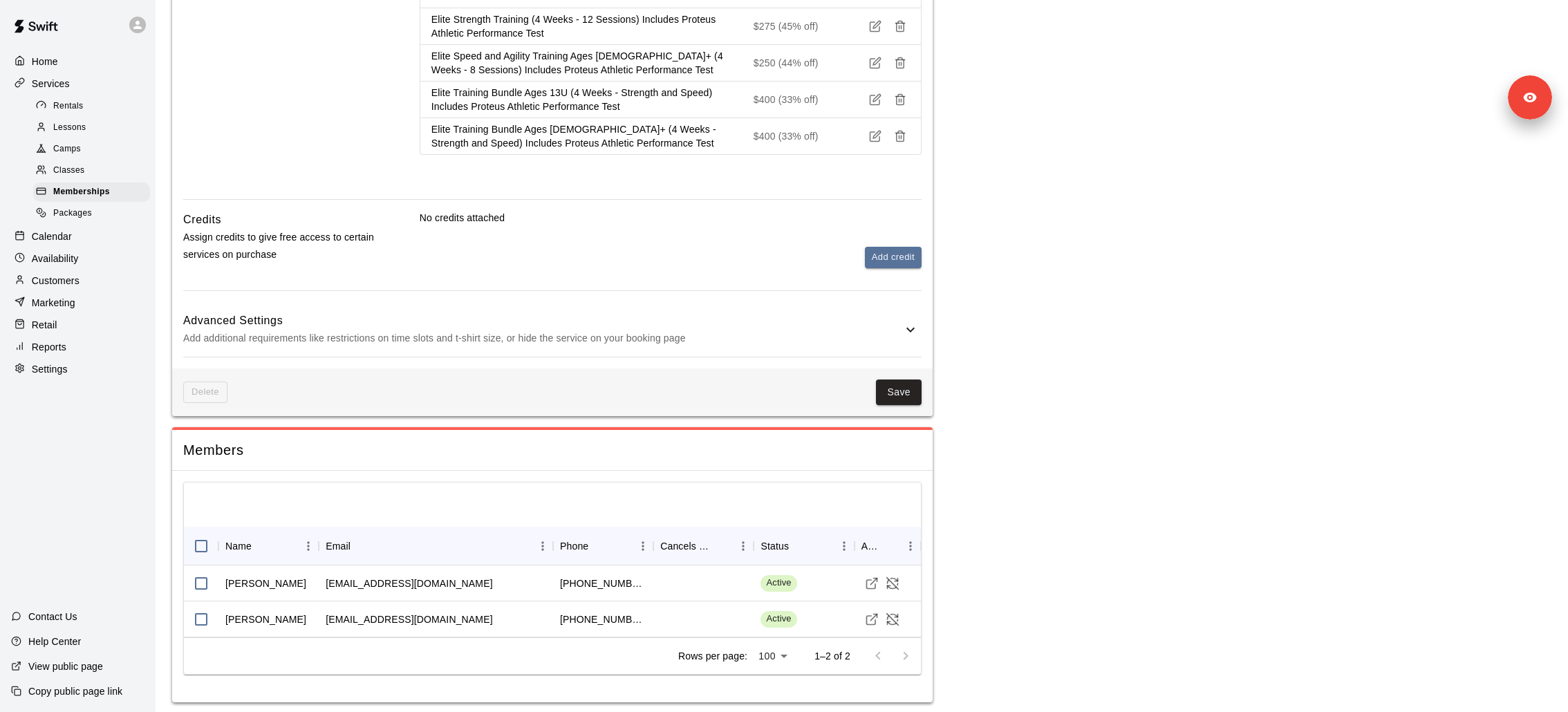
click at [410, 302] on div "Advanced Settings Add additional requirements like restrictions on time slots a…" at bounding box center [552, 330] width 738 height 54
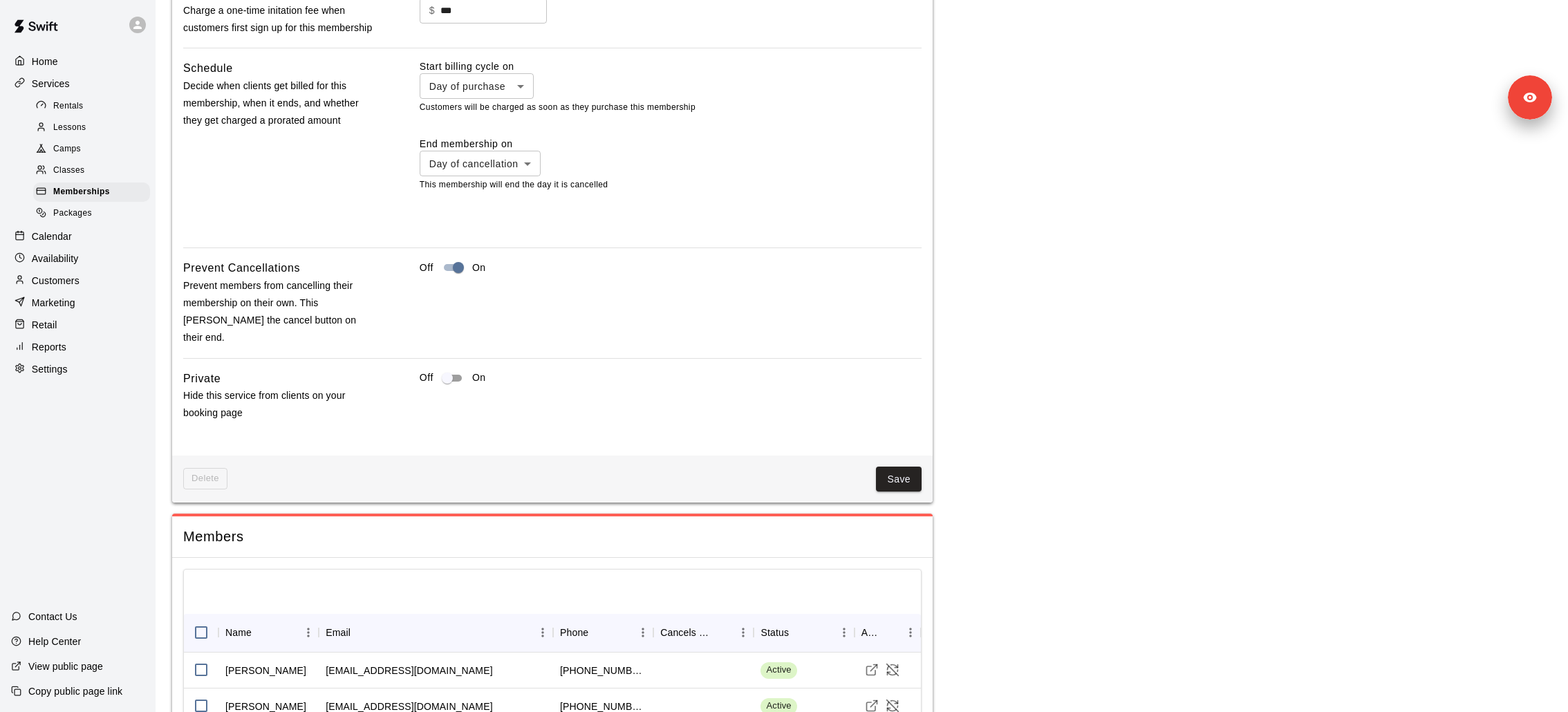
scroll to position [2092, 0]
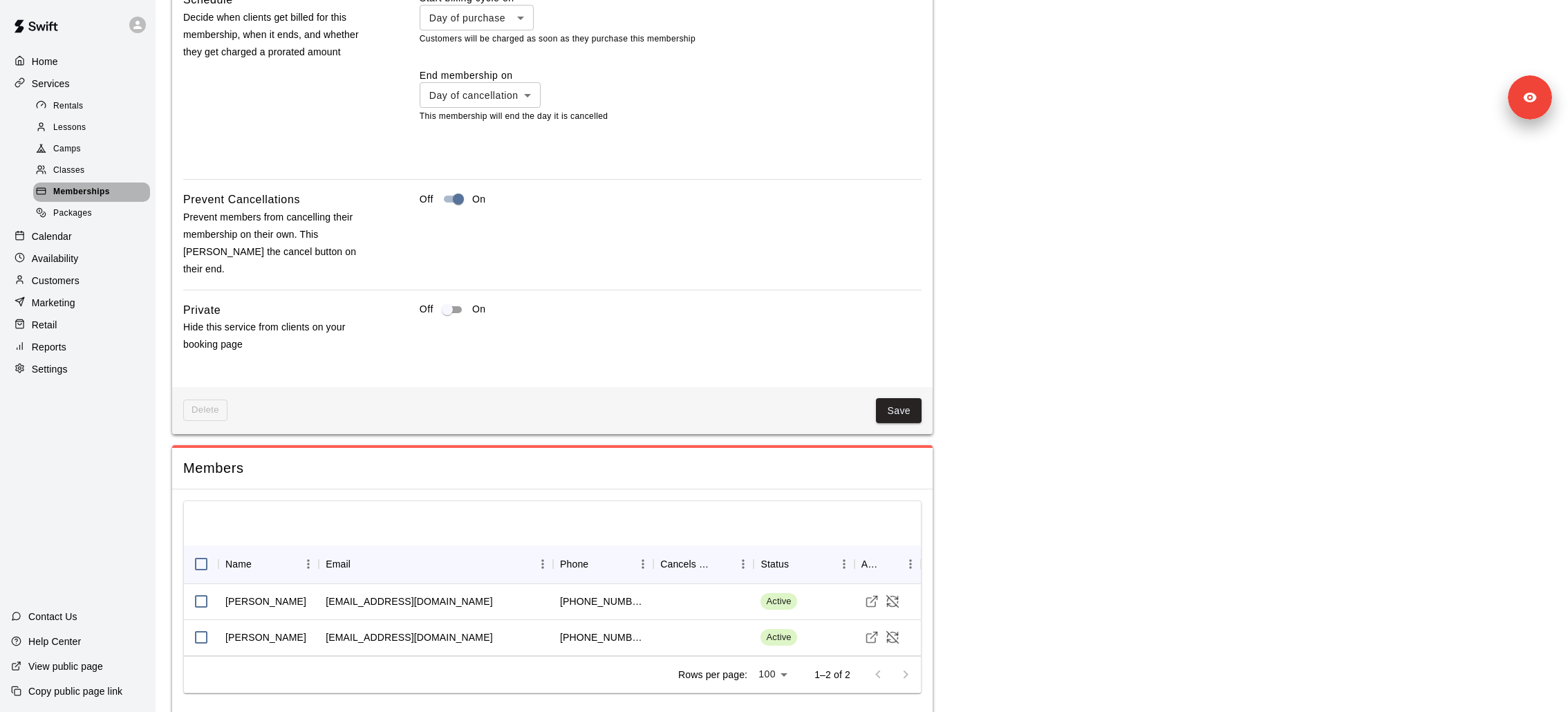
click at [113, 190] on div "Memberships" at bounding box center [91, 192] width 117 height 20
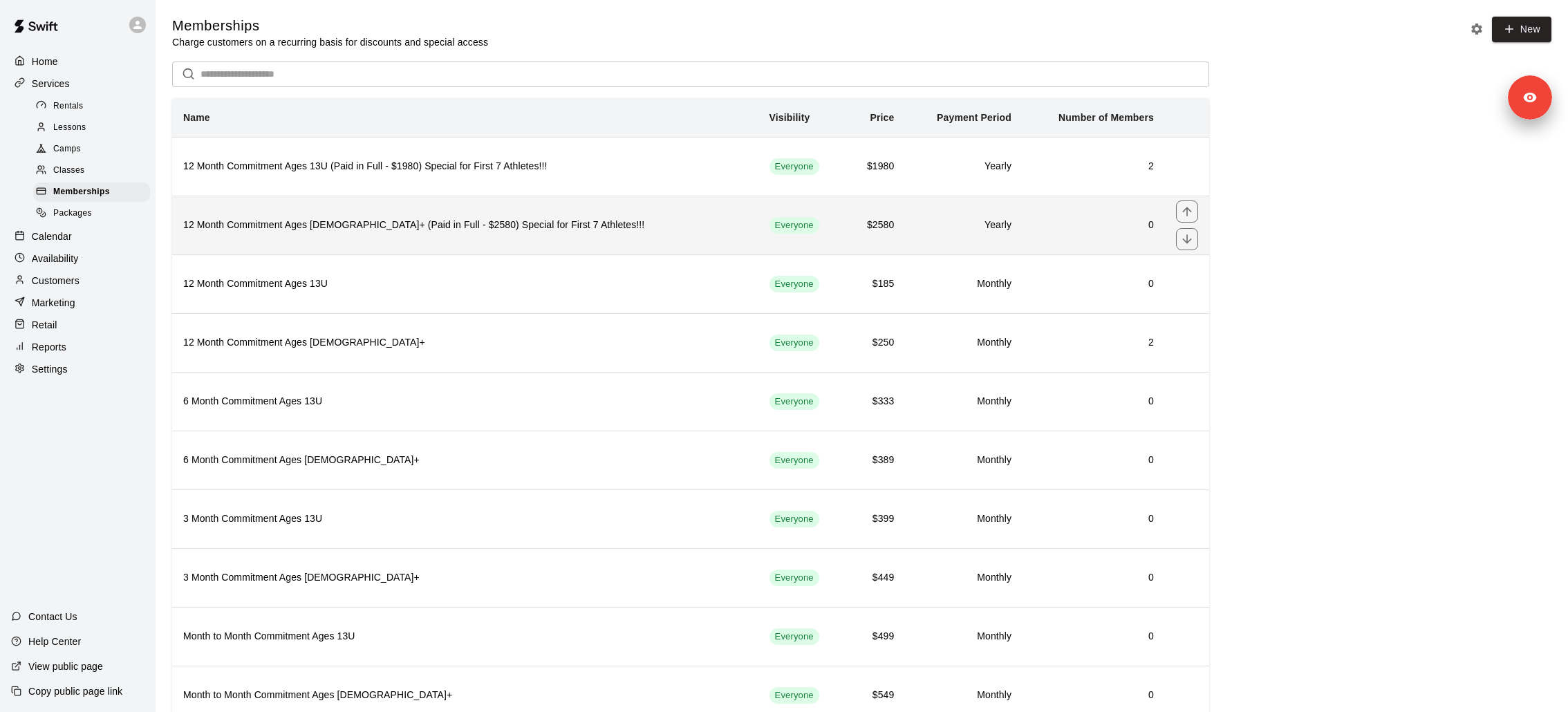
click at [289, 226] on h6 "12 Month Commitment Ages [DEMOGRAPHIC_DATA]+ (Paid in Full - $2580) Special for…" at bounding box center [465, 226] width 564 height 15
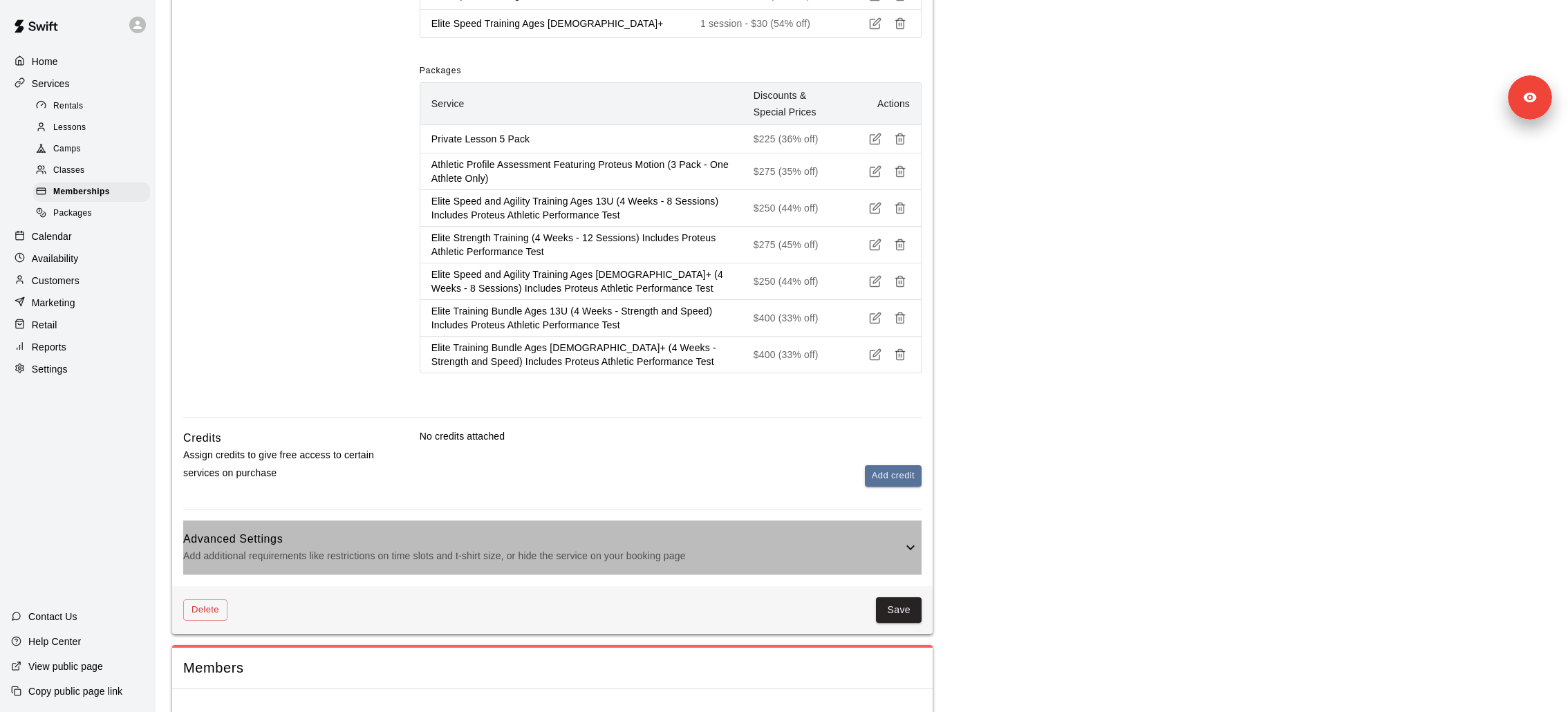
click at [351, 474] on p "Add additional requirements like restrictions on time slots and t-shirt size, o…" at bounding box center [542, 556] width 719 height 17
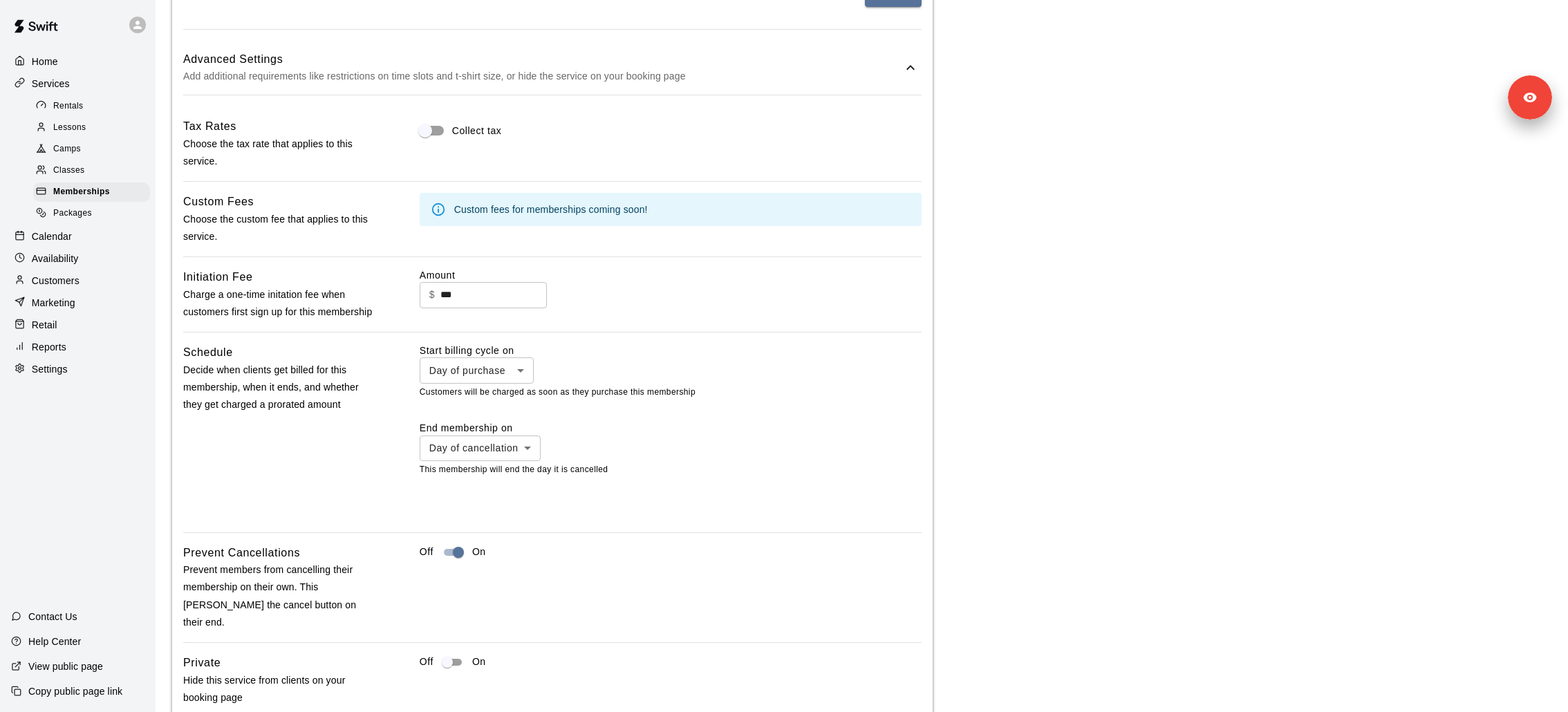
scroll to position [1887, 0]
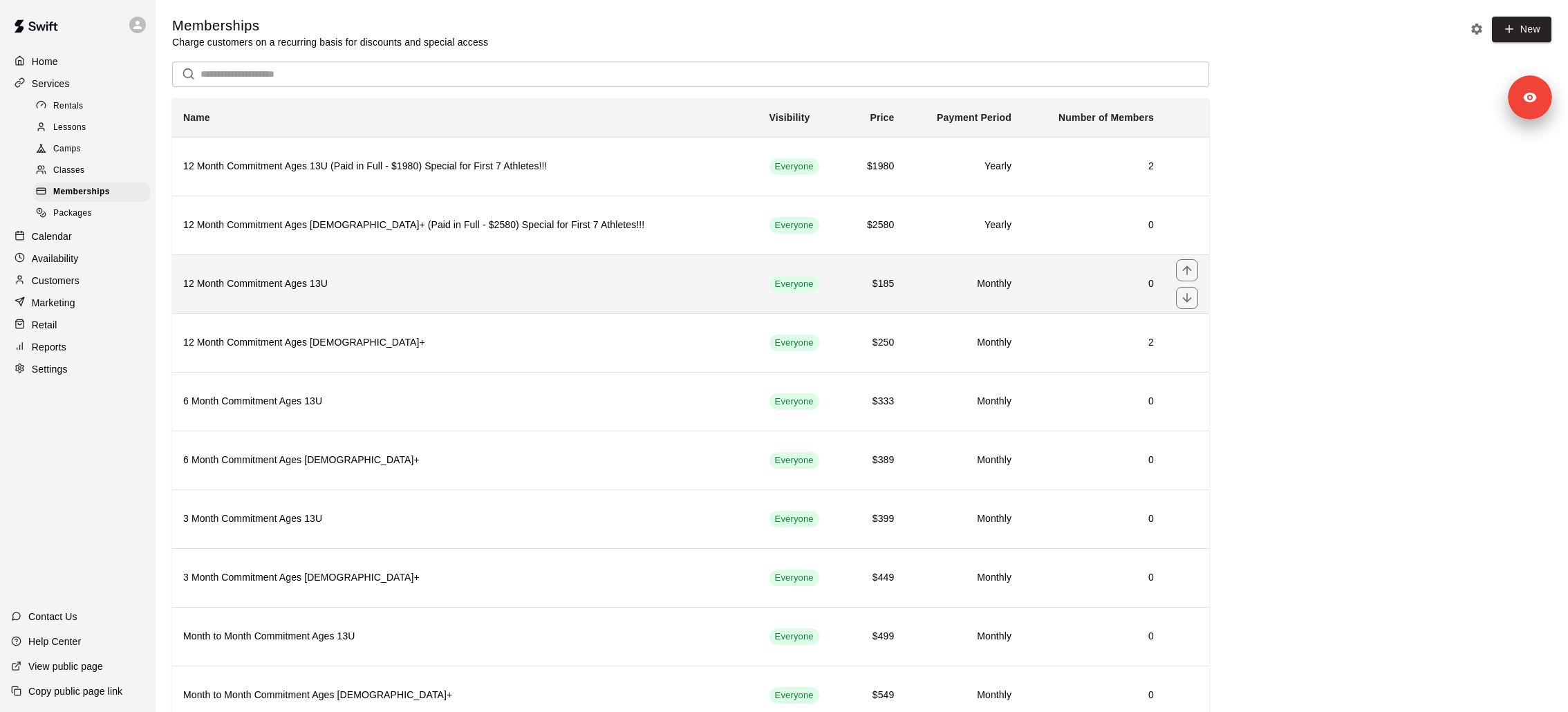
click at [350, 290] on th "12 Month Commitment Ages 13U" at bounding box center [465, 284] width 586 height 59
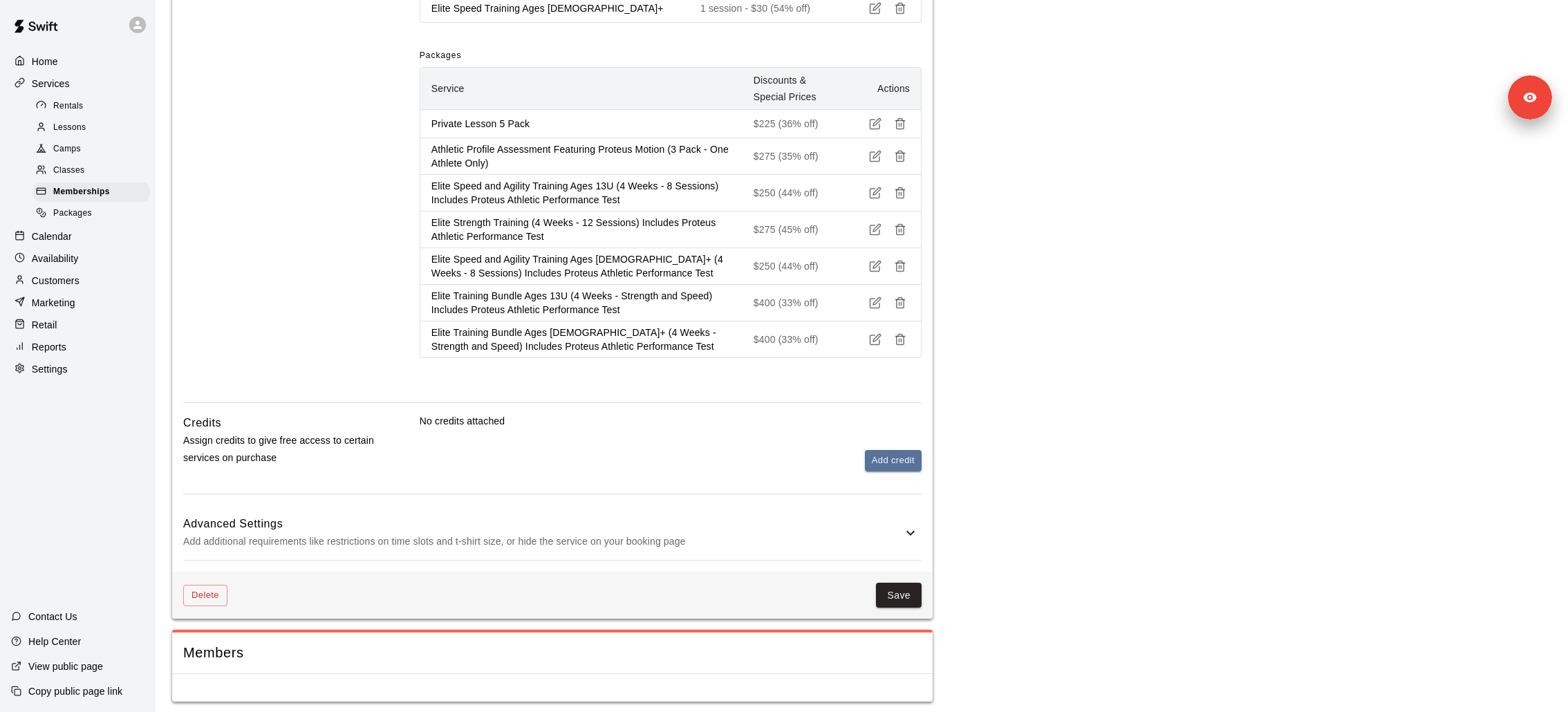
click at [357, 474] on div "Advanced Settings Add additional requirements like restrictions on time slots a…" at bounding box center [552, 532] width 738 height 54
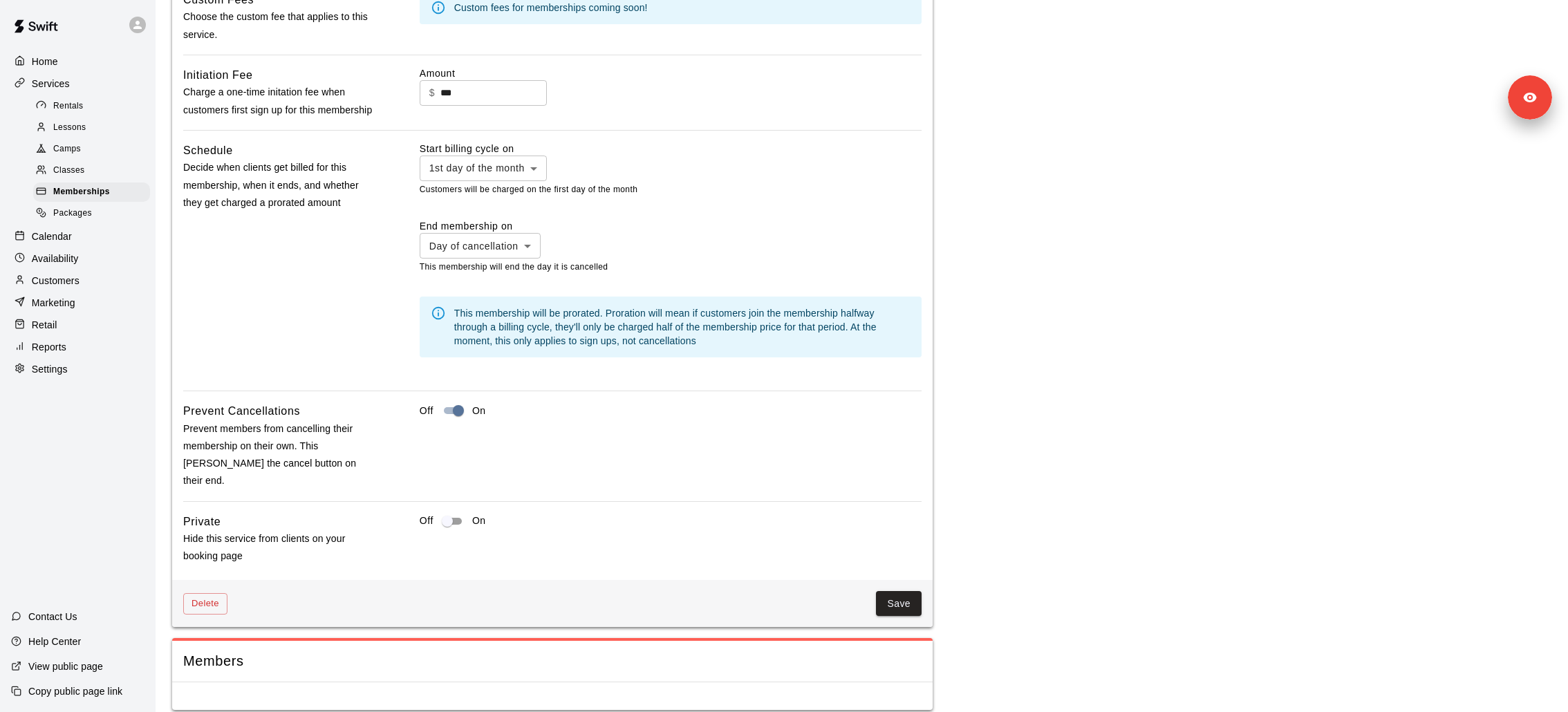
scroll to position [1949, 0]
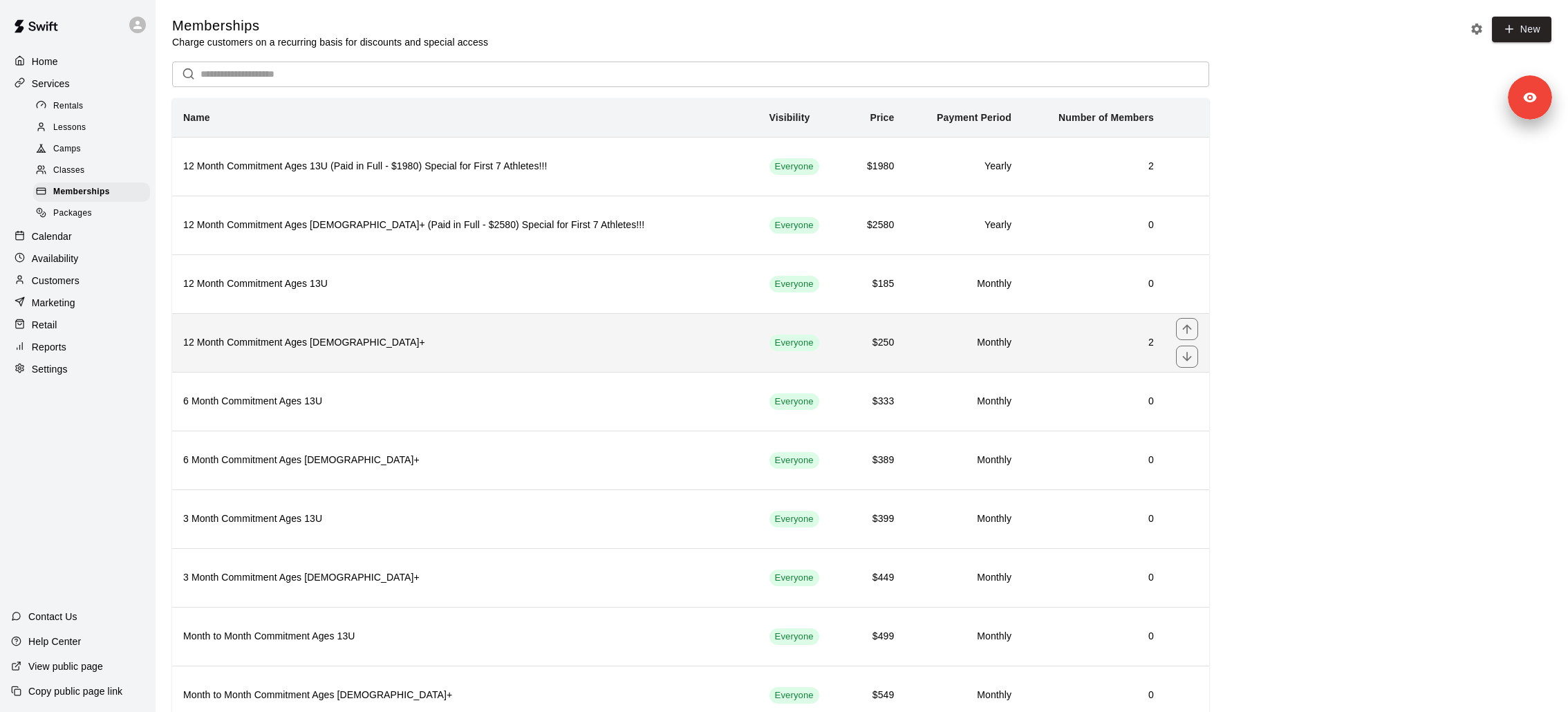
click at [348, 344] on h6 "12 Month Commitment Ages [DEMOGRAPHIC_DATA]+" at bounding box center [465, 343] width 564 height 15
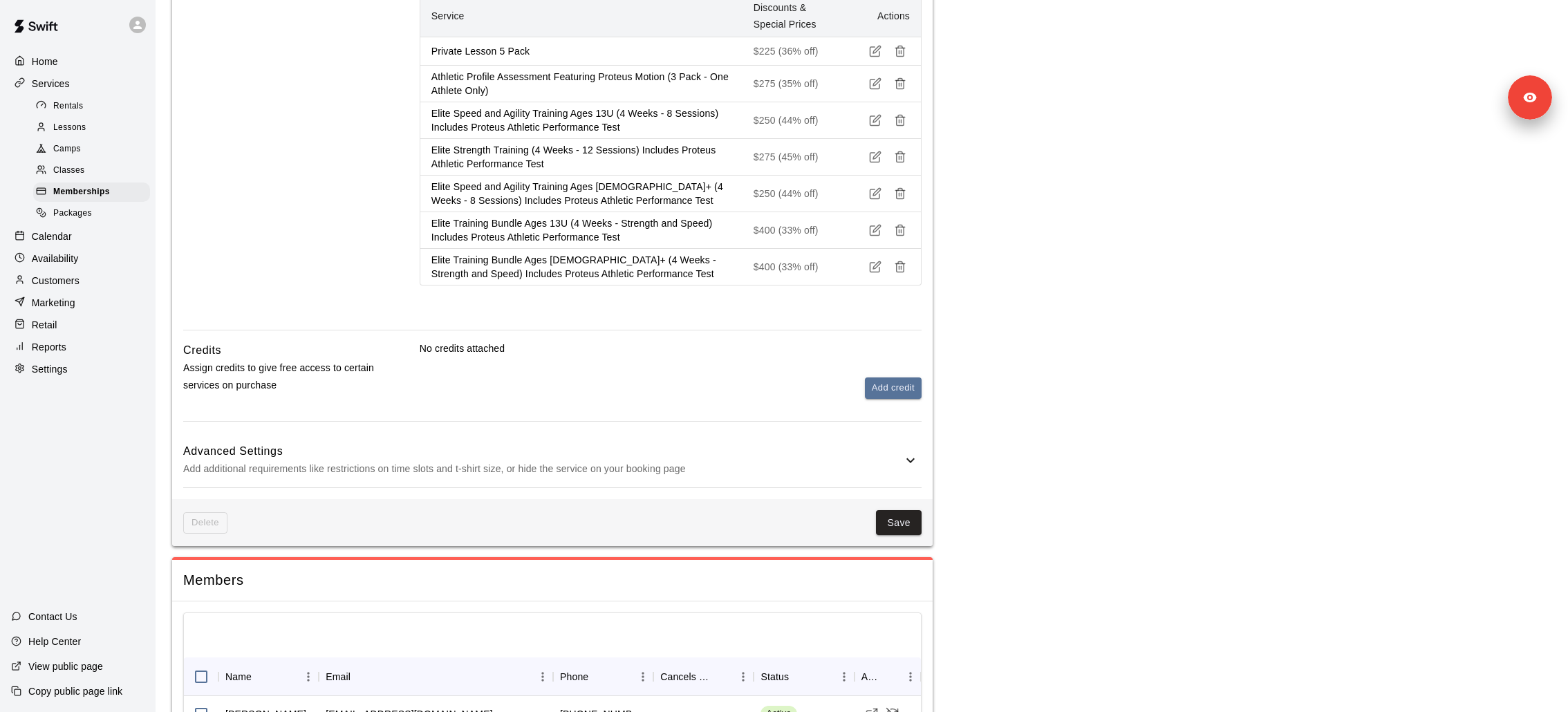
scroll to position [1477, 0]
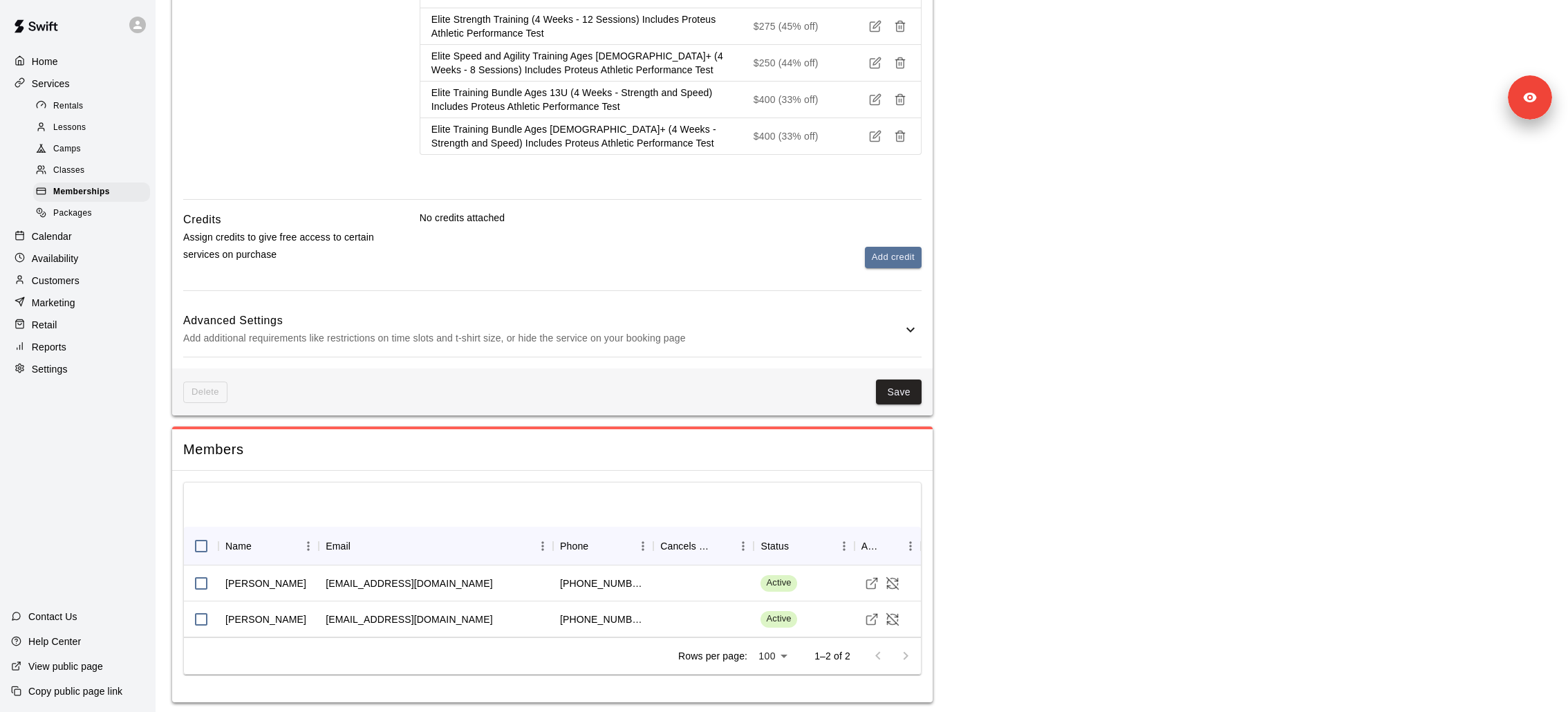
click at [324, 338] on p "Add additional requirements like restrictions on time slots and t-shirt size, o…" at bounding box center [542, 338] width 719 height 17
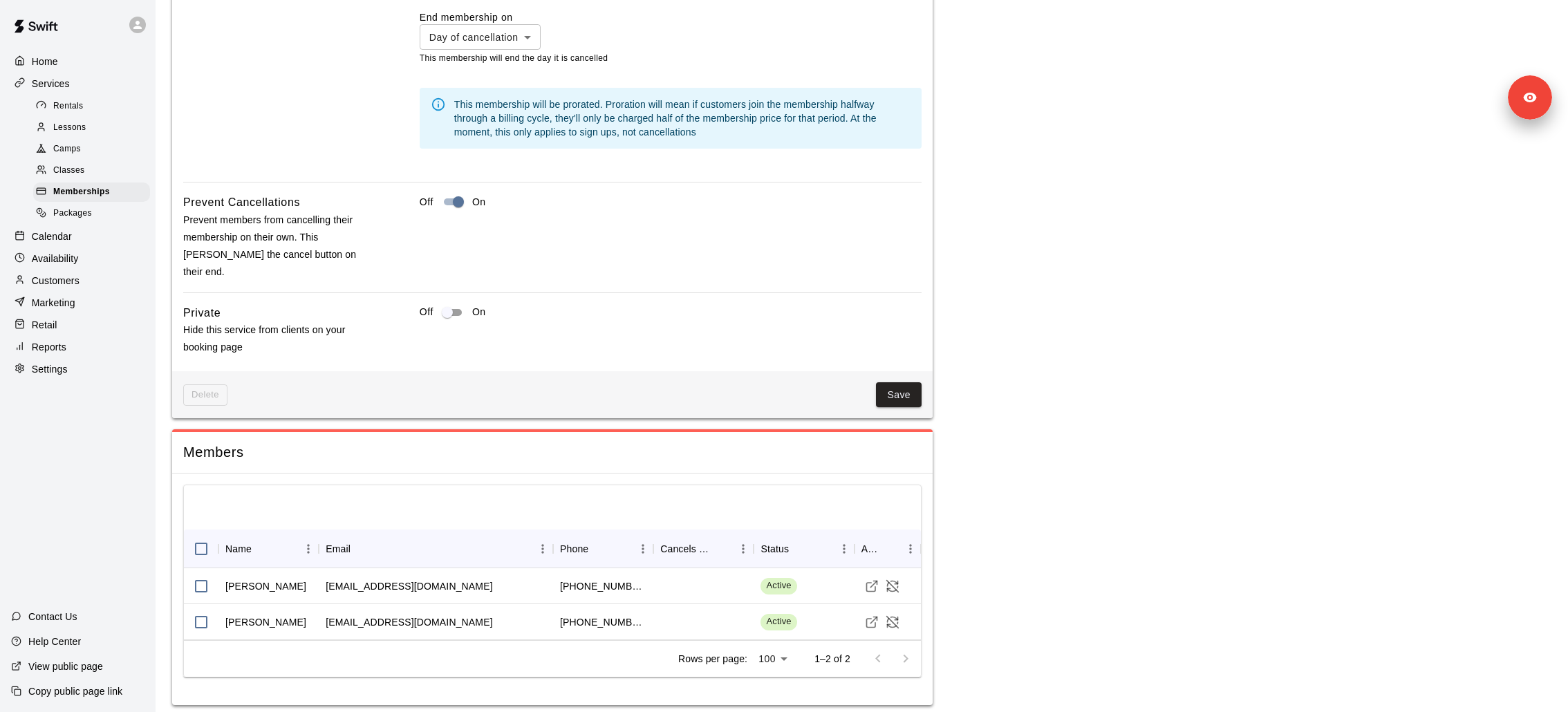
scroll to position [2152, 0]
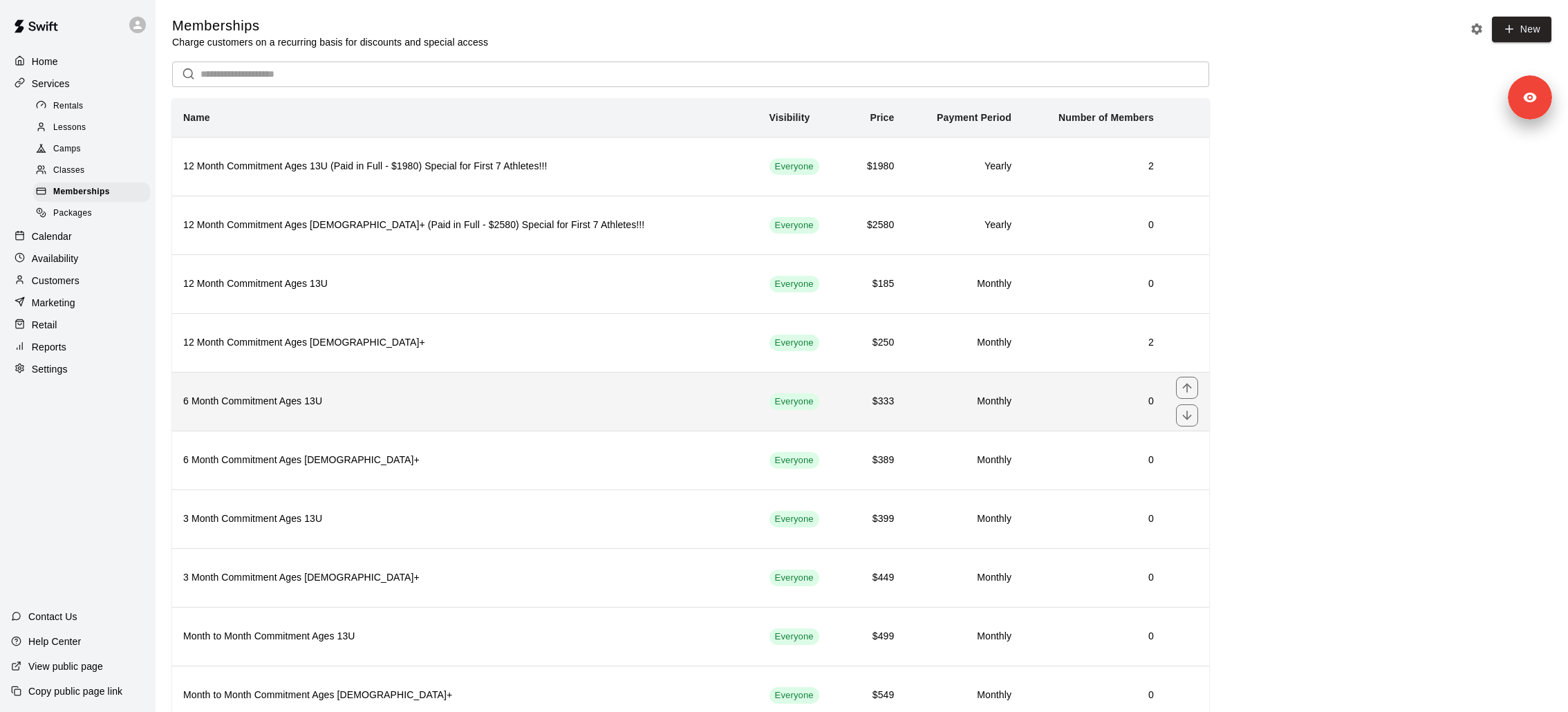
click at [333, 385] on th "6 Month Commitment Ages 13U" at bounding box center [465, 401] width 586 height 59
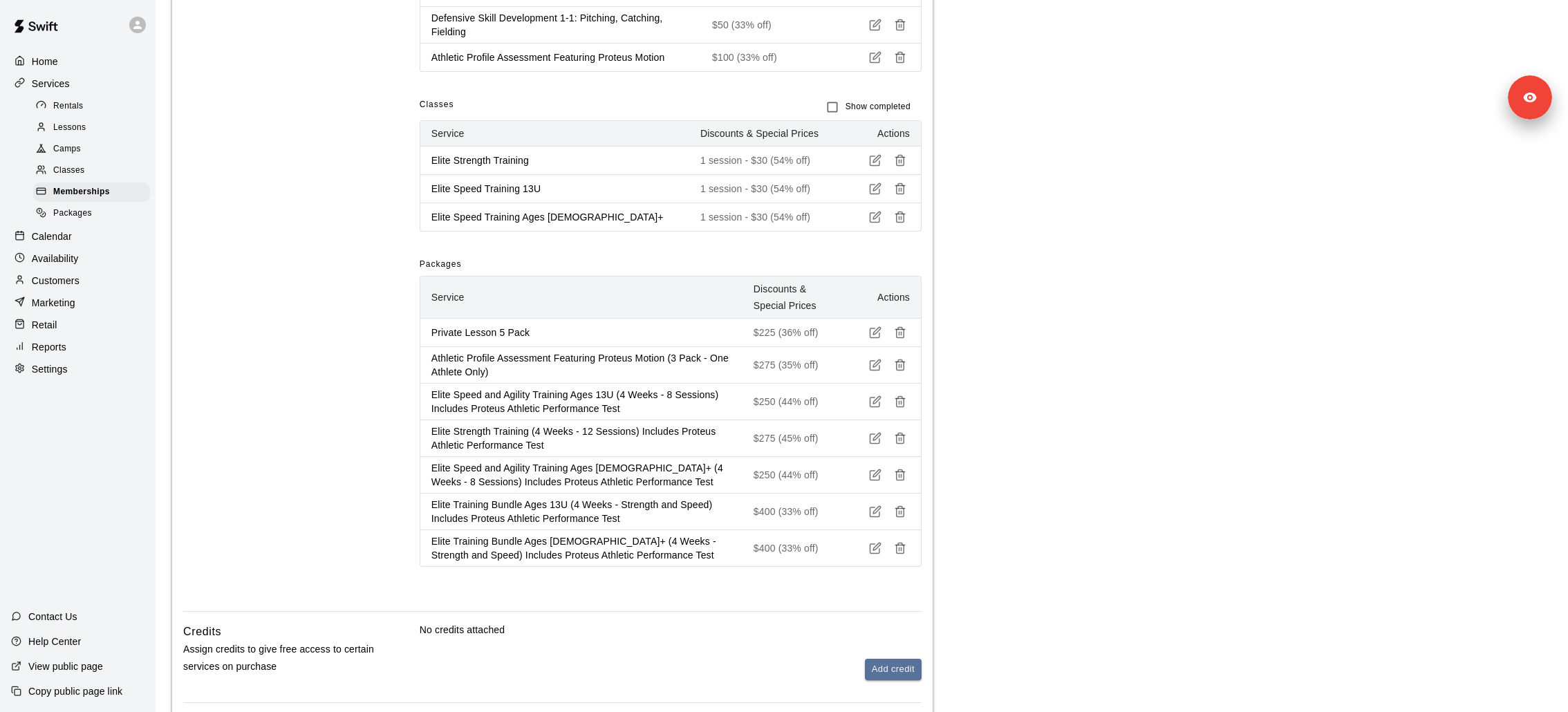
scroll to position [1972, 0]
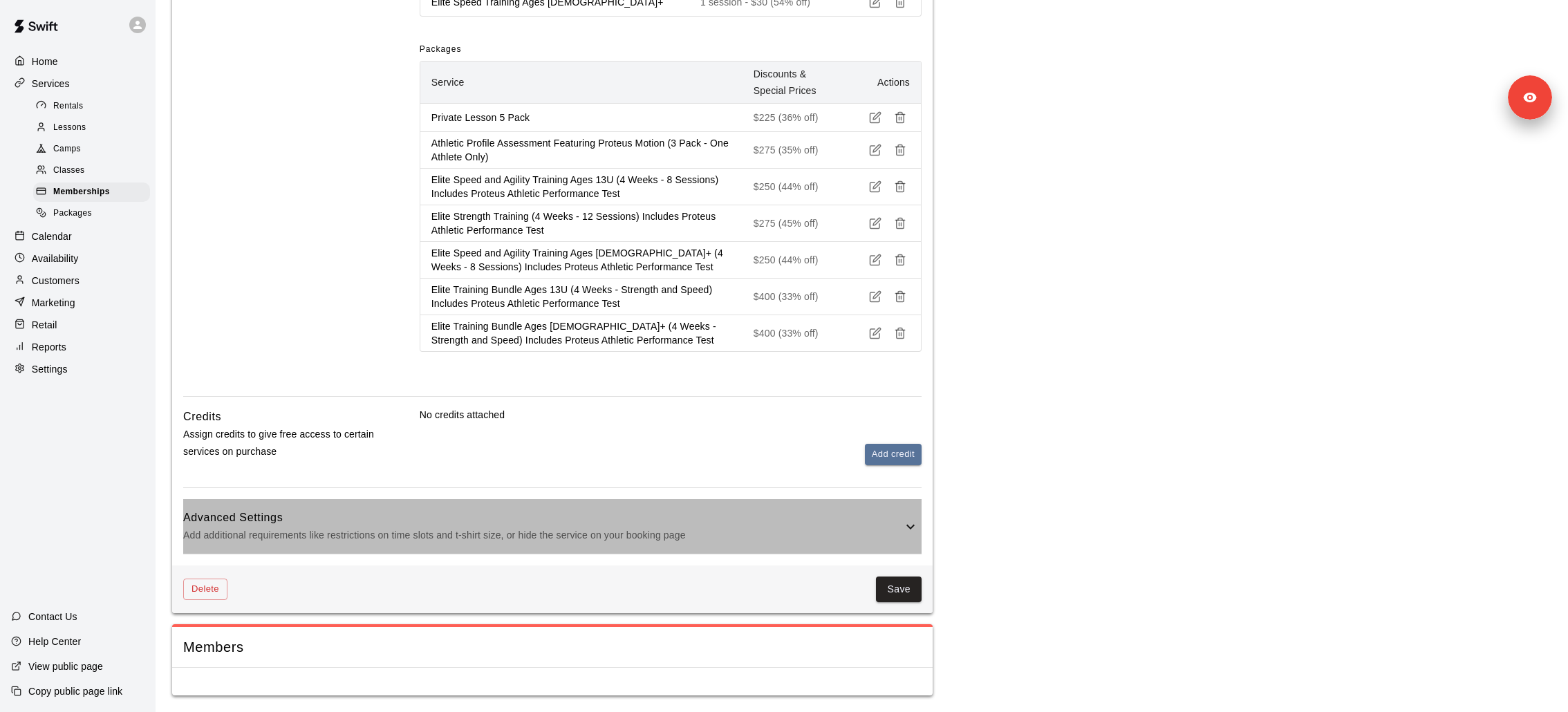
click at [336, 474] on div "Advanced Settings Add additional requirements like restrictions on time slots a…" at bounding box center [552, 526] width 738 height 54
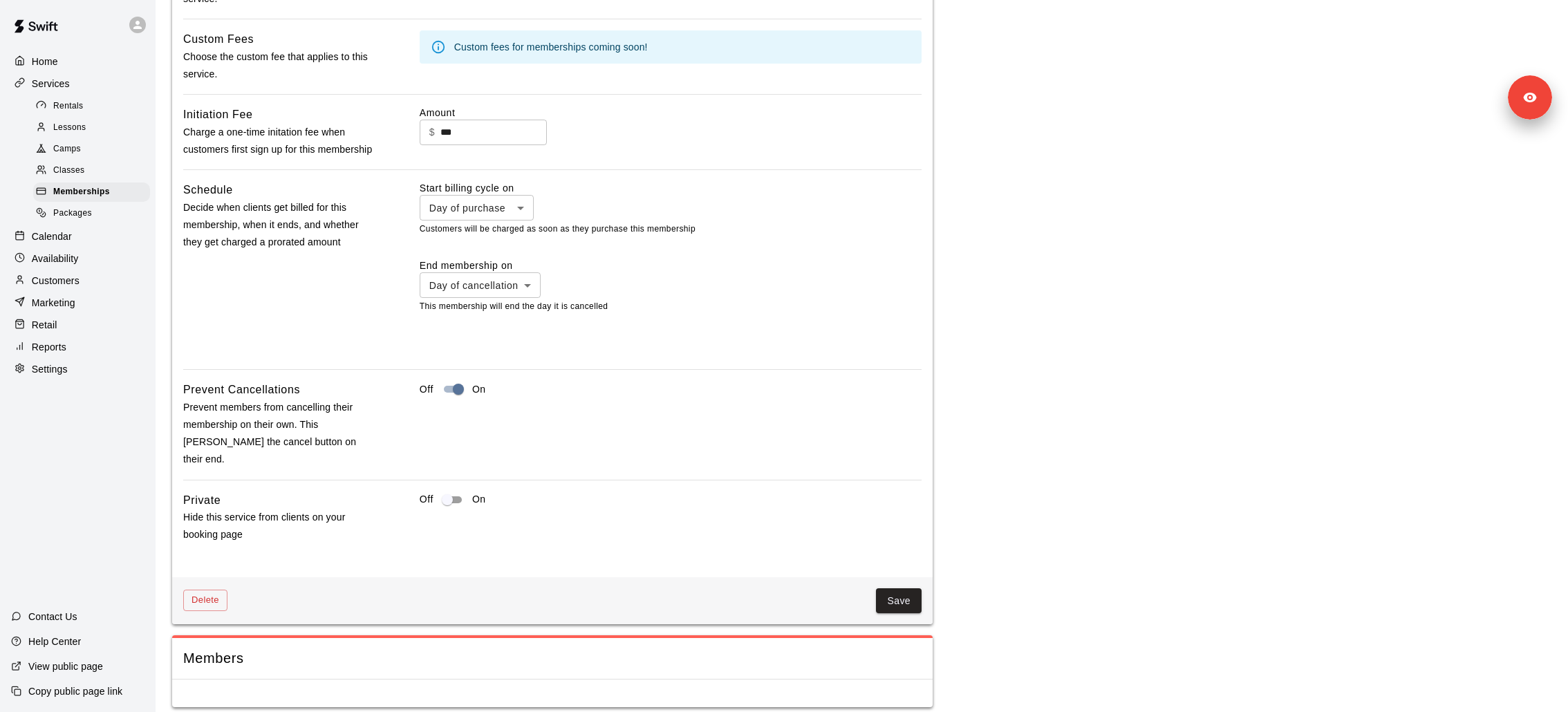
scroll to position [2588, 0]
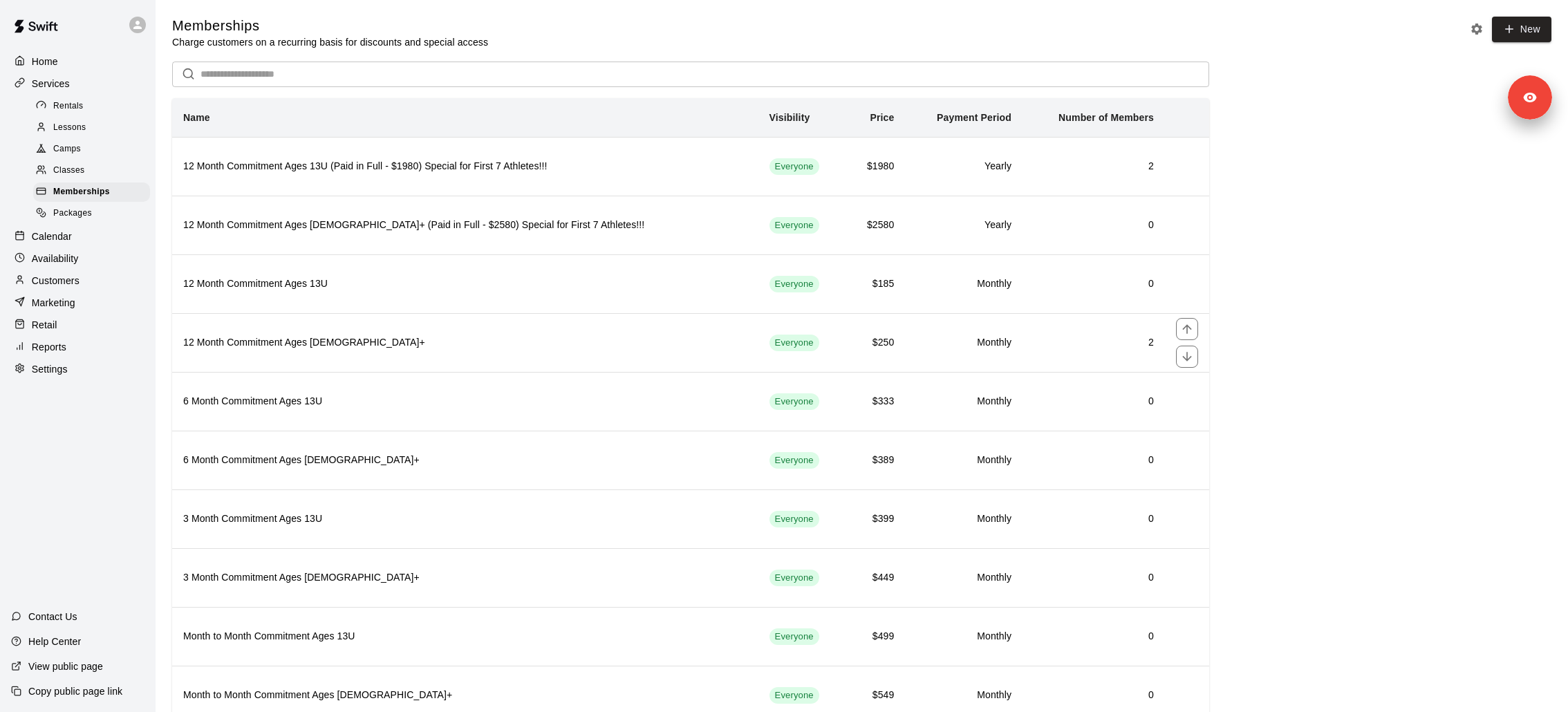
scroll to position [41, 0]
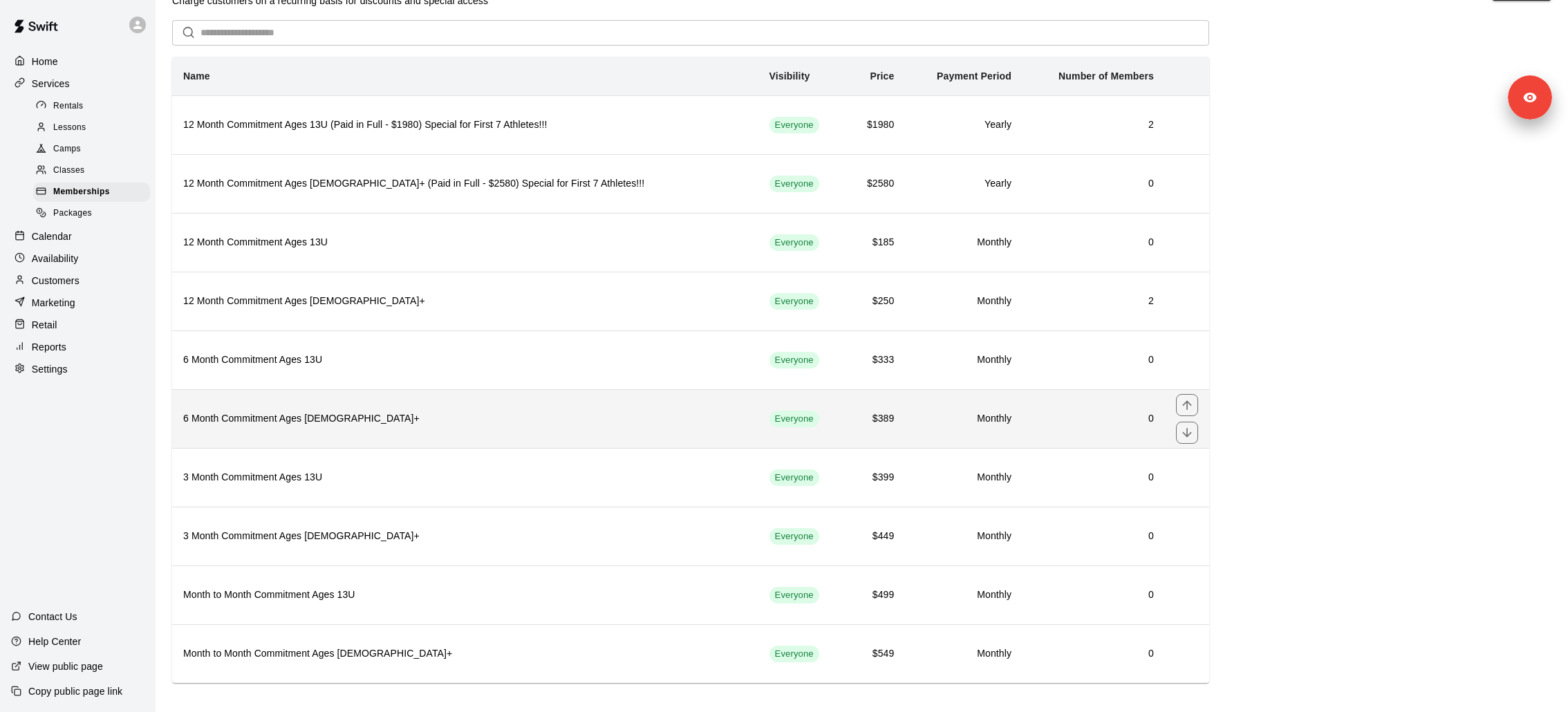
click at [307, 426] on th "6 Month Commitment Ages [DEMOGRAPHIC_DATA]+" at bounding box center [465, 419] width 586 height 59
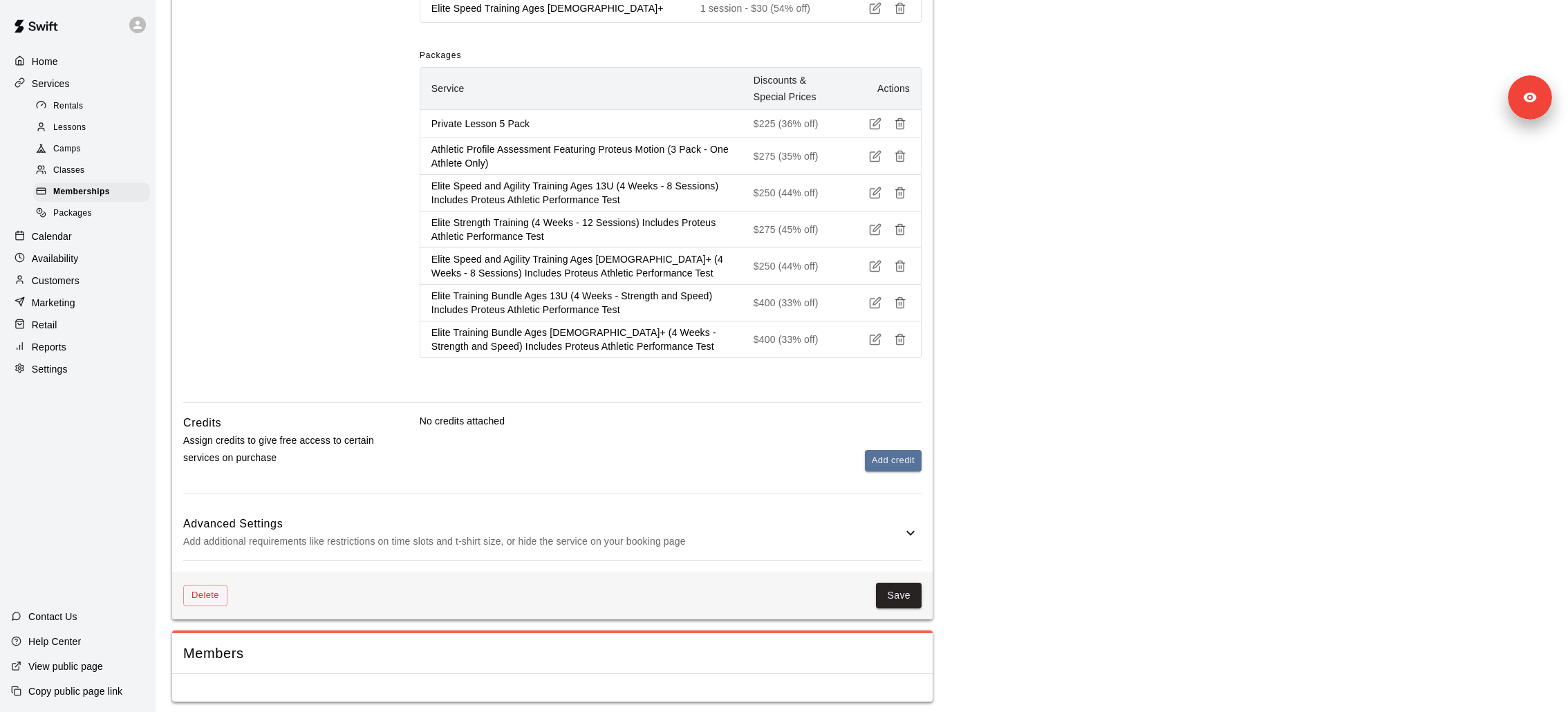
click at [305, 474] on p "Add additional requirements like restrictions on time slots and t-shirt size, o…" at bounding box center [542, 542] width 719 height 17
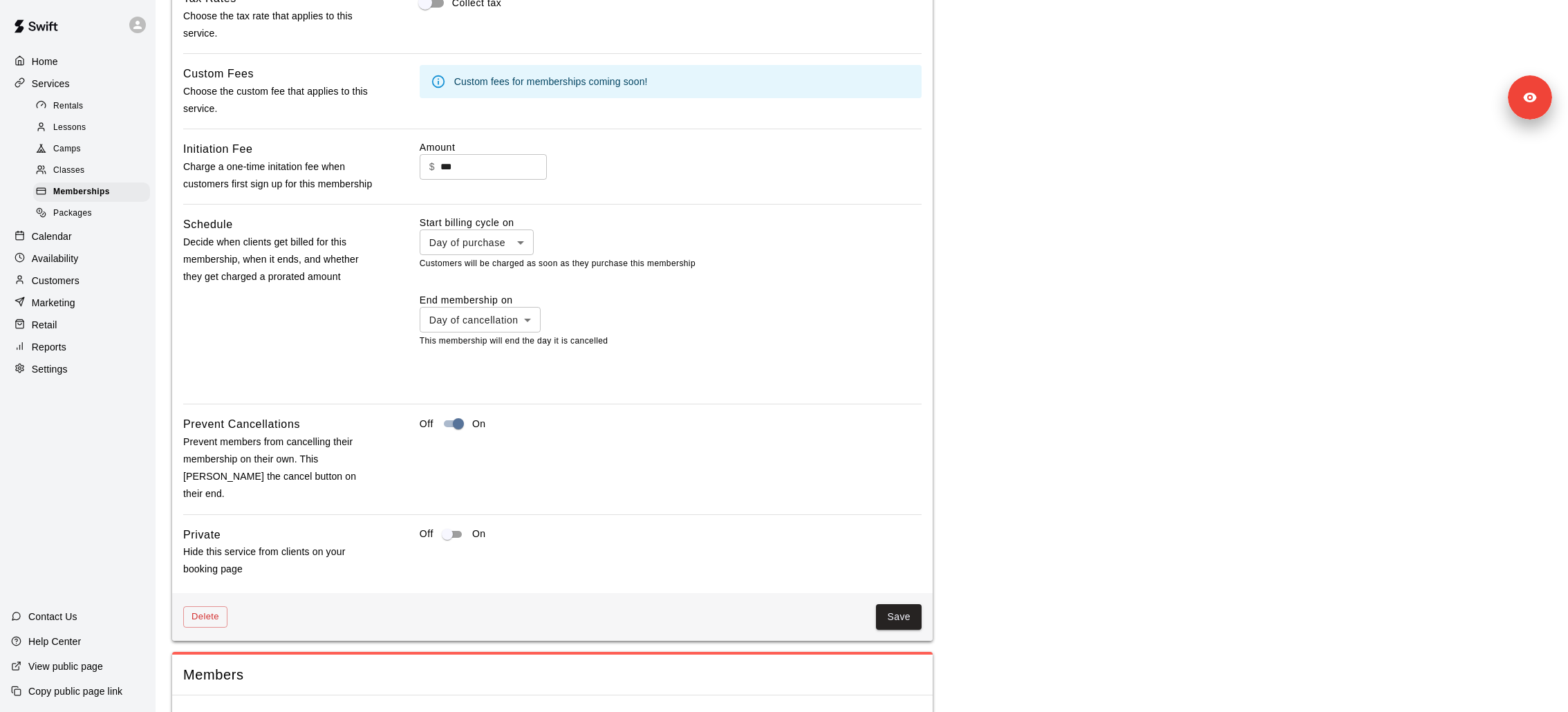
scroll to position [1887, 0]
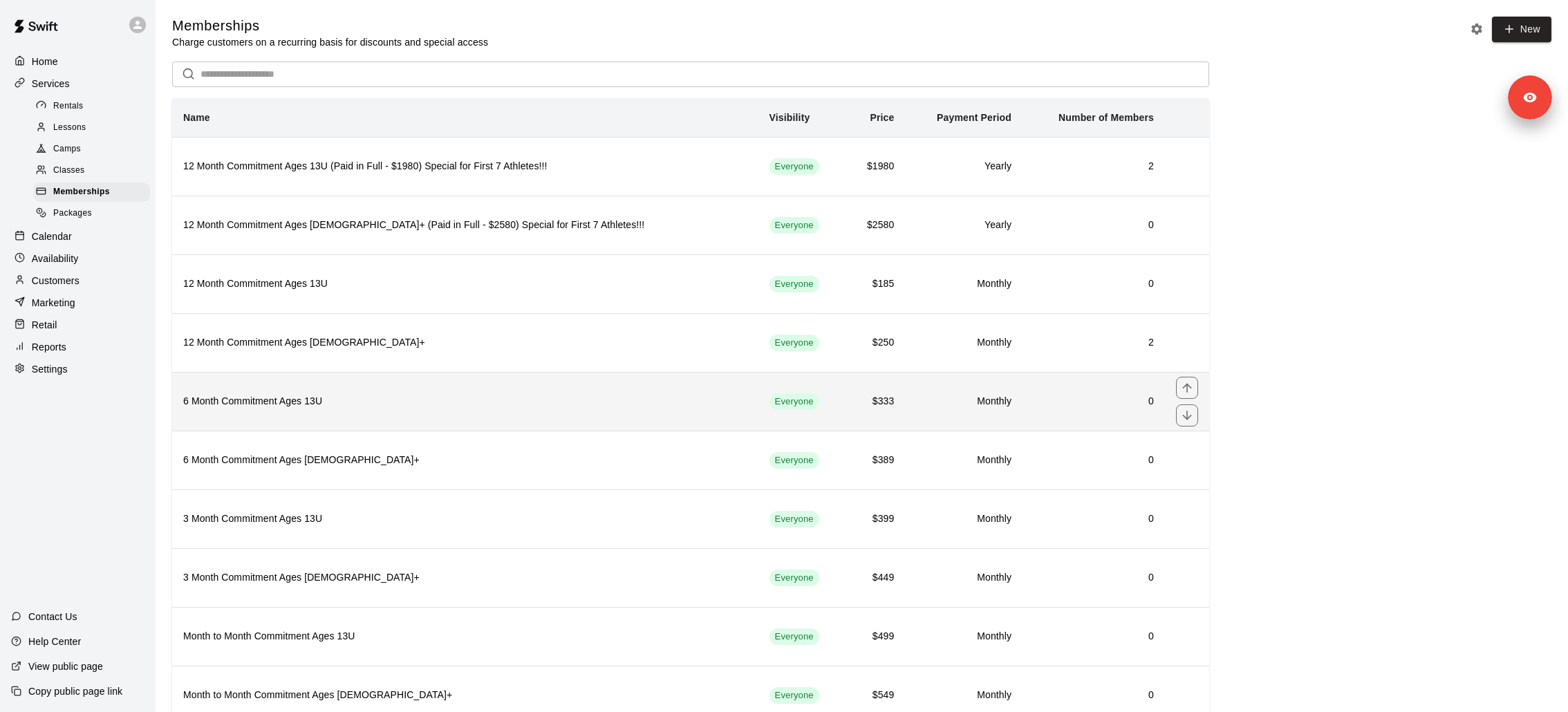
scroll to position [41, 0]
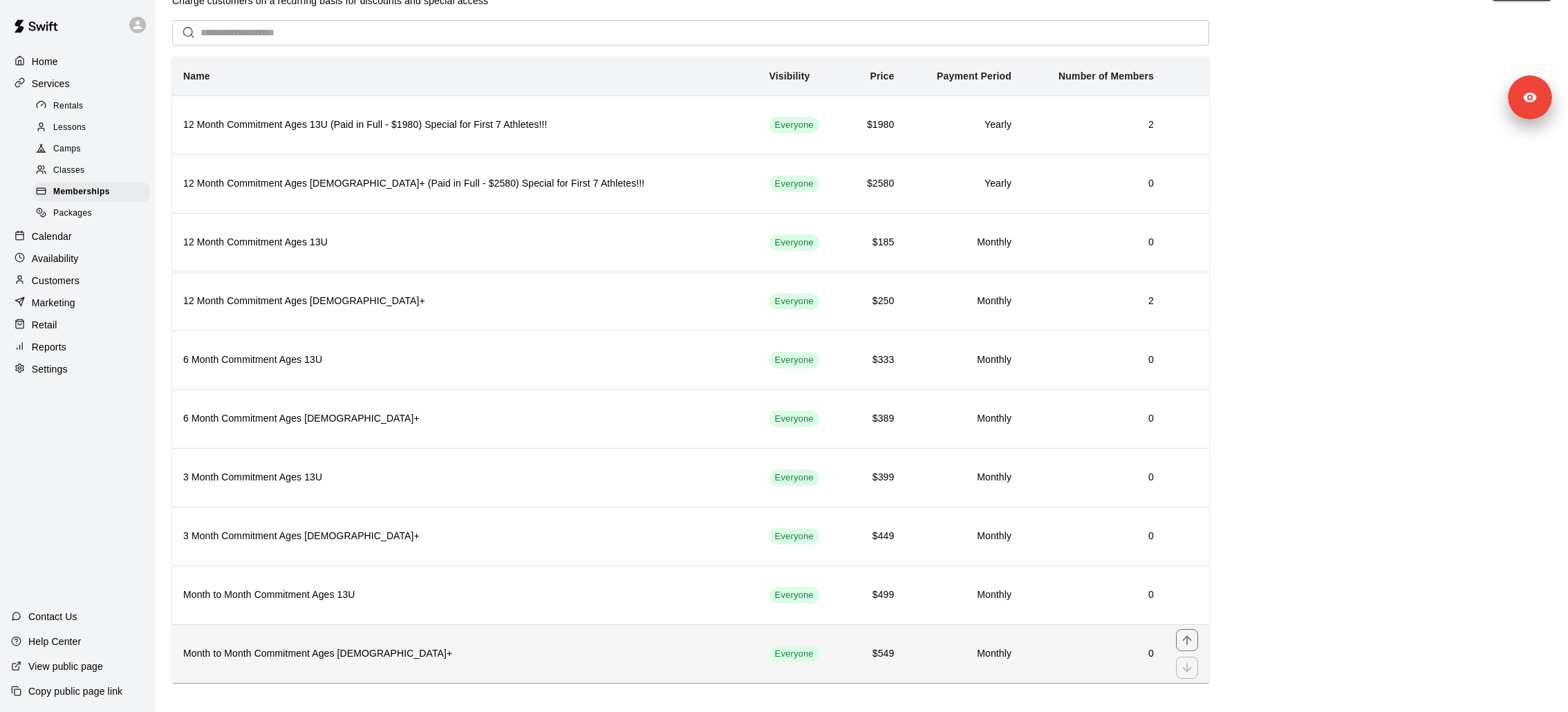
click at [323, 474] on h6 "Month to Month Commitment Ages [DEMOGRAPHIC_DATA]+" at bounding box center [465, 654] width 564 height 15
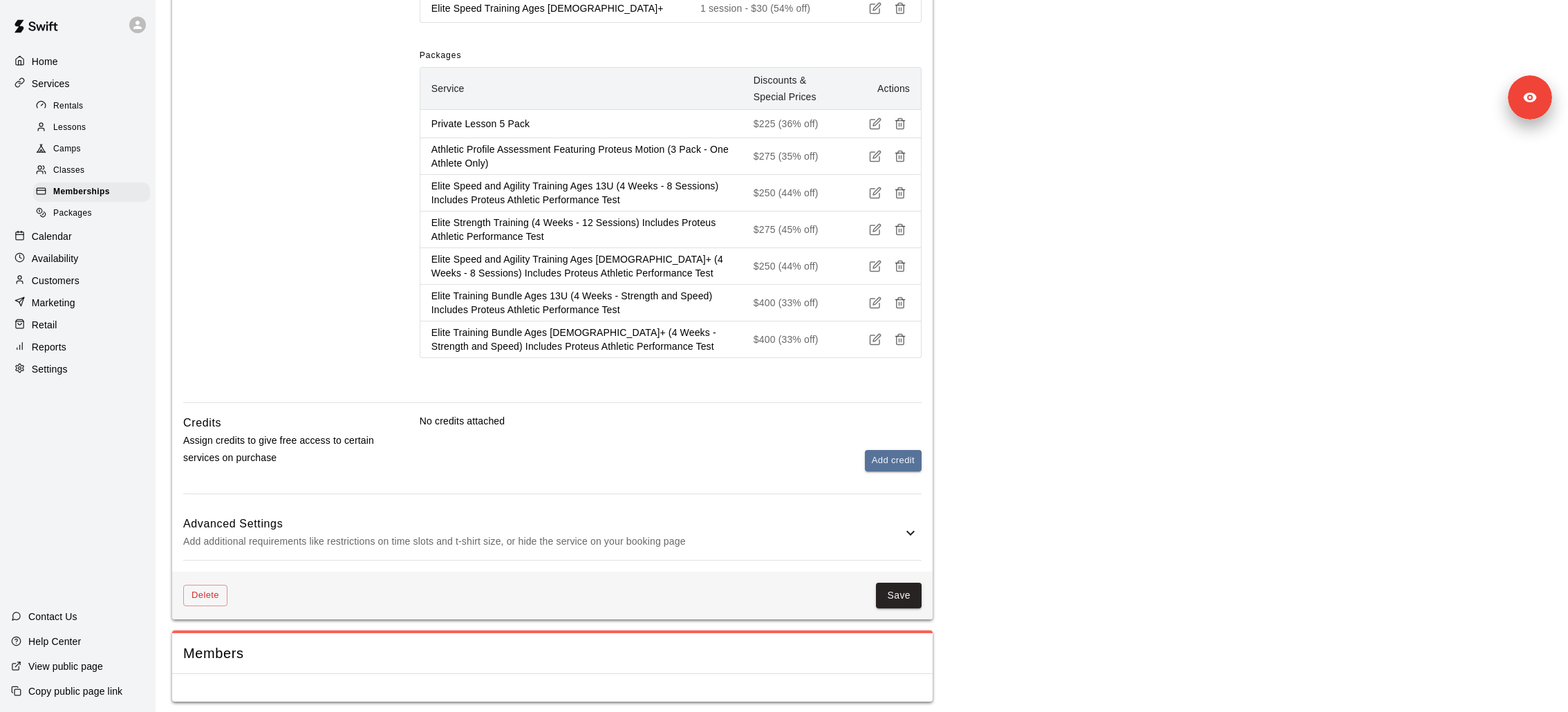
click at [318, 474] on p "Add additional requirements like restrictions on time slots and t-shirt size, o…" at bounding box center [542, 542] width 719 height 17
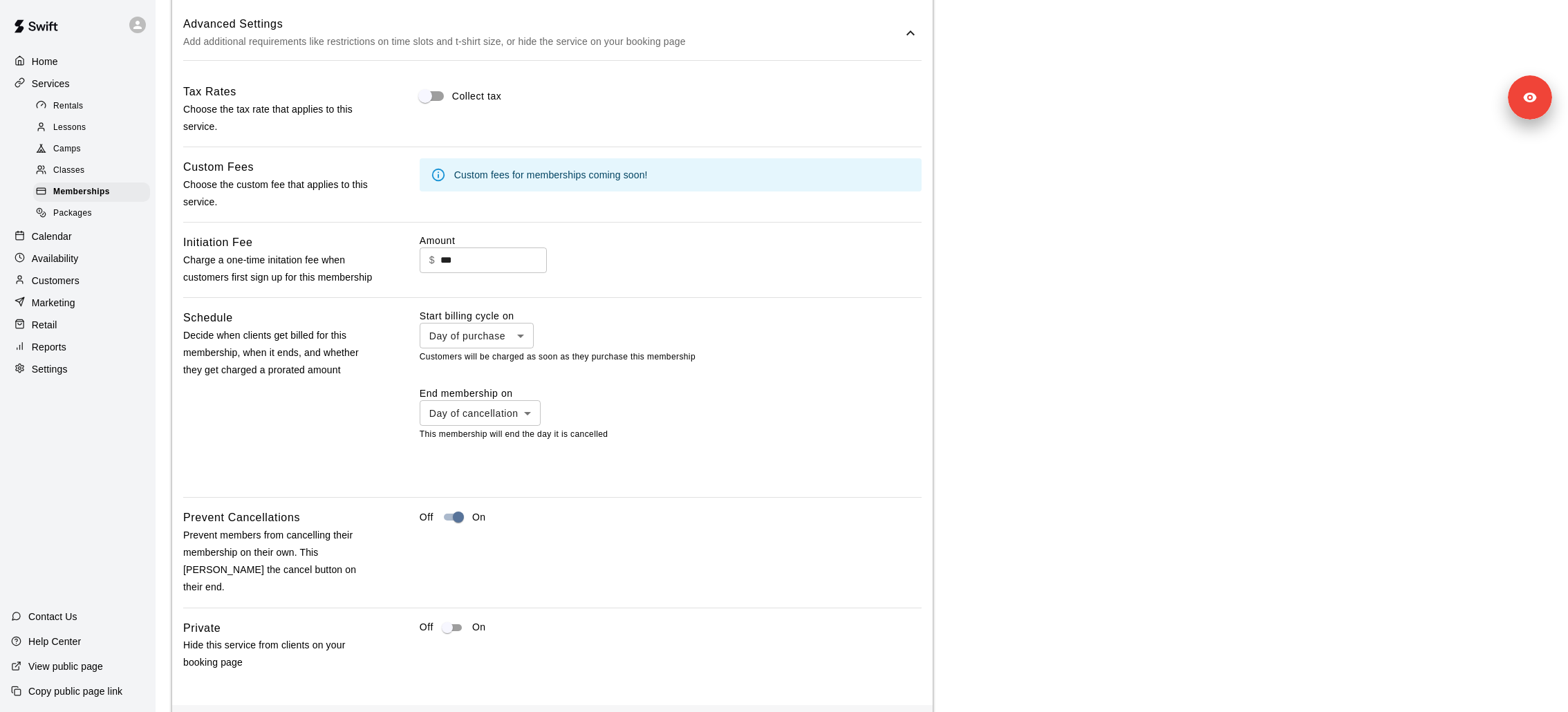
scroll to position [1785, 0]
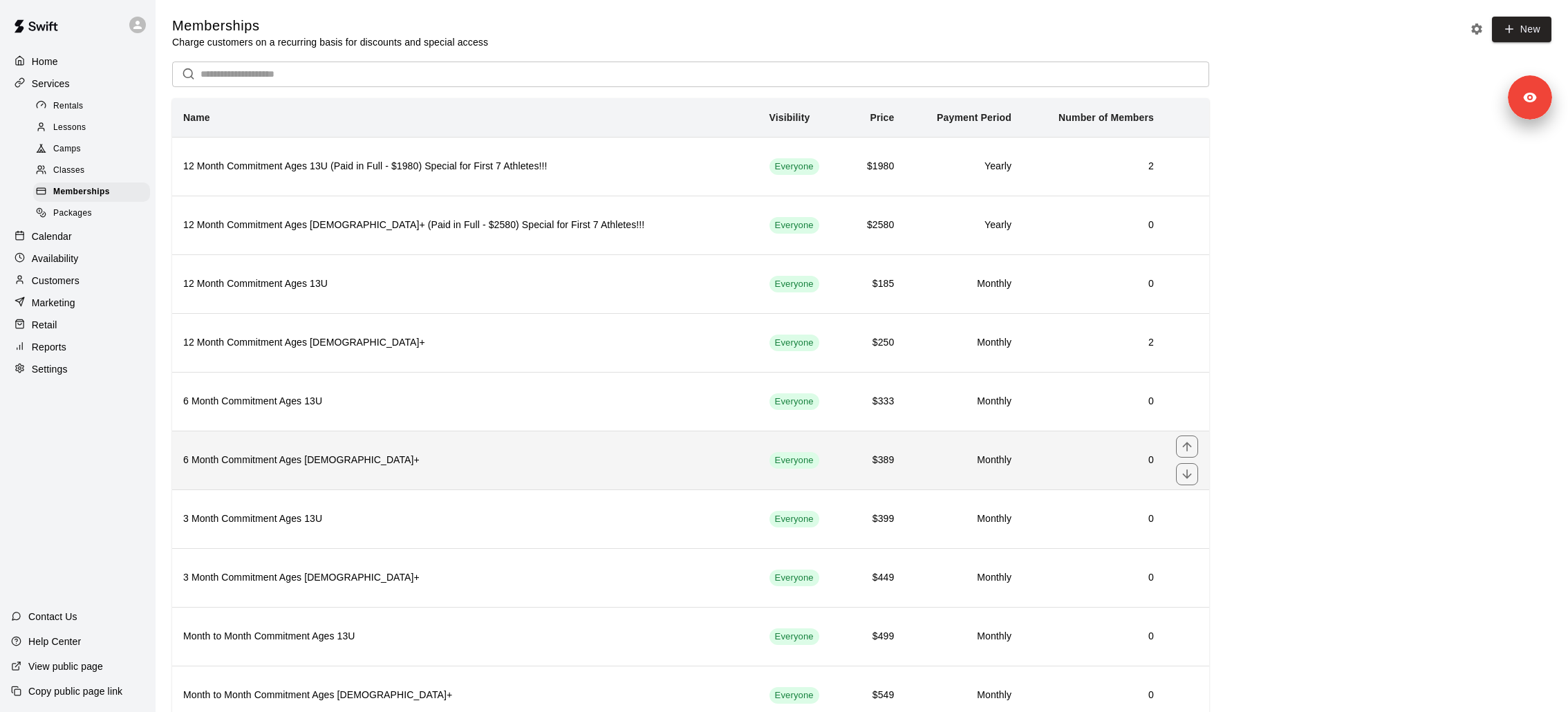
scroll to position [41, 0]
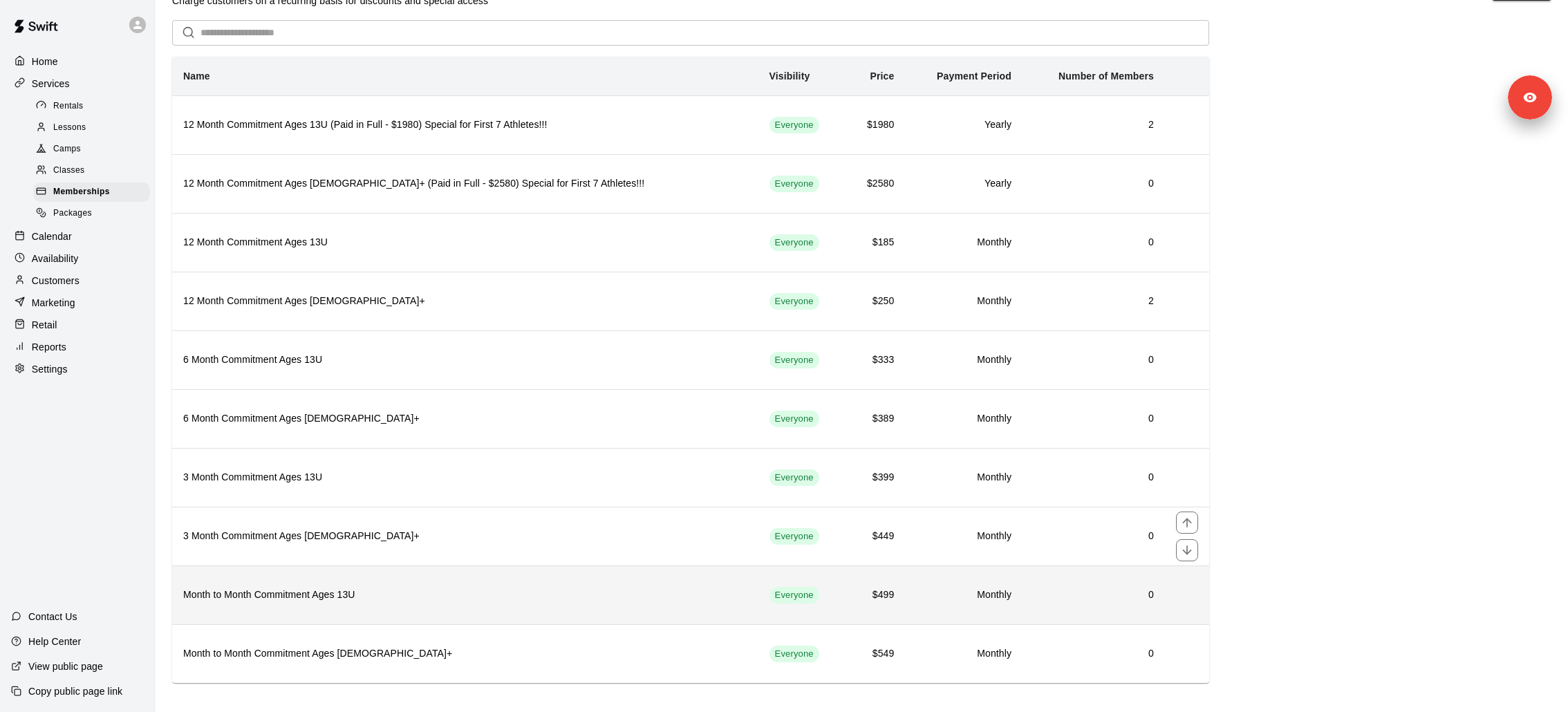
click at [369, 474] on h6 "Month to Month Commitment Ages 13U" at bounding box center [465, 595] width 564 height 15
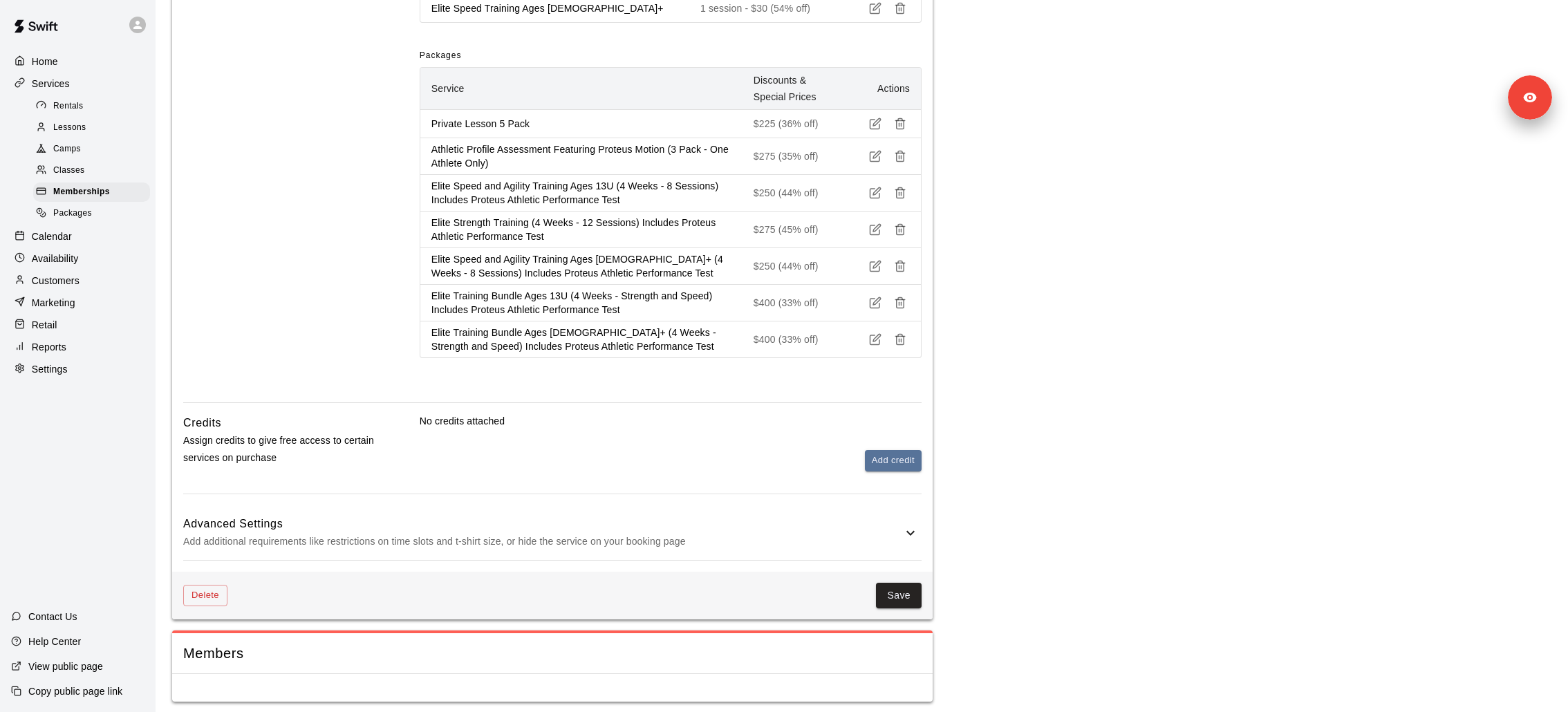
click at [357, 474] on p "Add additional requirements like restrictions on time slots and t-shirt size, o…" at bounding box center [542, 542] width 719 height 17
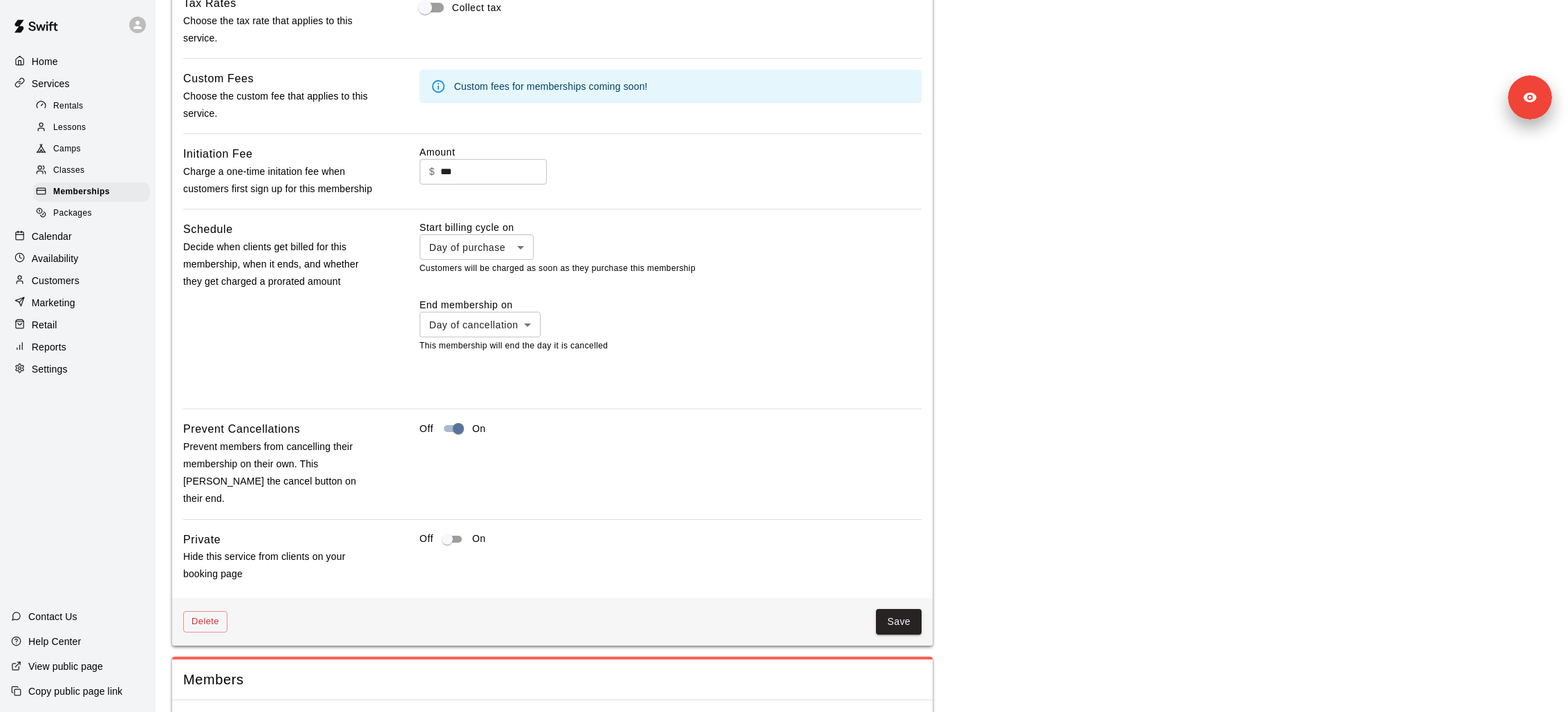
scroll to position [1887, 0]
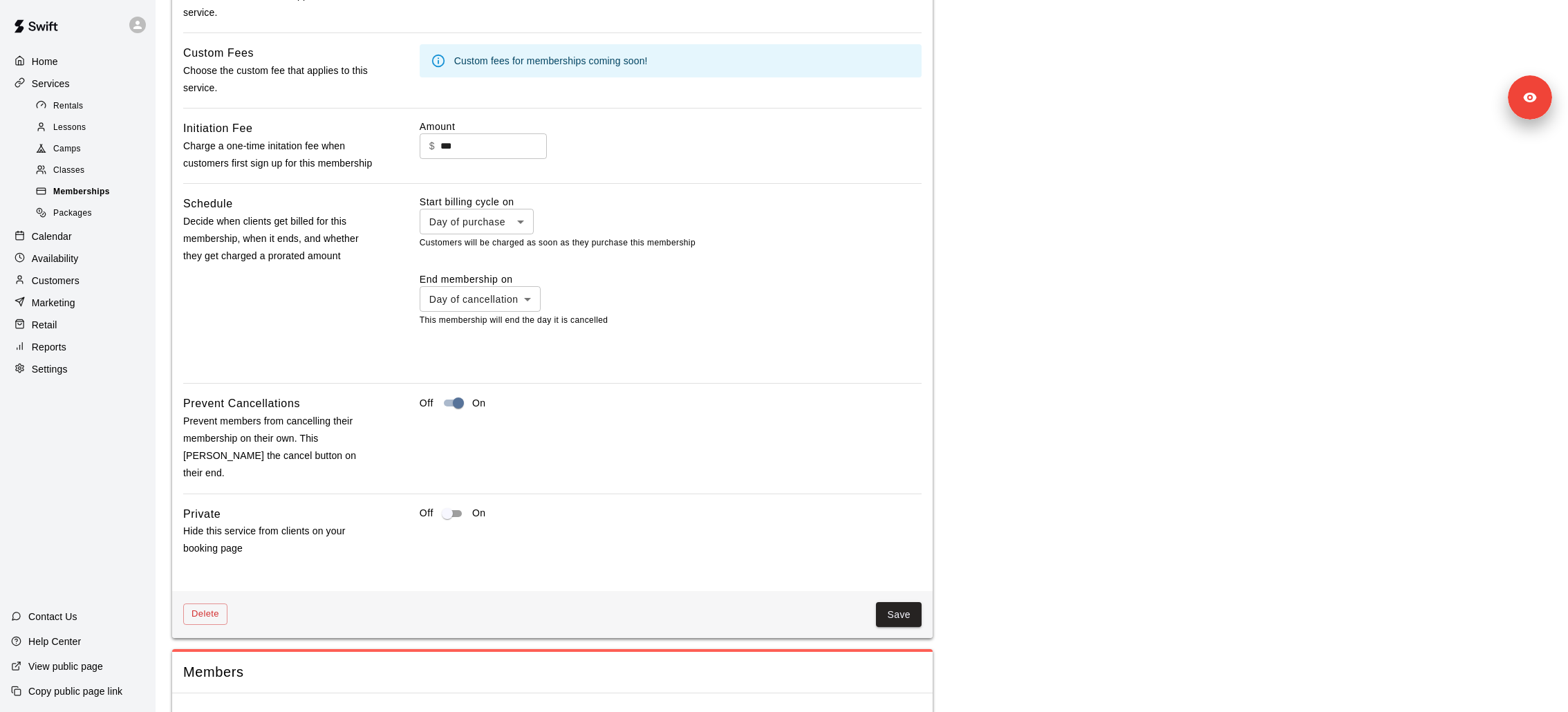
click at [76, 195] on span "Memberships" at bounding box center [81, 192] width 57 height 14
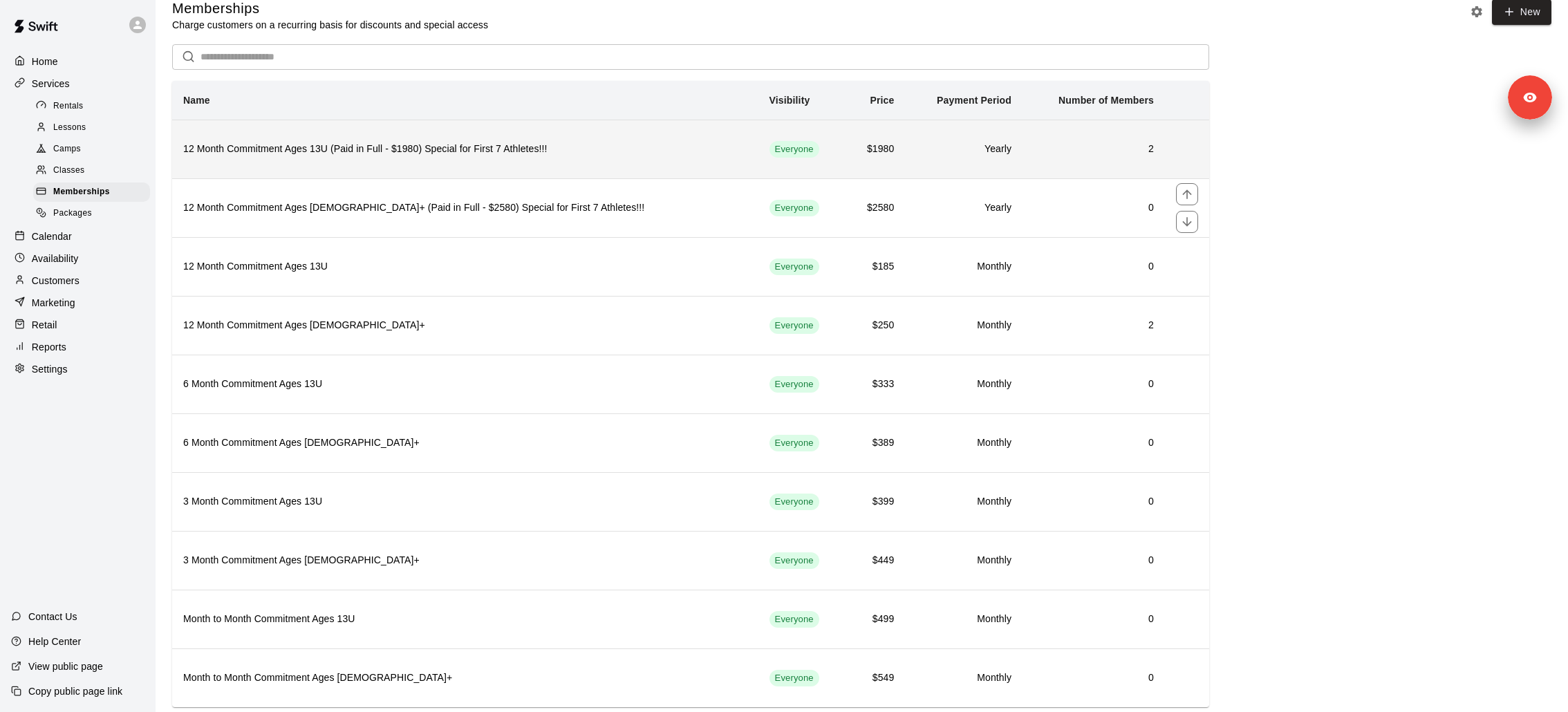
scroll to position [41, 0]
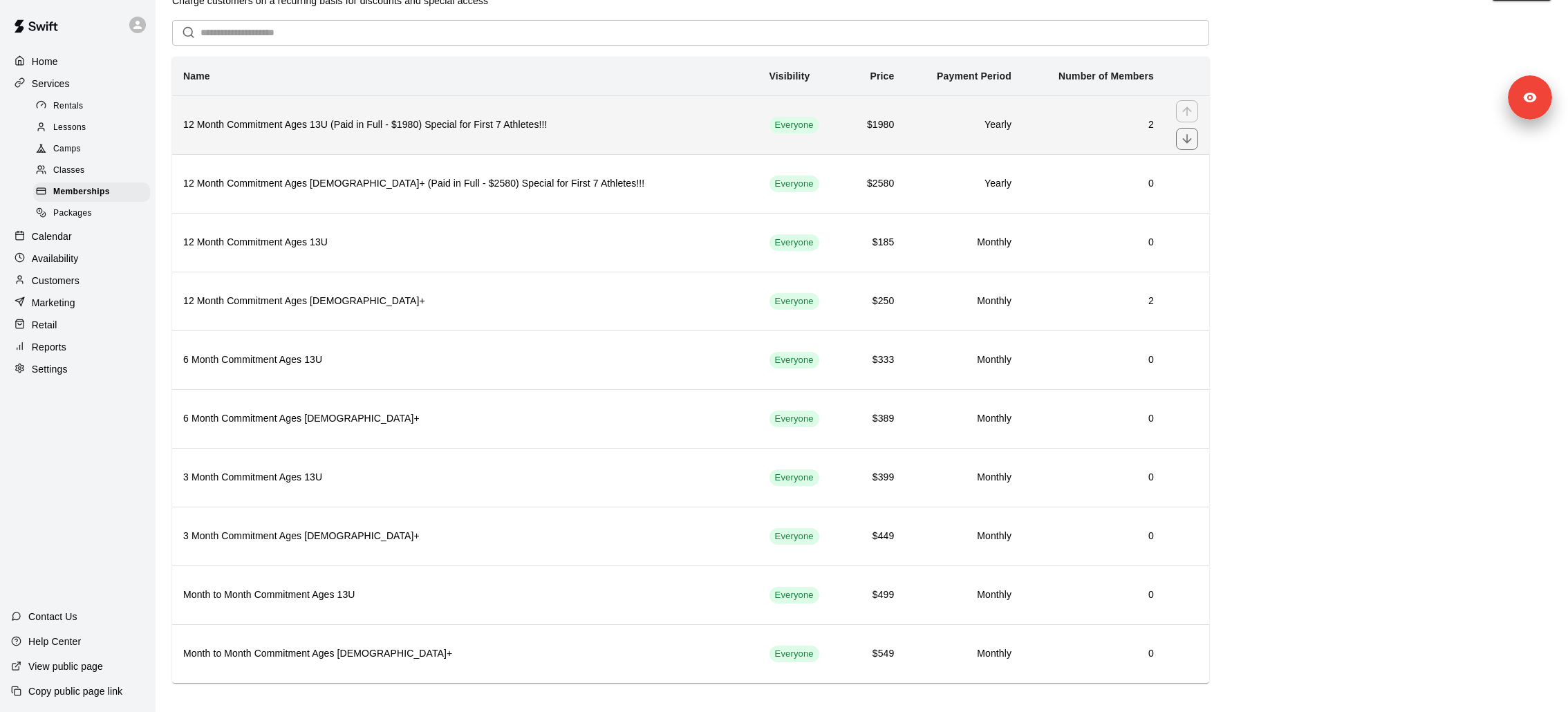
click at [447, 134] on th "12 Month Commitment Ages 13U (Paid in Full - $1980) Special for First 7 Athlete…" at bounding box center [465, 124] width 586 height 59
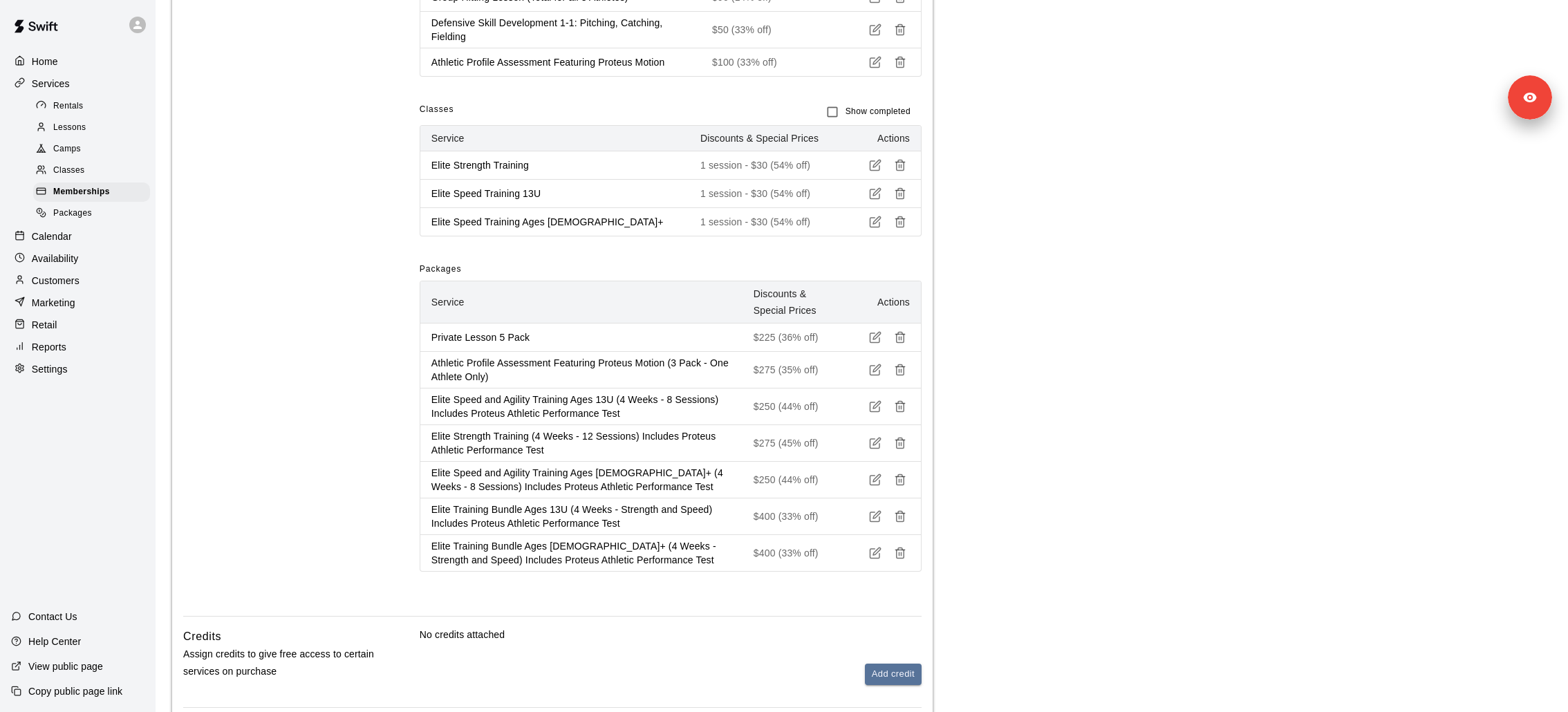
scroll to position [1477, 0]
